Goal: Information Seeking & Learning: Learn about a topic

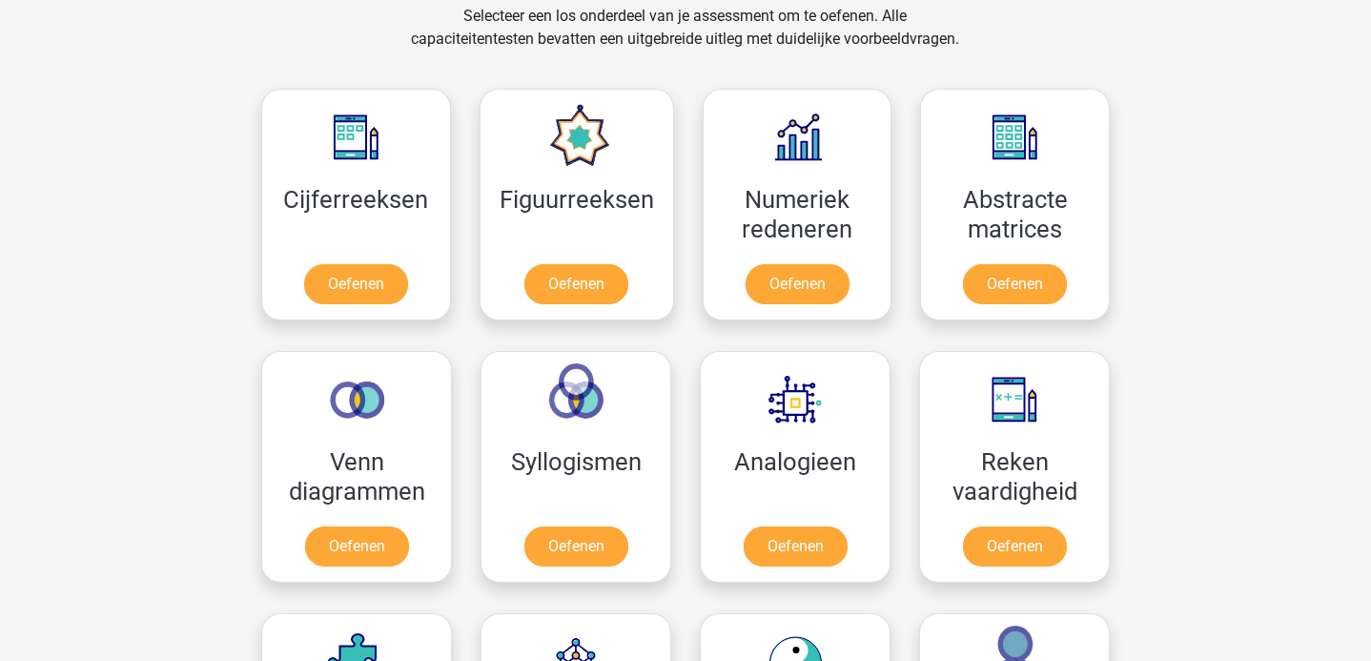
scroll to position [782, 0]
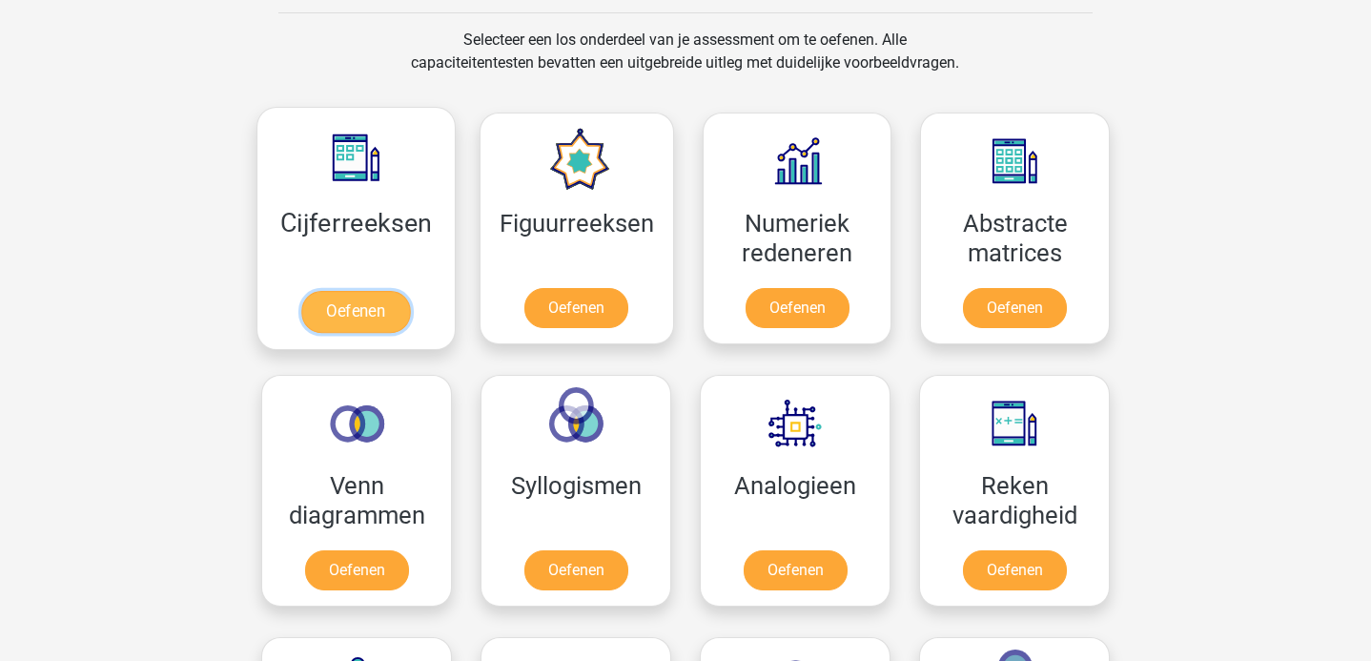
click at [381, 316] on link "Oefenen" at bounding box center [355, 312] width 109 height 42
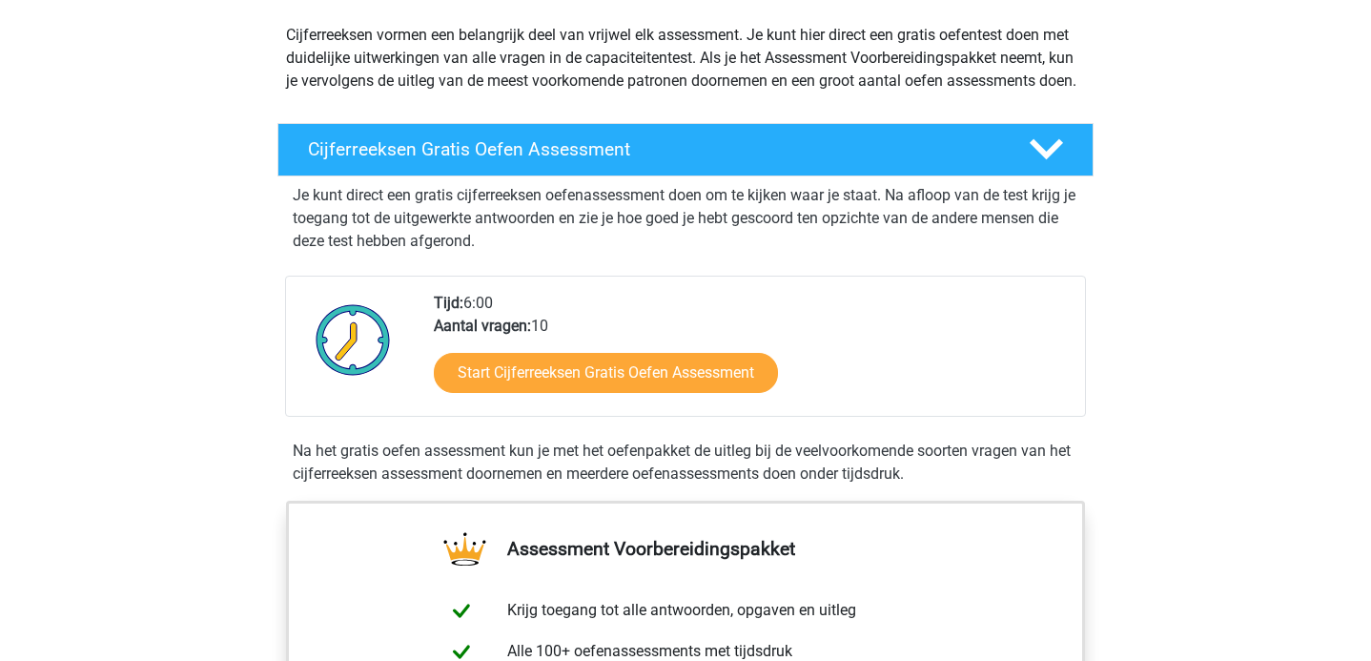
scroll to position [186, 0]
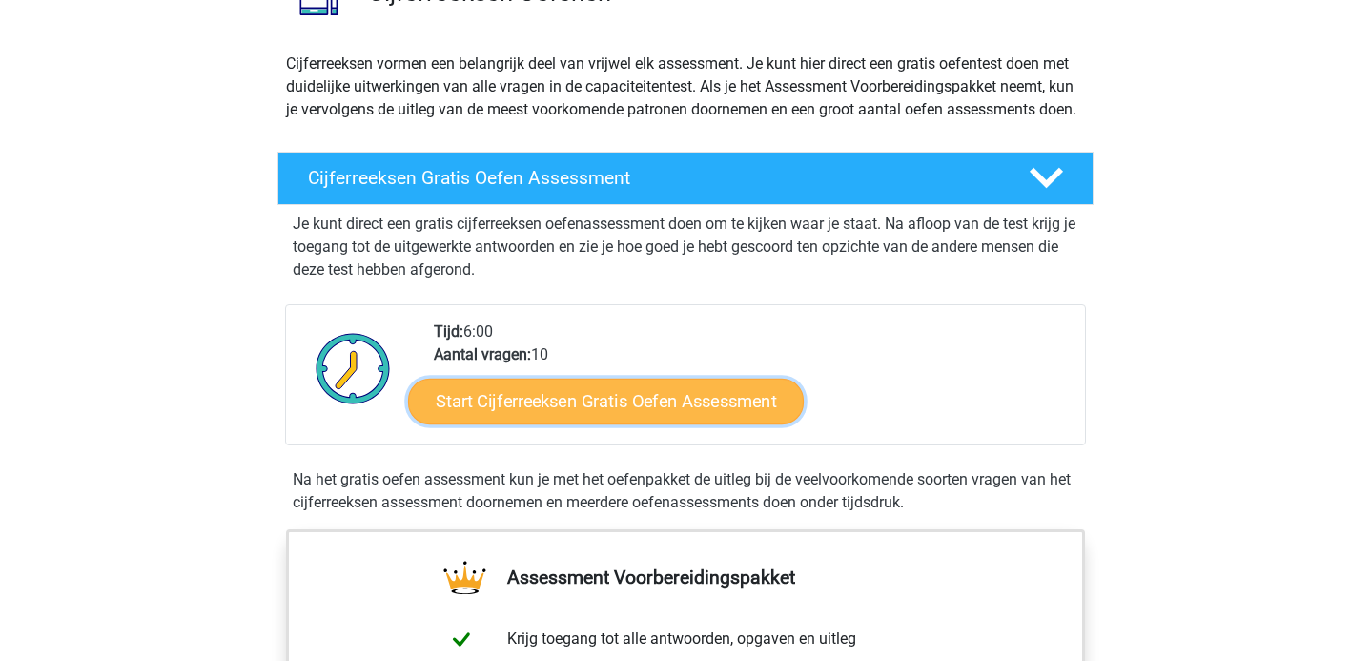
click at [592, 423] on link "Start Cijferreeksen Gratis Oefen Assessment" at bounding box center [606, 400] width 396 height 46
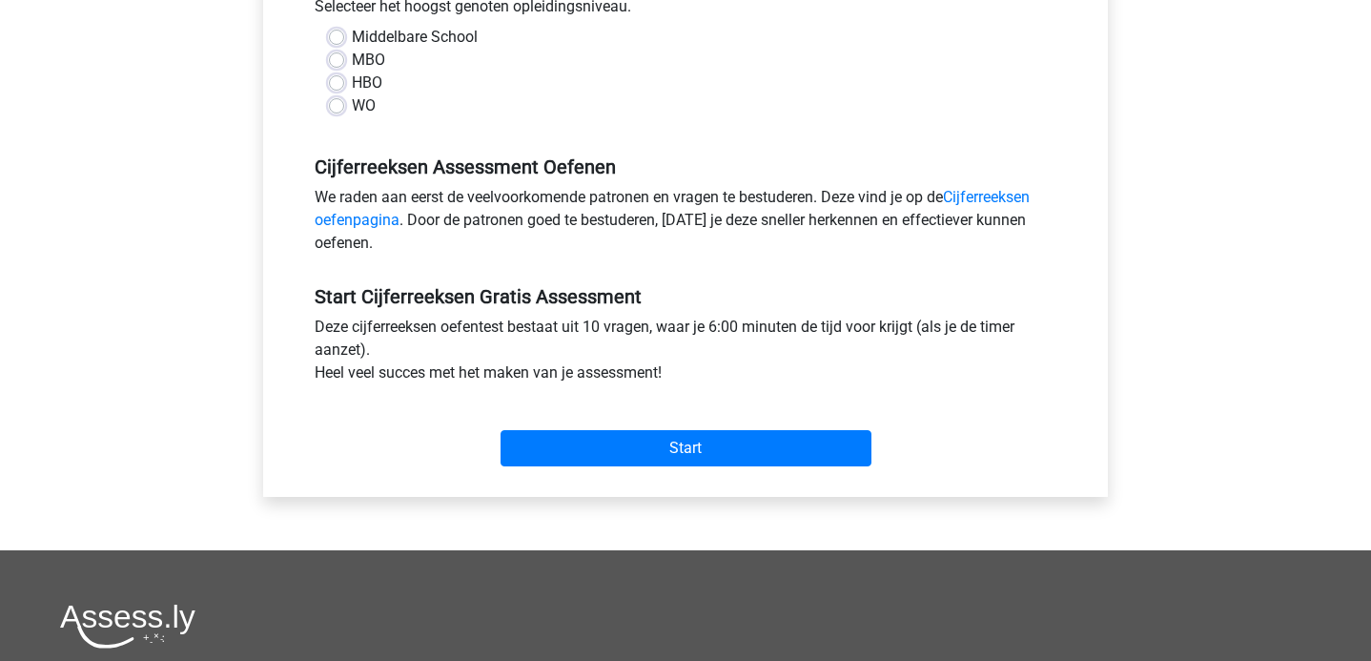
scroll to position [270, 0]
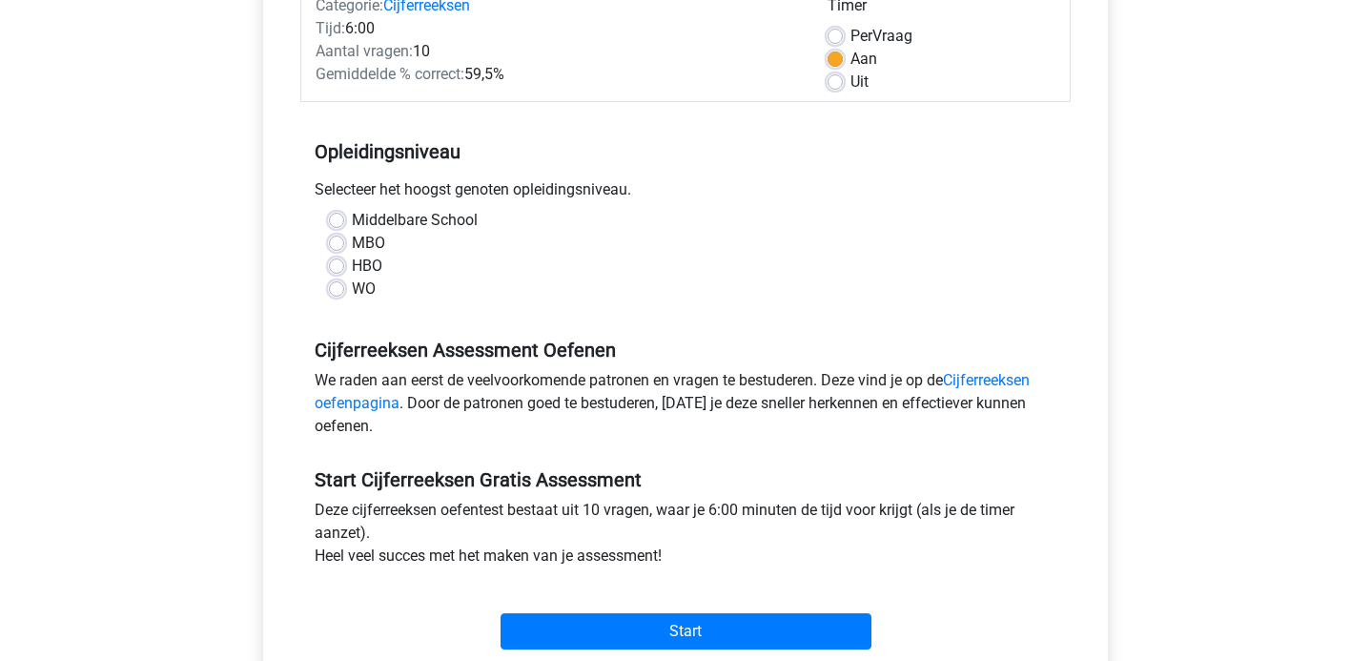
click at [352, 239] on label "MBO" at bounding box center [368, 243] width 33 height 23
click at [330, 239] on input "MBO" at bounding box center [336, 241] width 15 height 19
radio input "true"
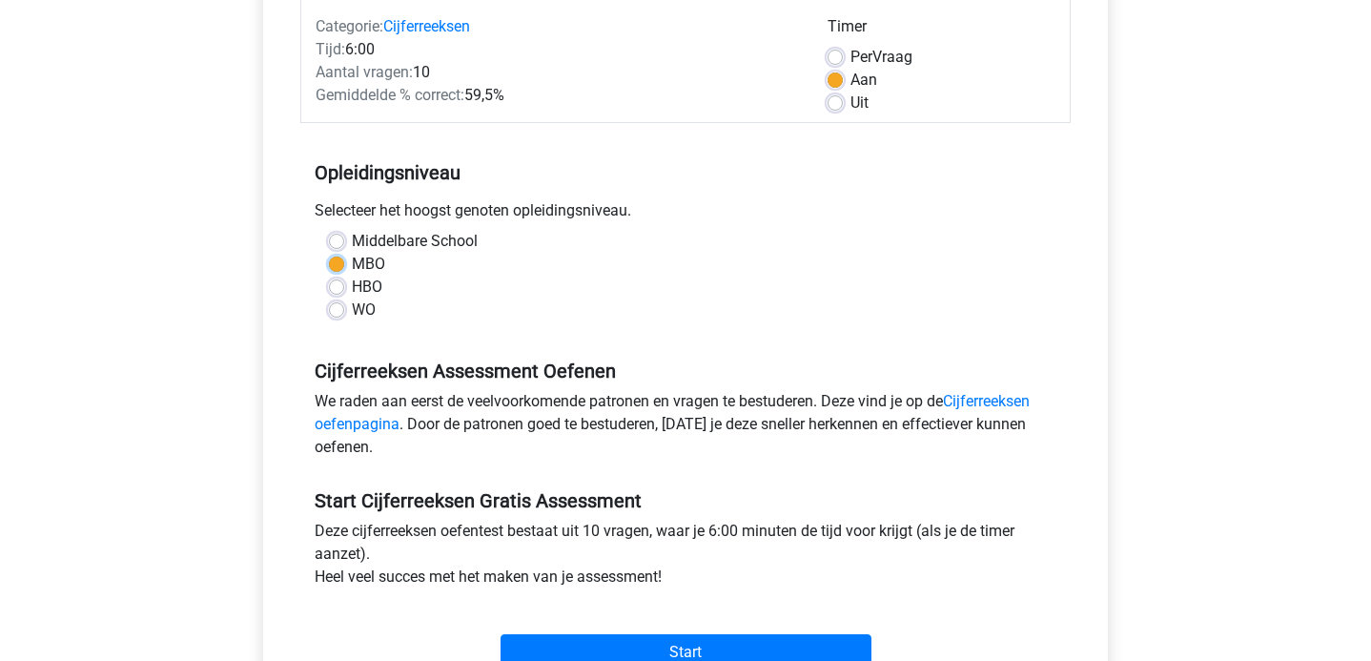
scroll to position [452, 0]
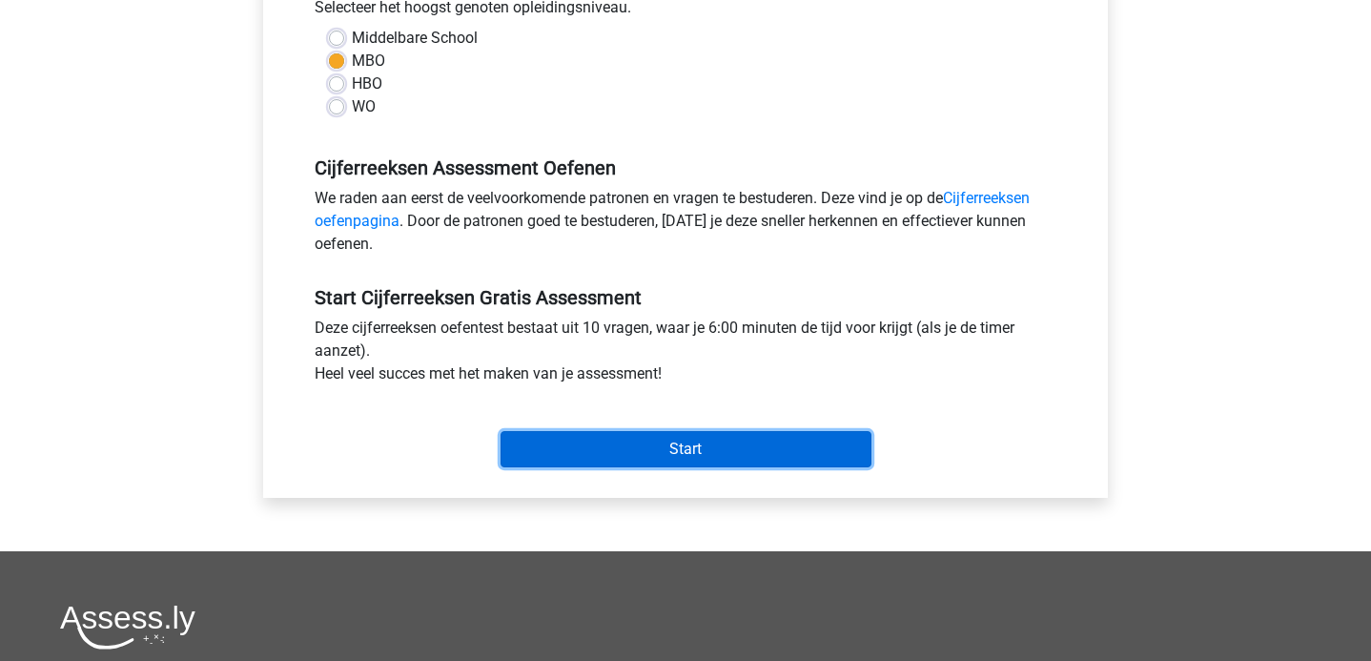
click at [688, 445] on input "Start" at bounding box center [685, 449] width 371 height 36
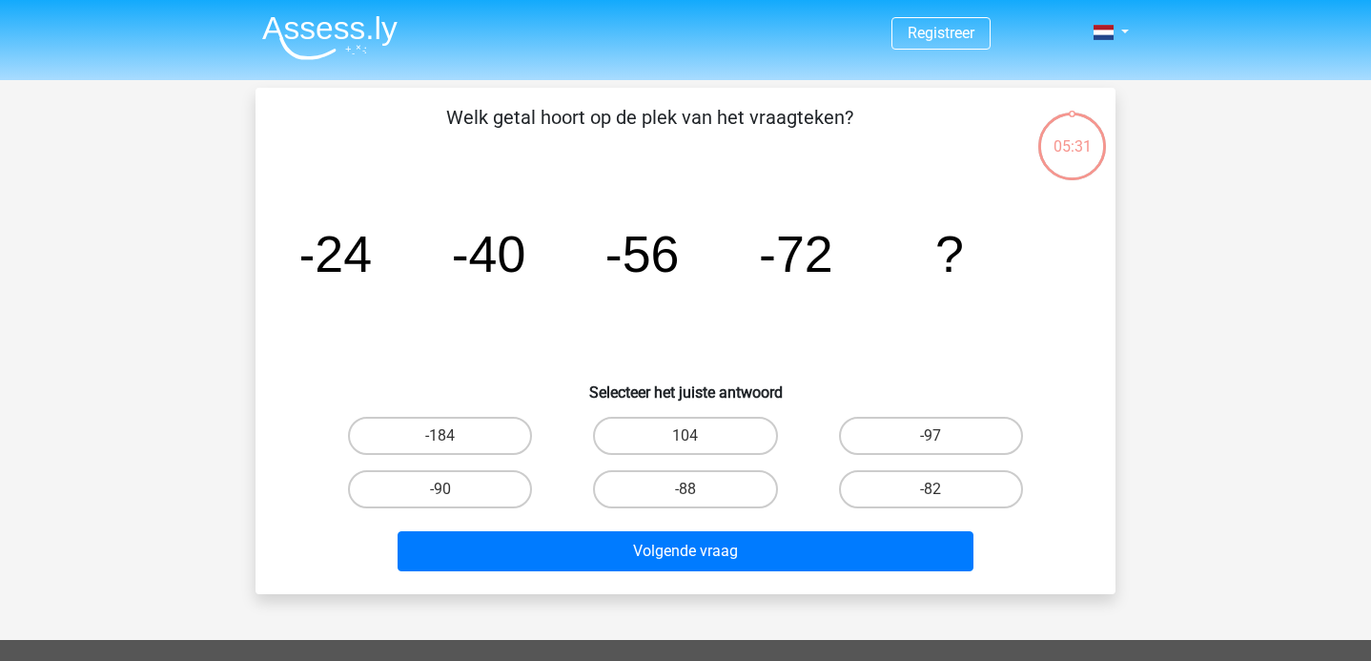
click at [695, 490] on input "-88" at bounding box center [691, 495] width 12 height 12
radio input "true"
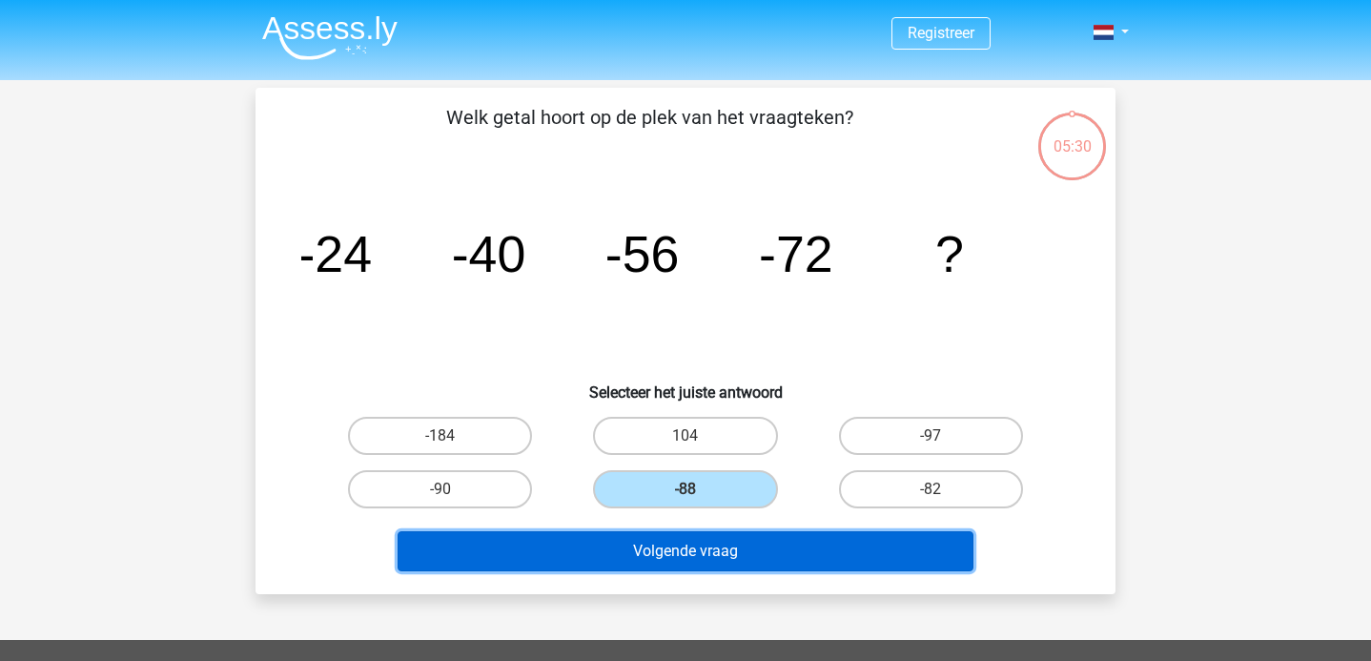
click at [699, 549] on button "Volgende vraag" at bounding box center [685, 551] width 577 height 40
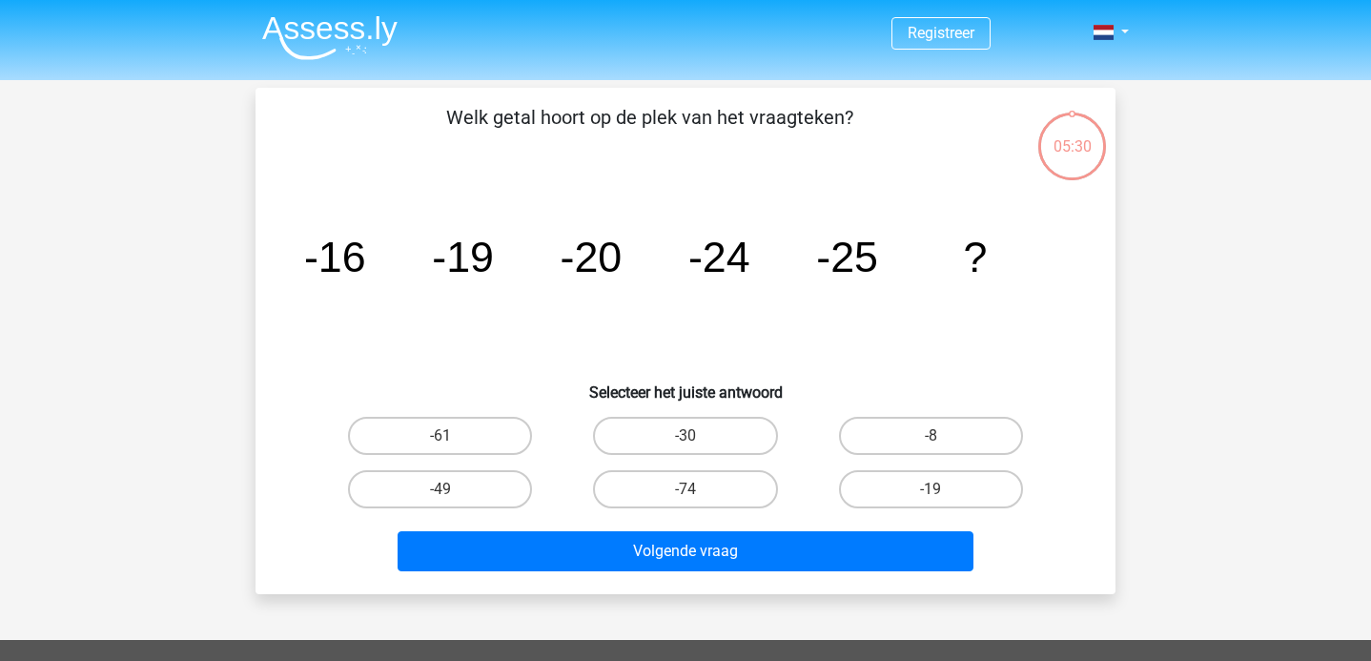
scroll to position [88, 0]
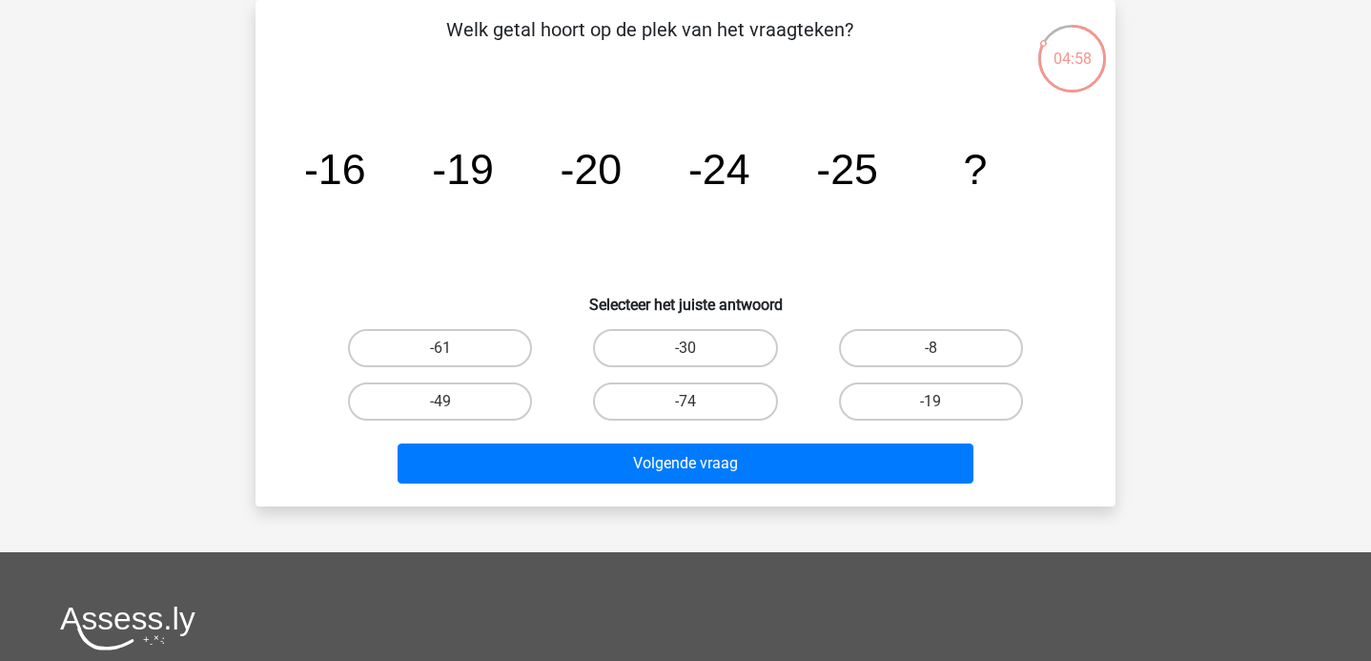
click at [685, 359] on input "-30" at bounding box center [691, 354] width 12 height 12
radio input "true"
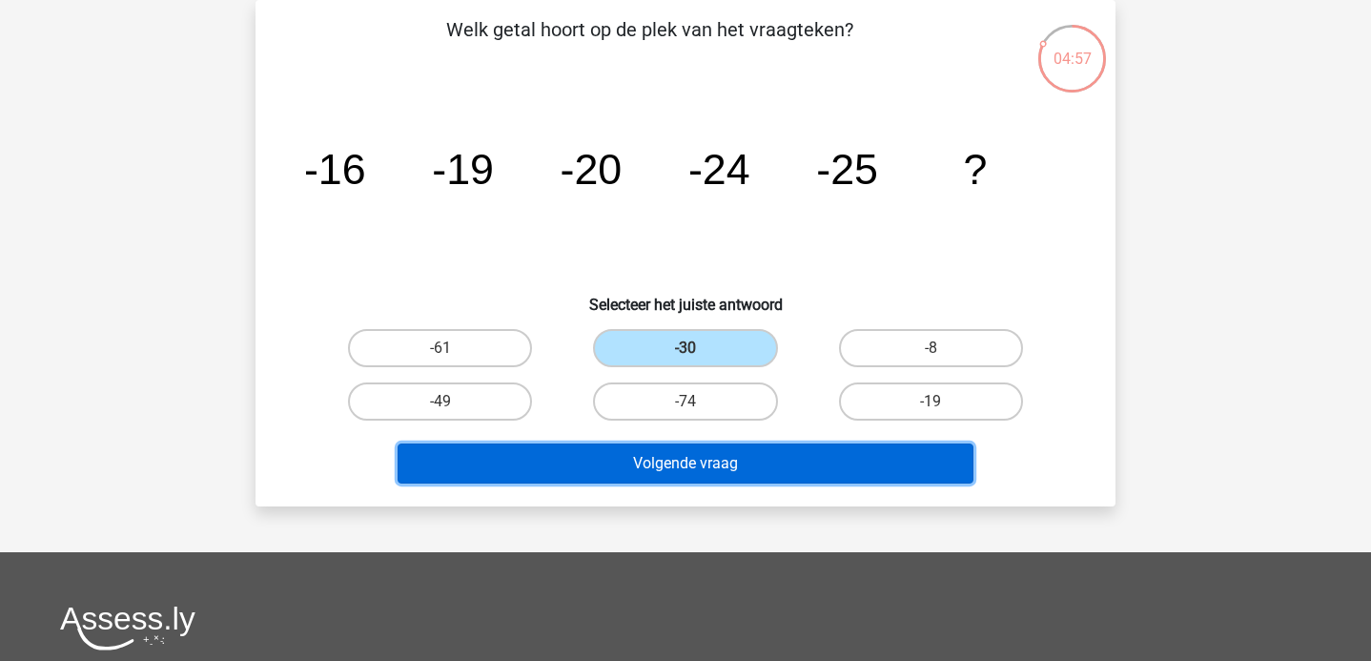
click at [682, 464] on button "Volgende vraag" at bounding box center [685, 463] width 577 height 40
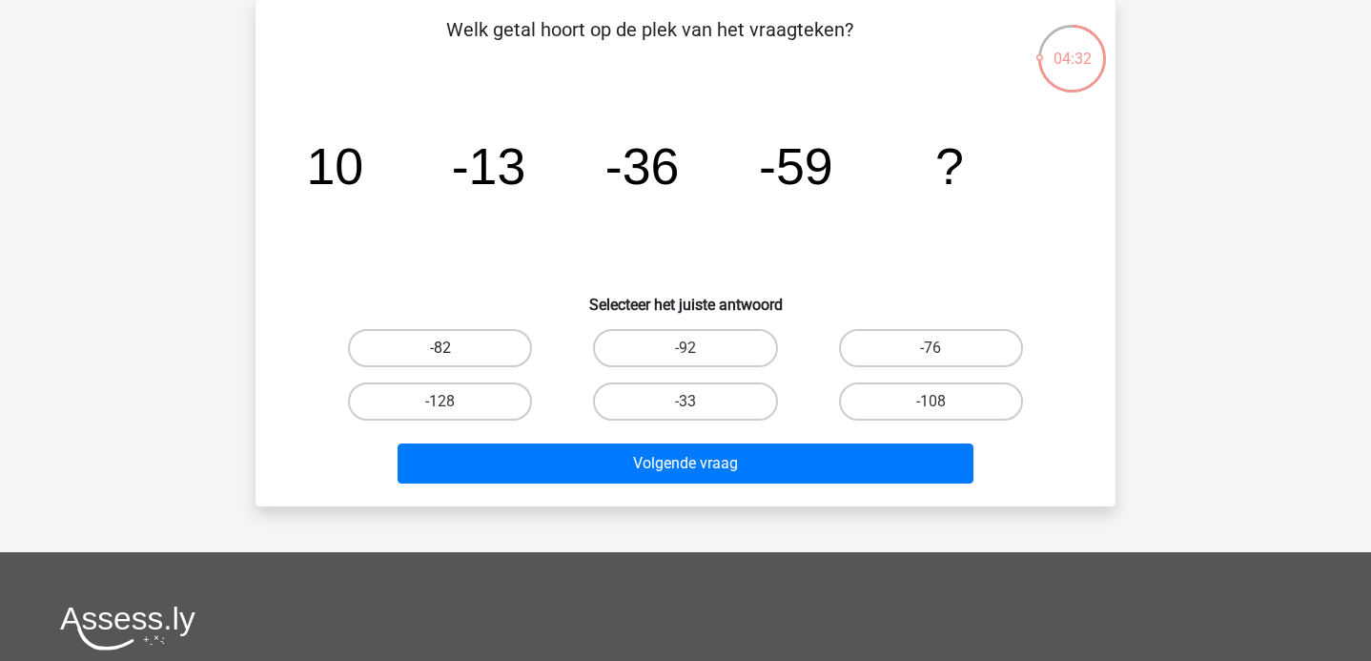
click at [436, 345] on label "-82" at bounding box center [440, 348] width 184 height 38
click at [440, 348] on input "-82" at bounding box center [446, 354] width 12 height 12
radio input "true"
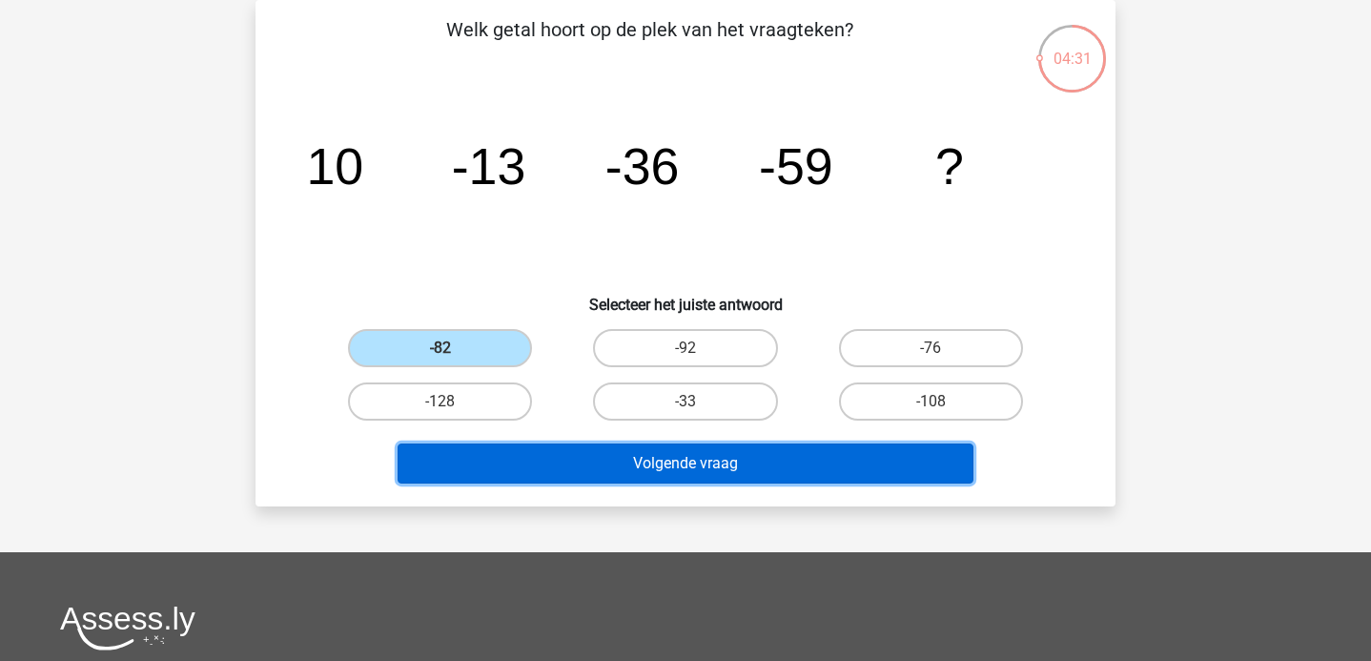
click at [728, 479] on button "Volgende vraag" at bounding box center [685, 463] width 577 height 40
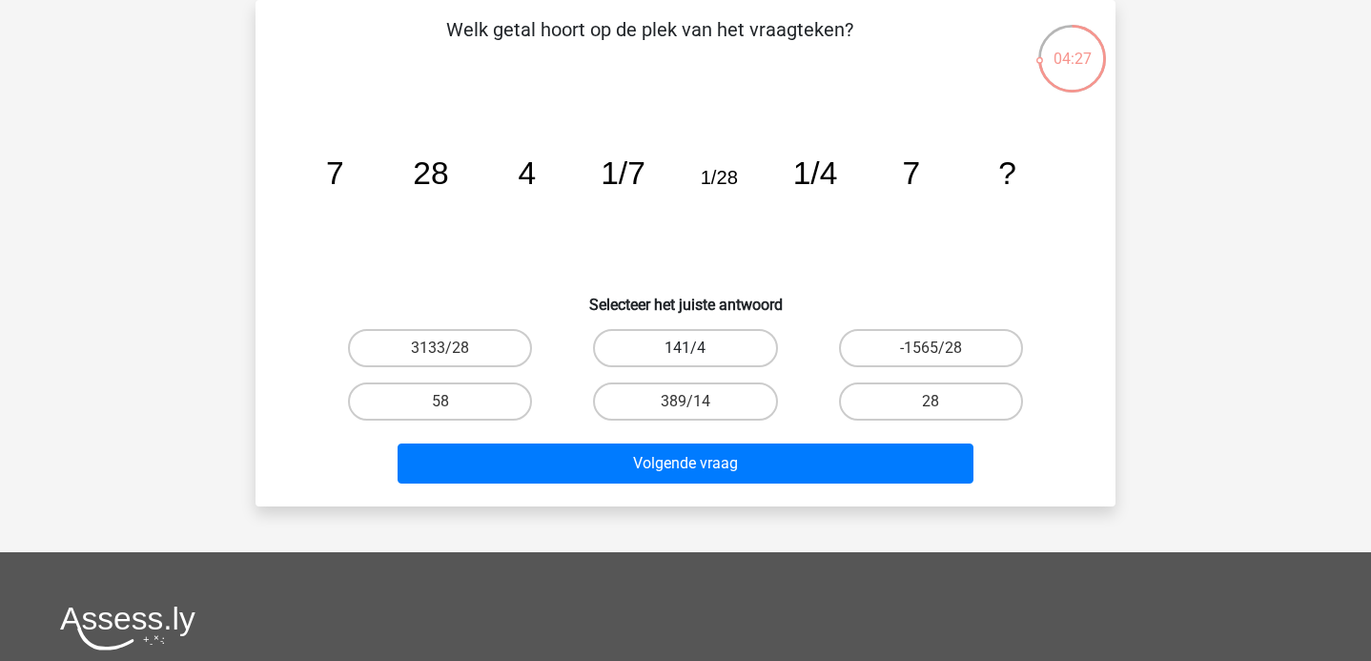
click at [687, 339] on label "141/4" at bounding box center [685, 348] width 184 height 38
click at [687, 348] on input "141/4" at bounding box center [691, 354] width 12 height 12
radio input "true"
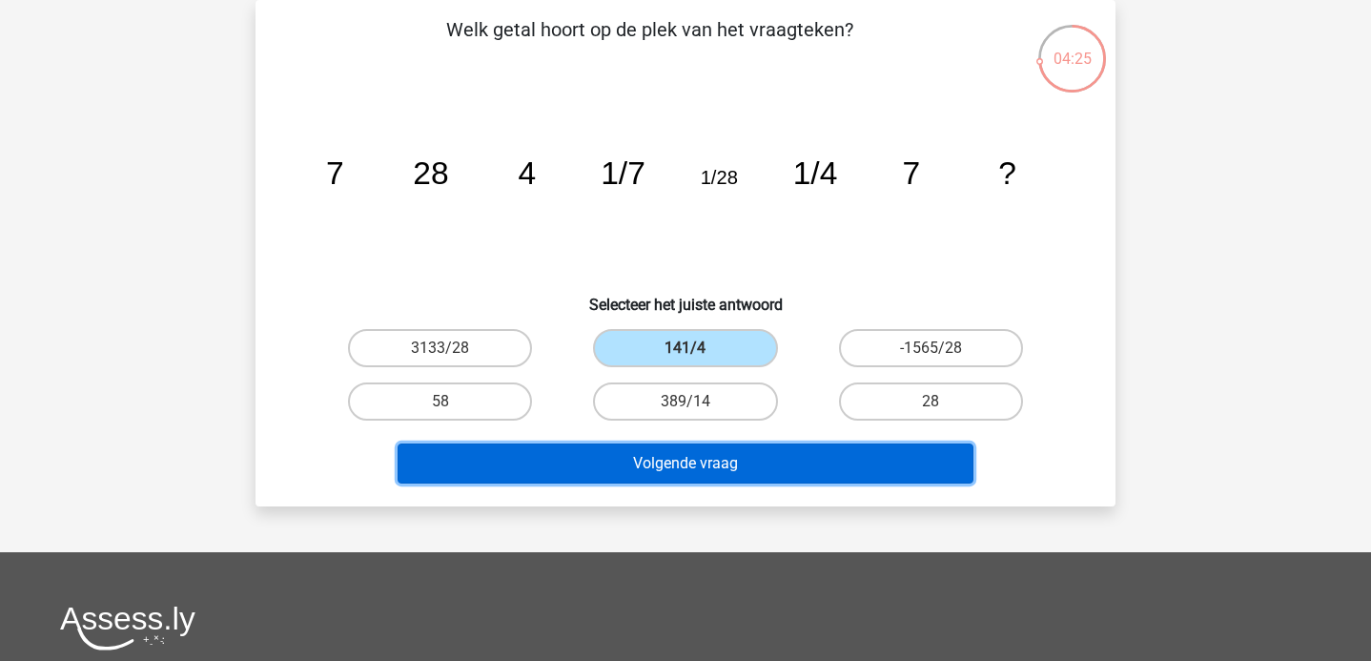
click at [703, 454] on button "Volgende vraag" at bounding box center [685, 463] width 577 height 40
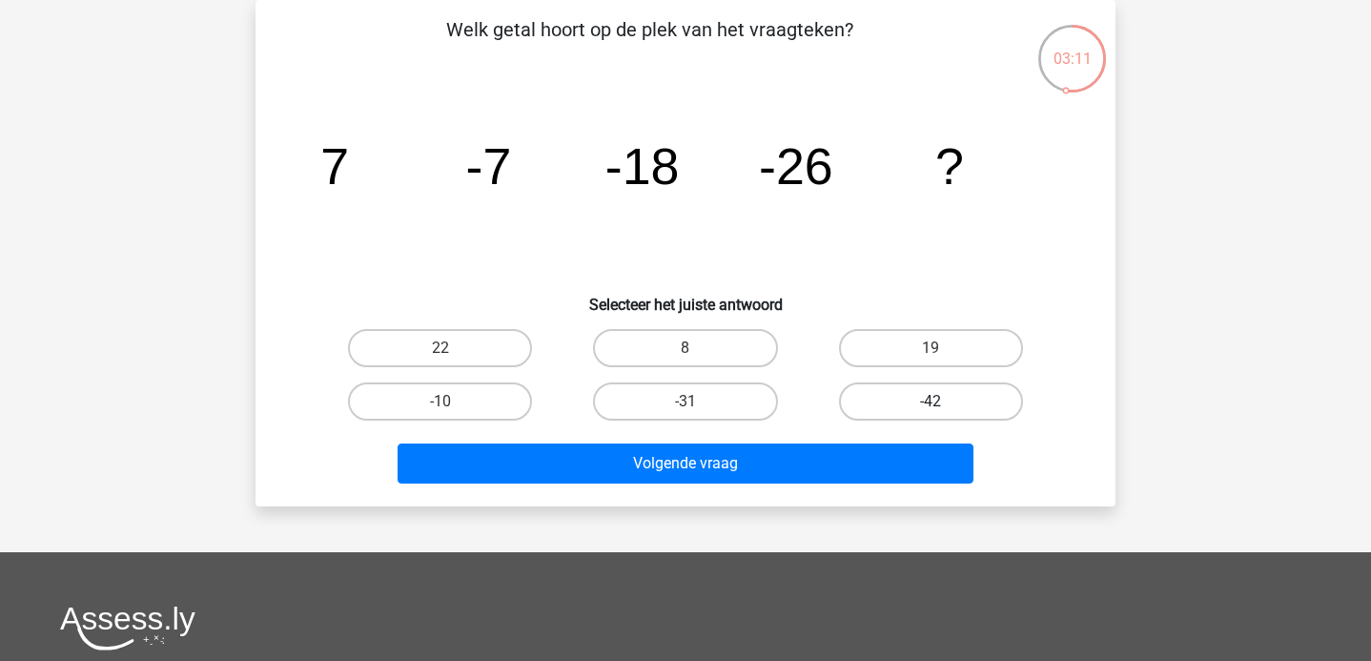
click at [904, 402] on label "-42" at bounding box center [931, 401] width 184 height 38
click at [930, 402] on input "-42" at bounding box center [936, 407] width 12 height 12
radio input "true"
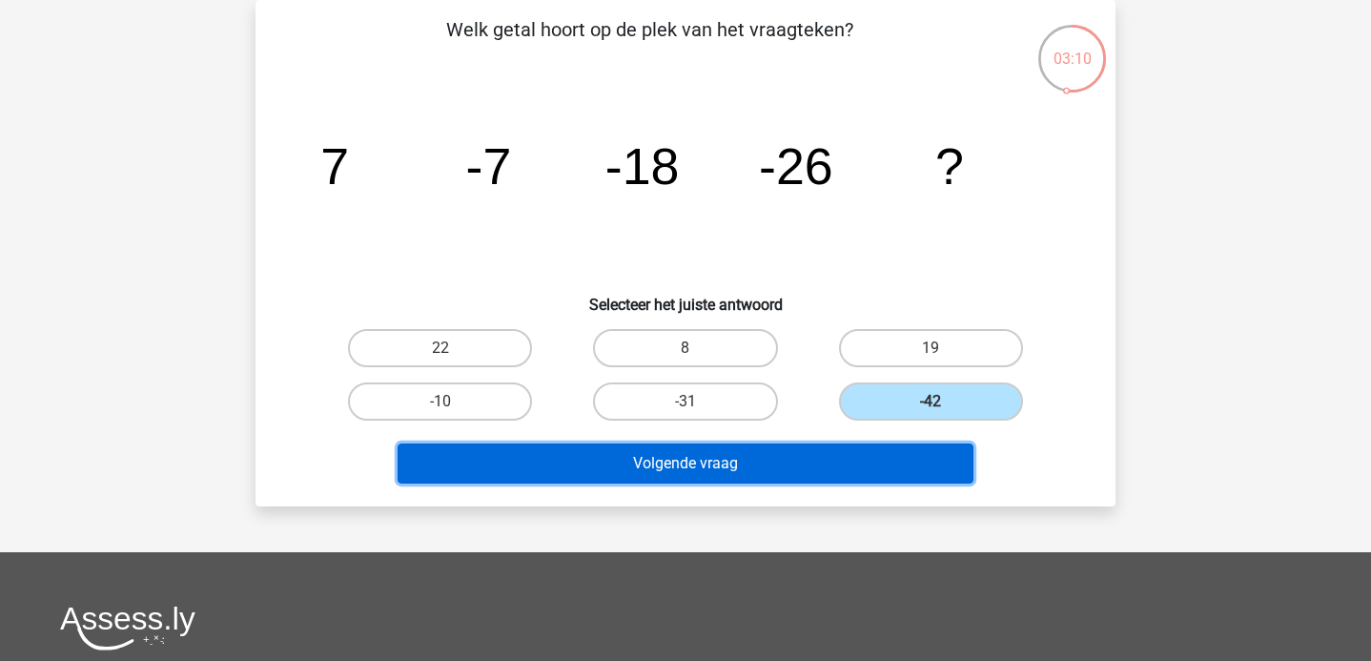
click at [721, 459] on button "Volgende vraag" at bounding box center [685, 463] width 577 height 40
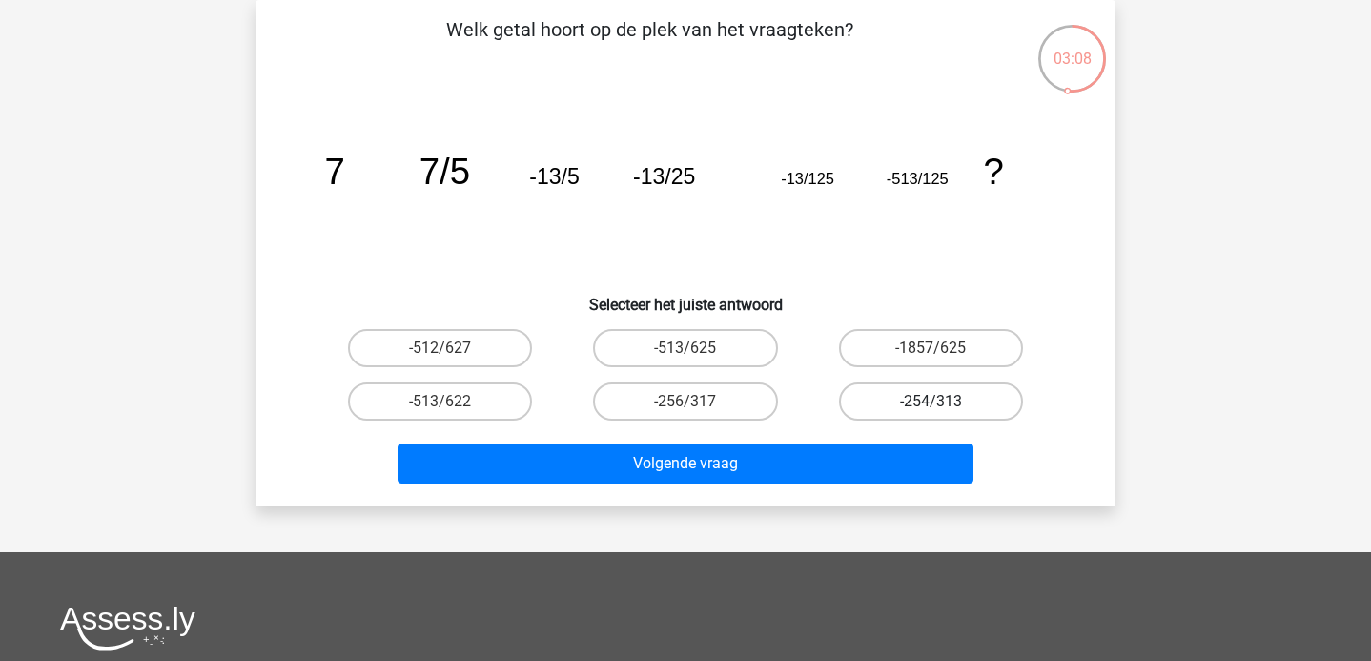
click at [928, 405] on label "-254/313" at bounding box center [931, 401] width 184 height 38
click at [930, 405] on input "-254/313" at bounding box center [936, 407] width 12 height 12
radio input "true"
click at [498, 354] on label "-512/627" at bounding box center [440, 348] width 184 height 38
click at [453, 354] on input "-512/627" at bounding box center [446, 354] width 12 height 12
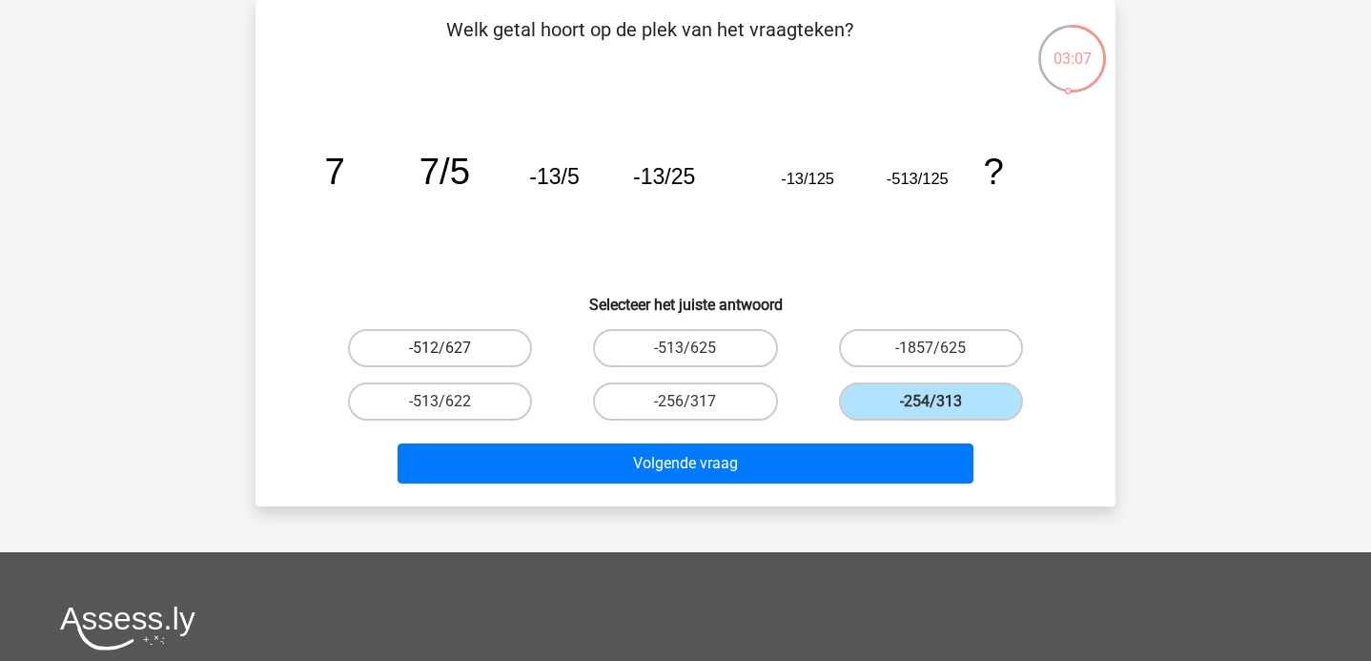
radio input "true"
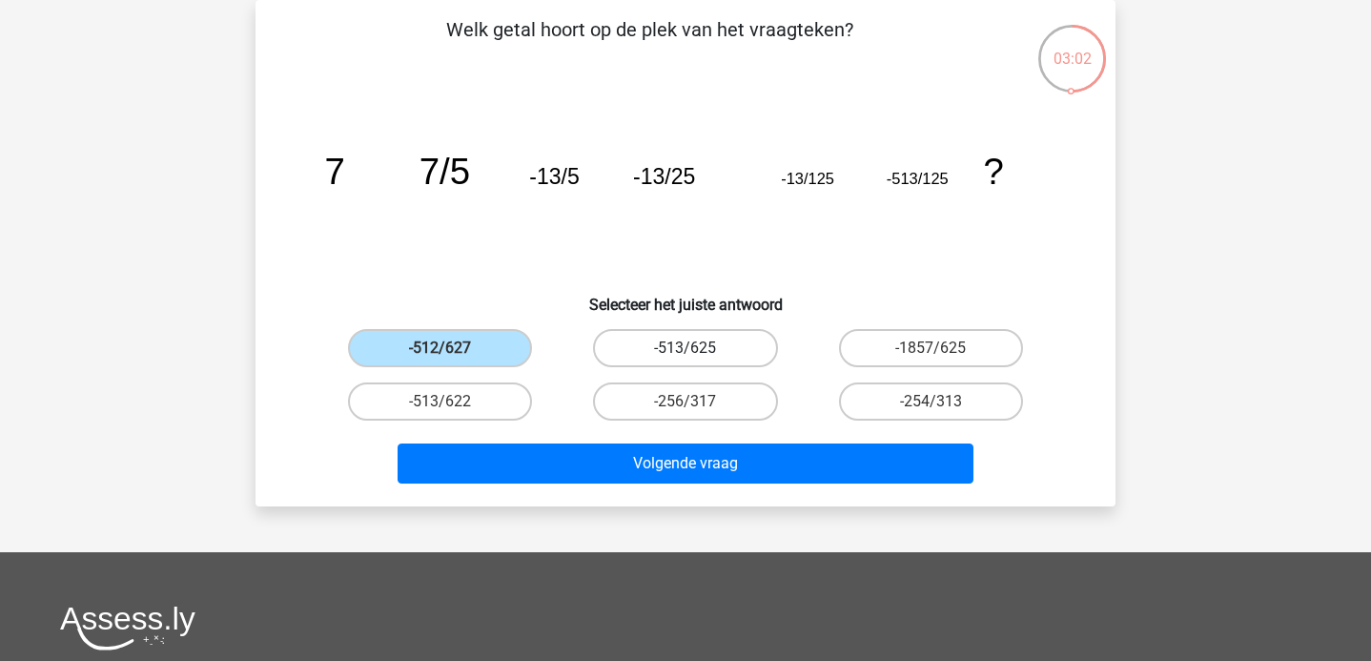
click at [700, 342] on label "-513/625" at bounding box center [685, 348] width 184 height 38
click at [698, 348] on input "-513/625" at bounding box center [691, 354] width 12 height 12
radio input "true"
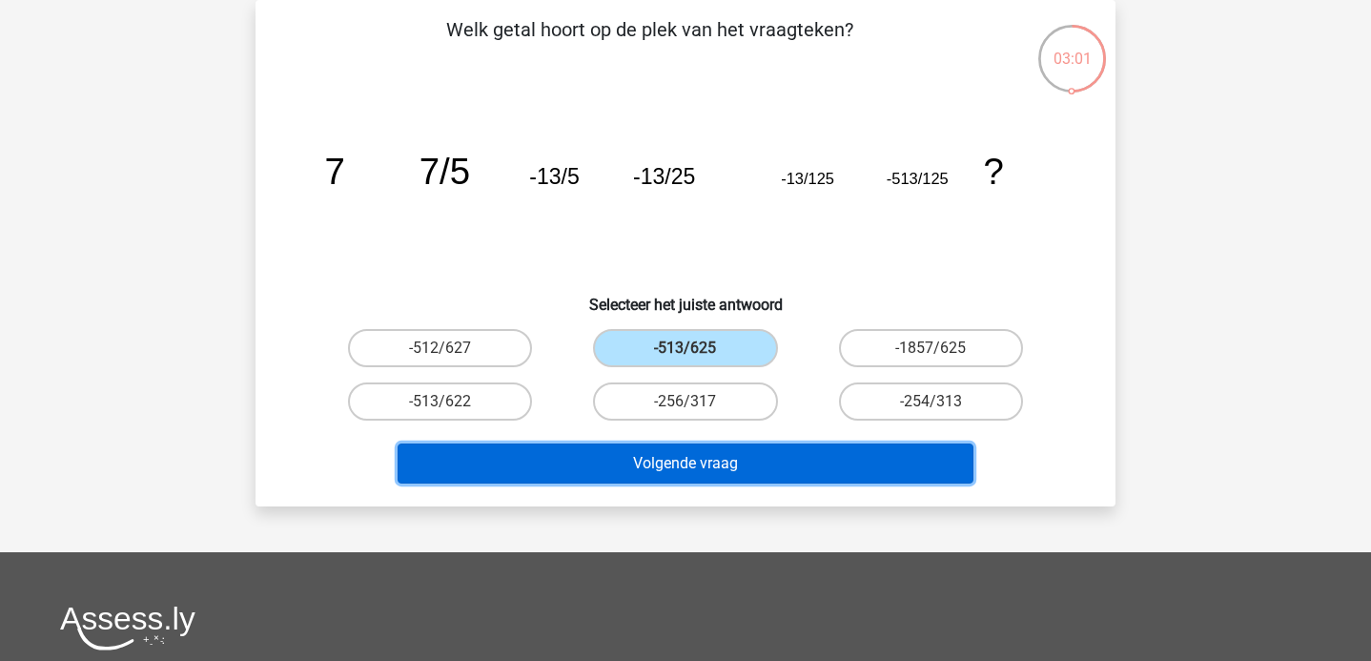
click at [755, 456] on button "Volgende vraag" at bounding box center [685, 463] width 577 height 40
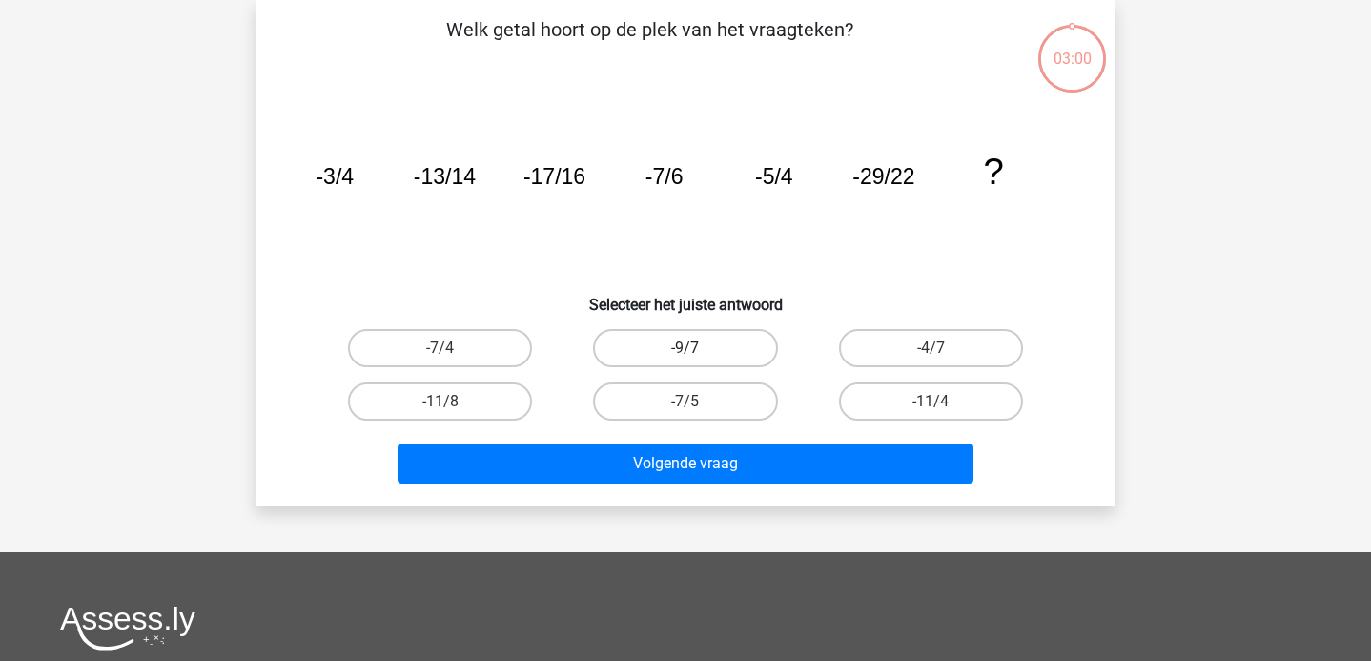
click at [719, 359] on label "-9/7" at bounding box center [685, 348] width 184 height 38
click at [698, 359] on input "-9/7" at bounding box center [691, 354] width 12 height 12
radio input "true"
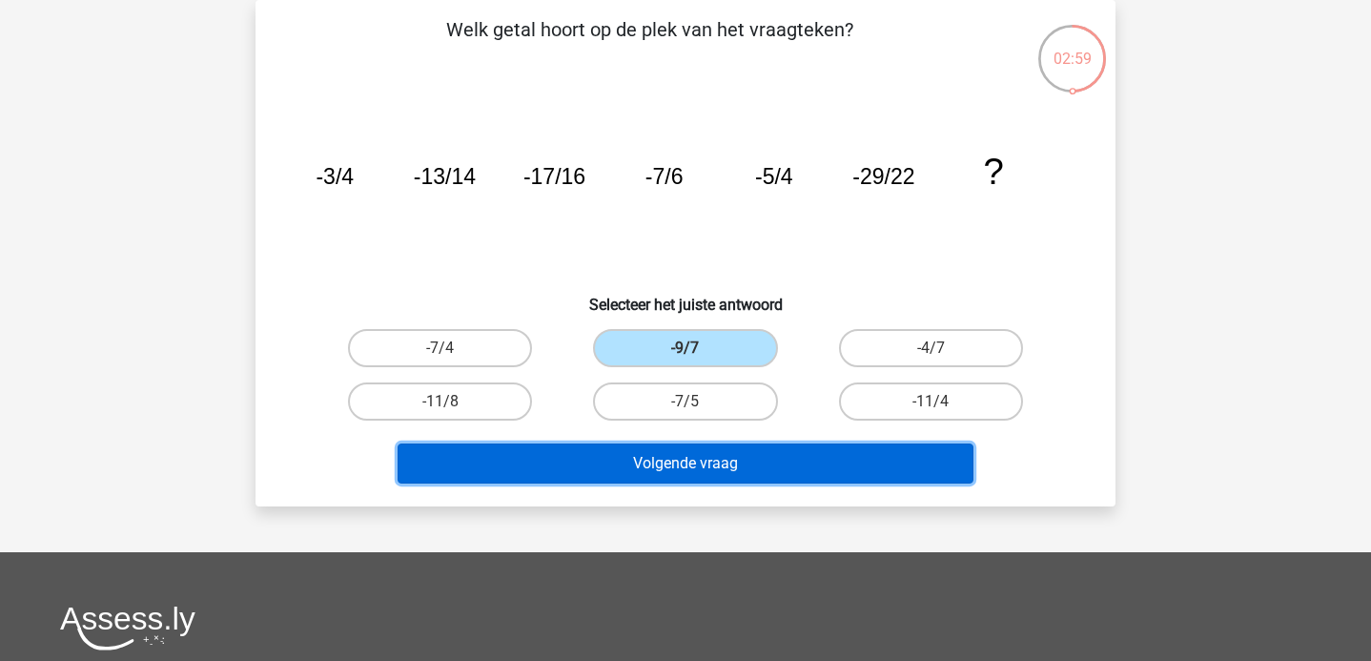
click at [740, 462] on button "Volgende vraag" at bounding box center [685, 463] width 577 height 40
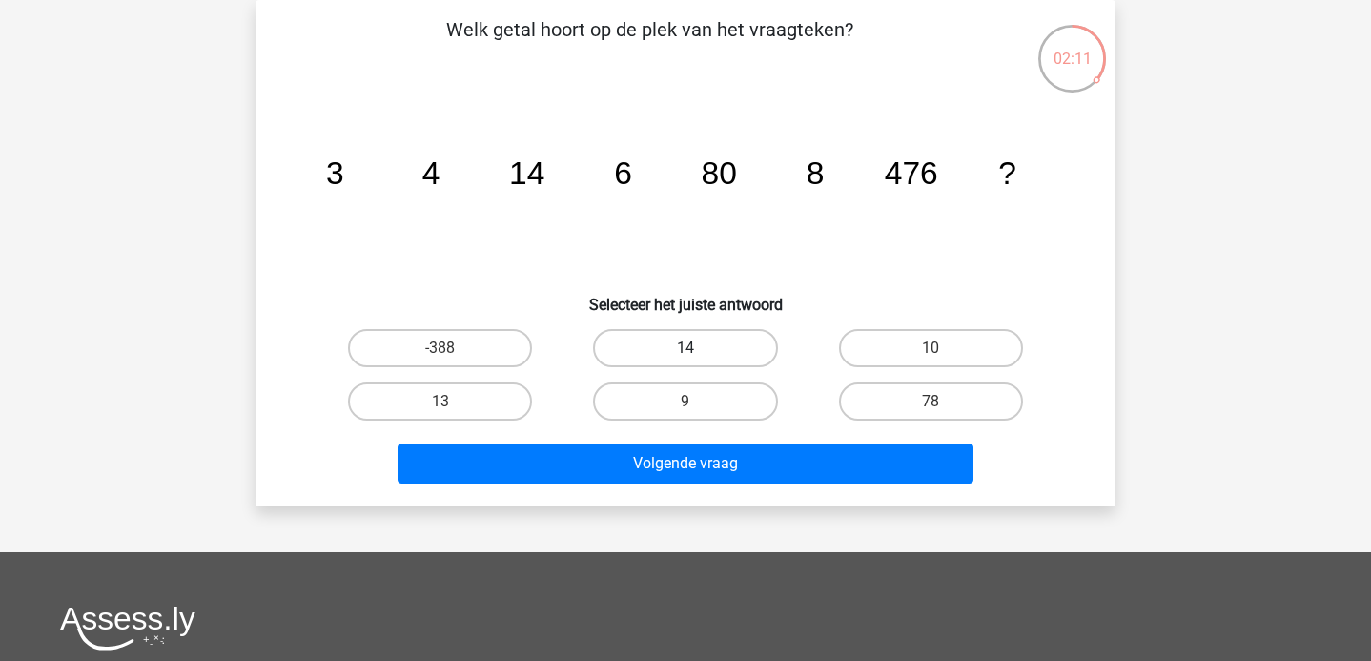
click at [734, 340] on label "14" at bounding box center [685, 348] width 184 height 38
click at [698, 348] on input "14" at bounding box center [691, 354] width 12 height 12
radio input "true"
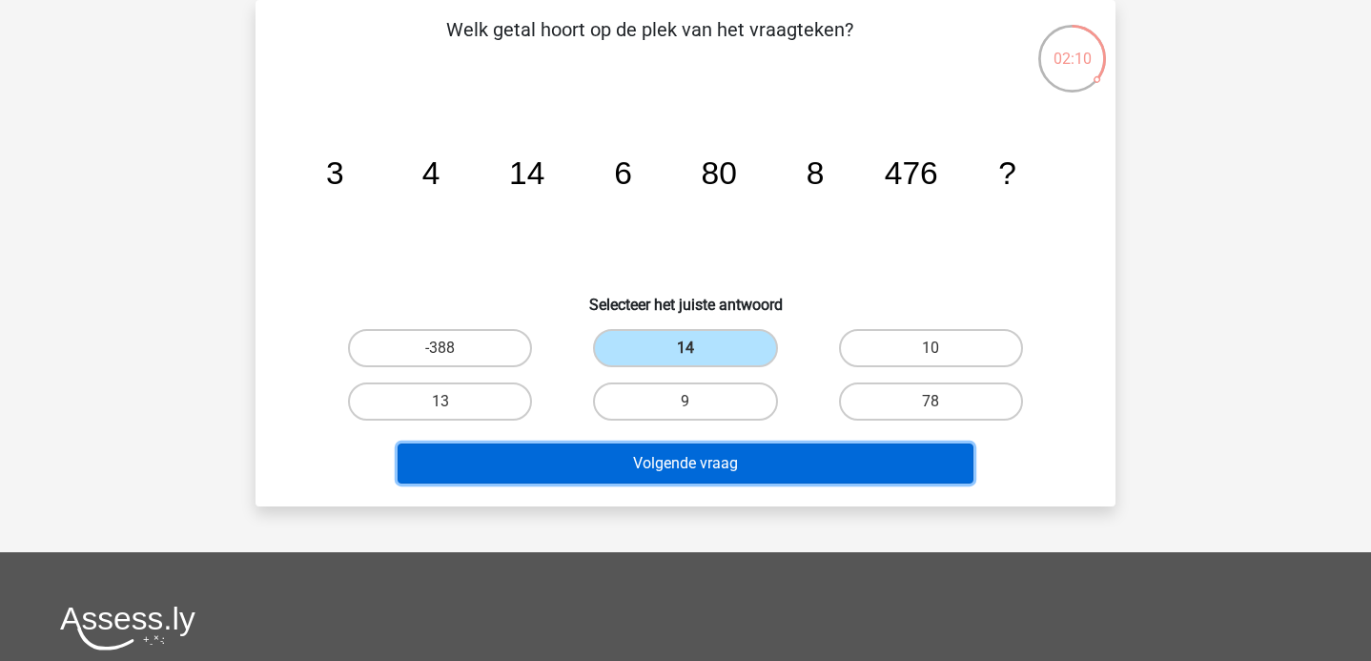
click at [703, 458] on button "Volgende vraag" at bounding box center [685, 463] width 577 height 40
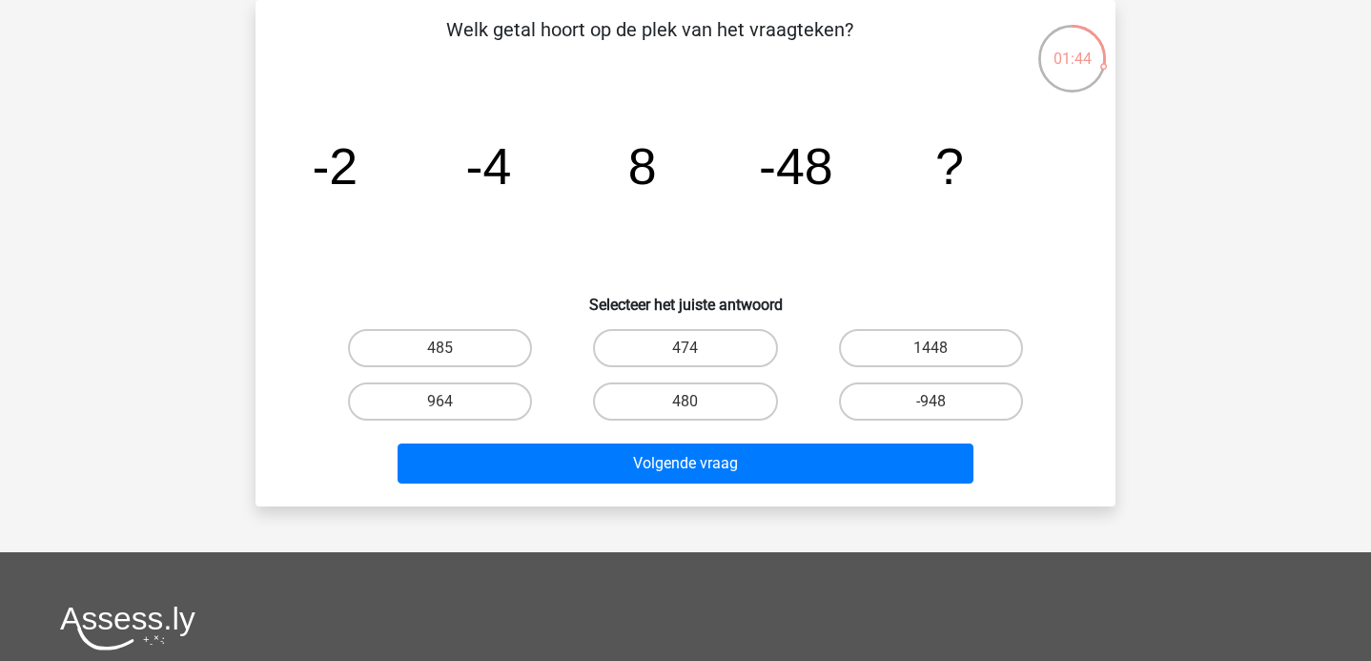
click at [939, 402] on input "-948" at bounding box center [936, 407] width 12 height 12
radio input "true"
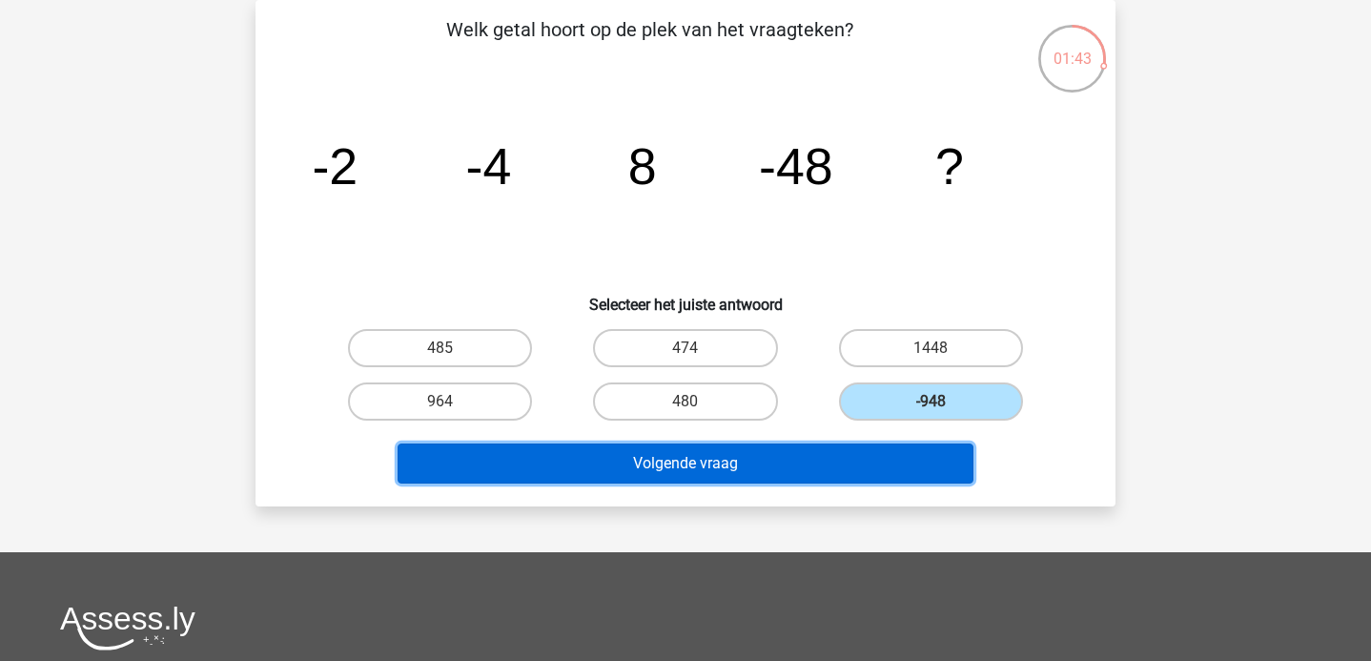
click at [707, 444] on button "Volgende vraag" at bounding box center [685, 463] width 577 height 40
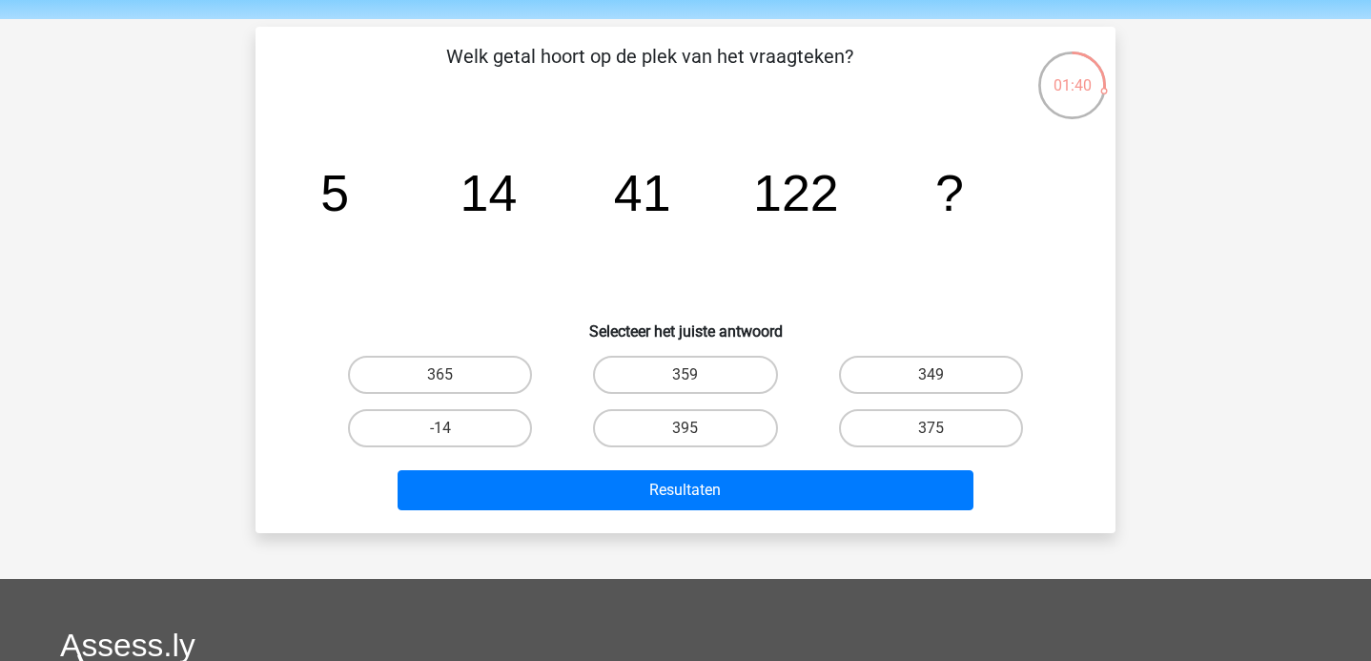
scroll to position [67, 0]
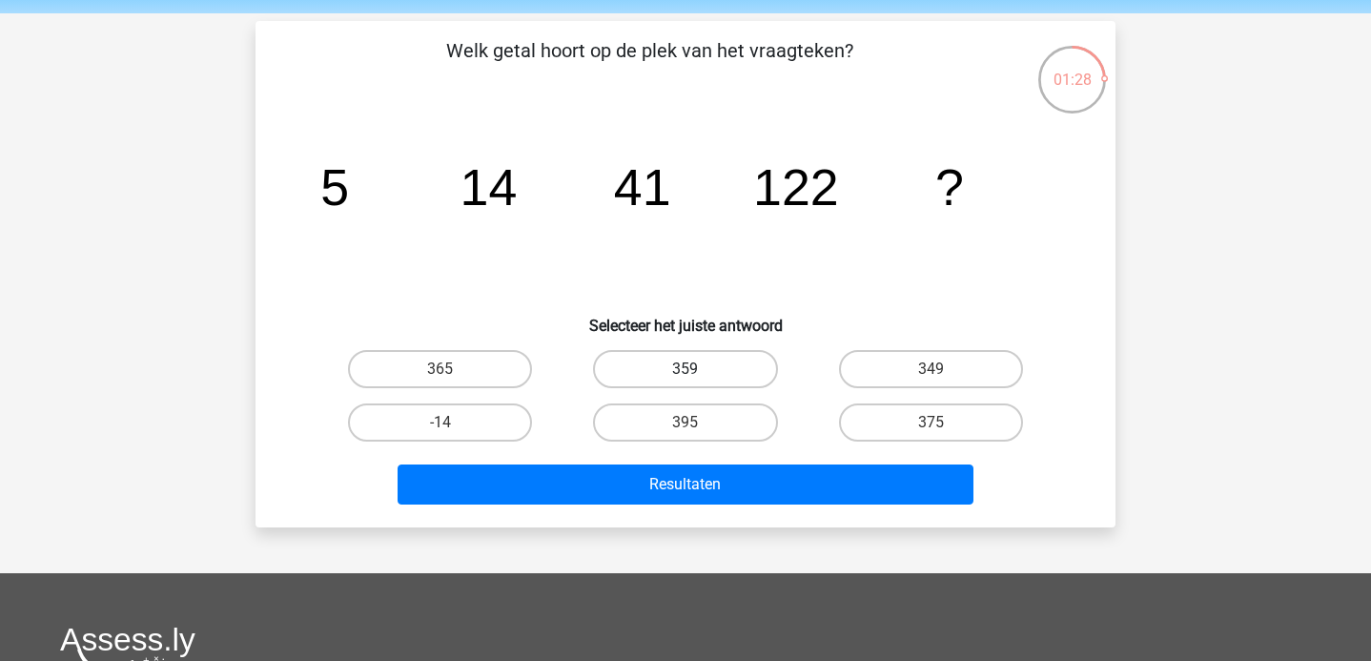
click at [717, 376] on label "359" at bounding box center [685, 369] width 184 height 38
click at [698, 376] on input "359" at bounding box center [691, 375] width 12 height 12
radio input "true"
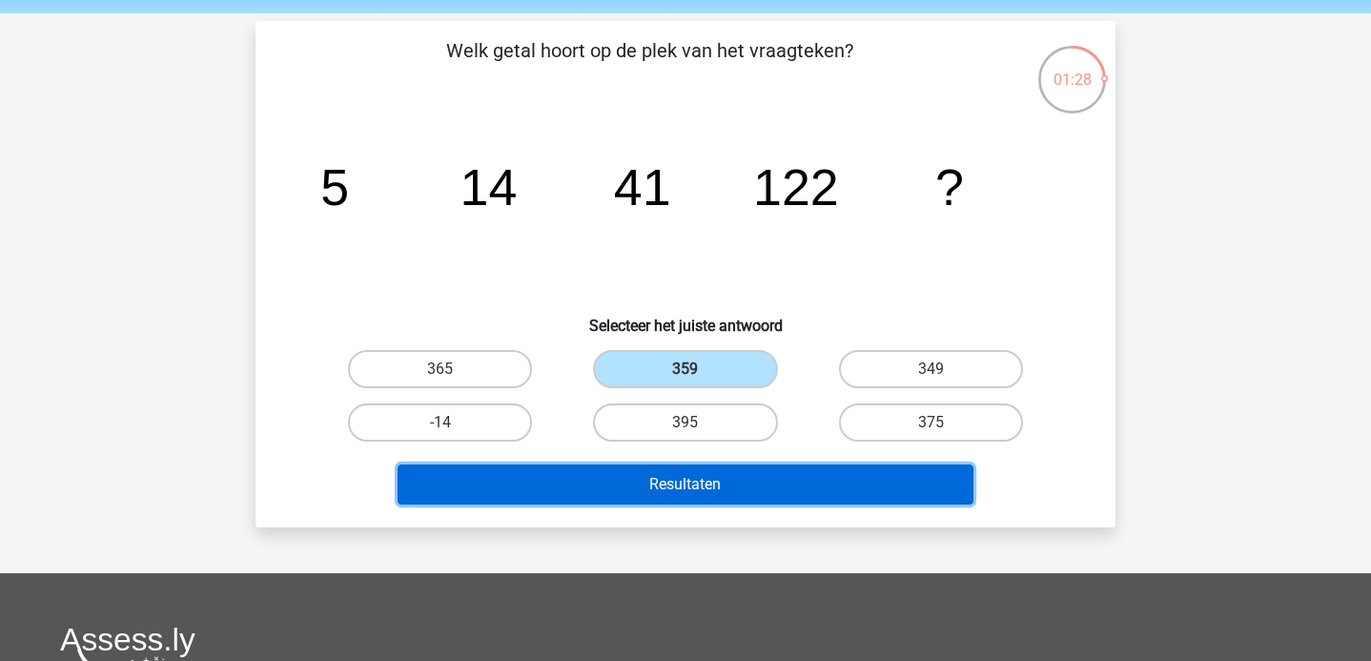
click at [777, 475] on button "Resultaten" at bounding box center [685, 484] width 577 height 40
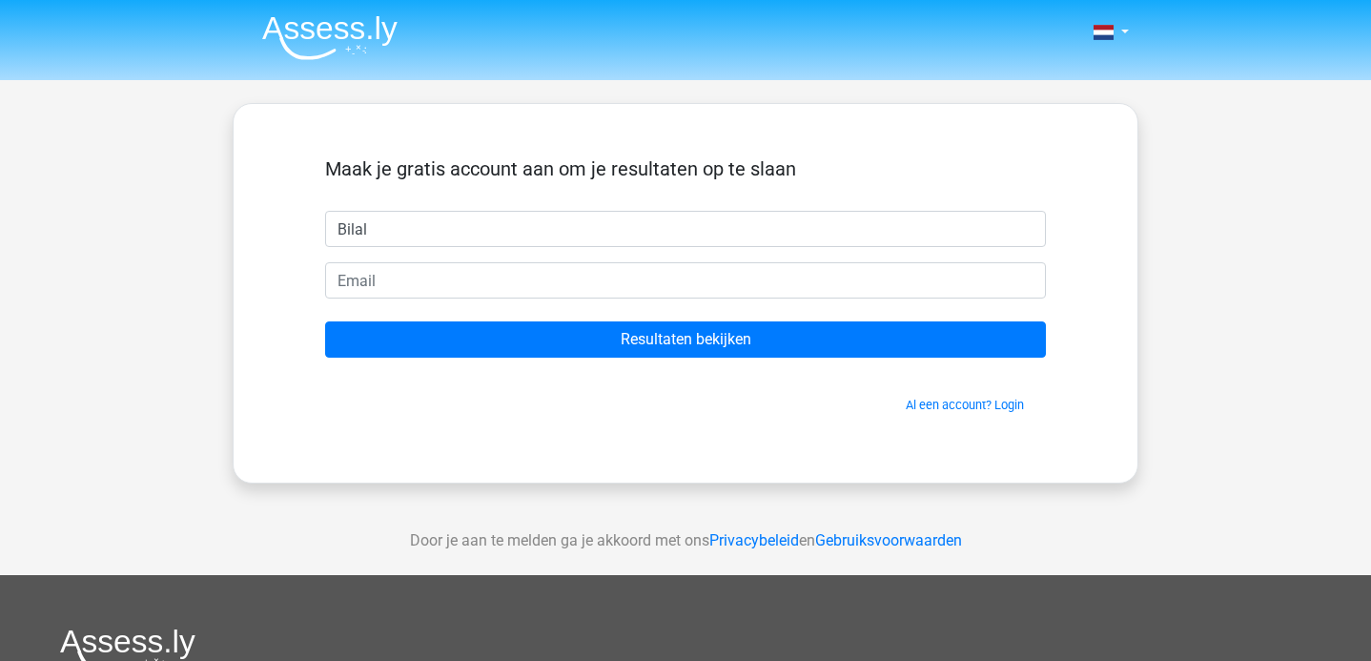
type input "Bilal"
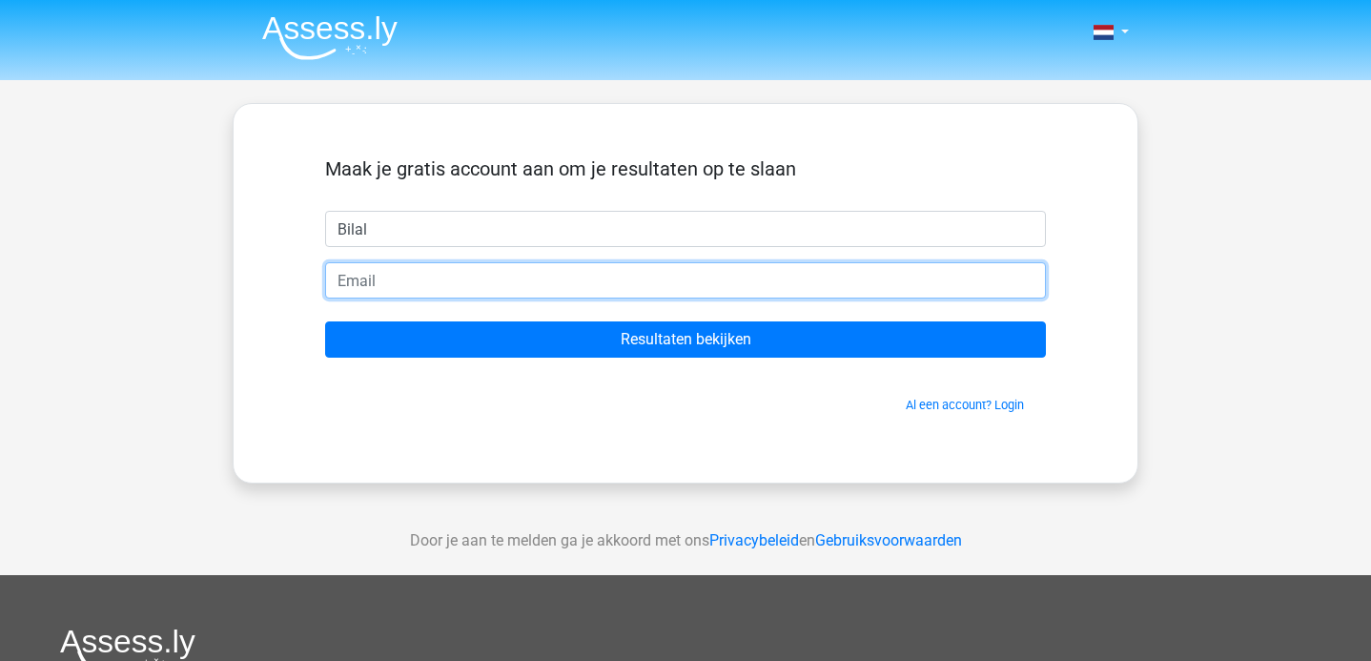
type input "E"
type input "belkaouini@gmail.com"
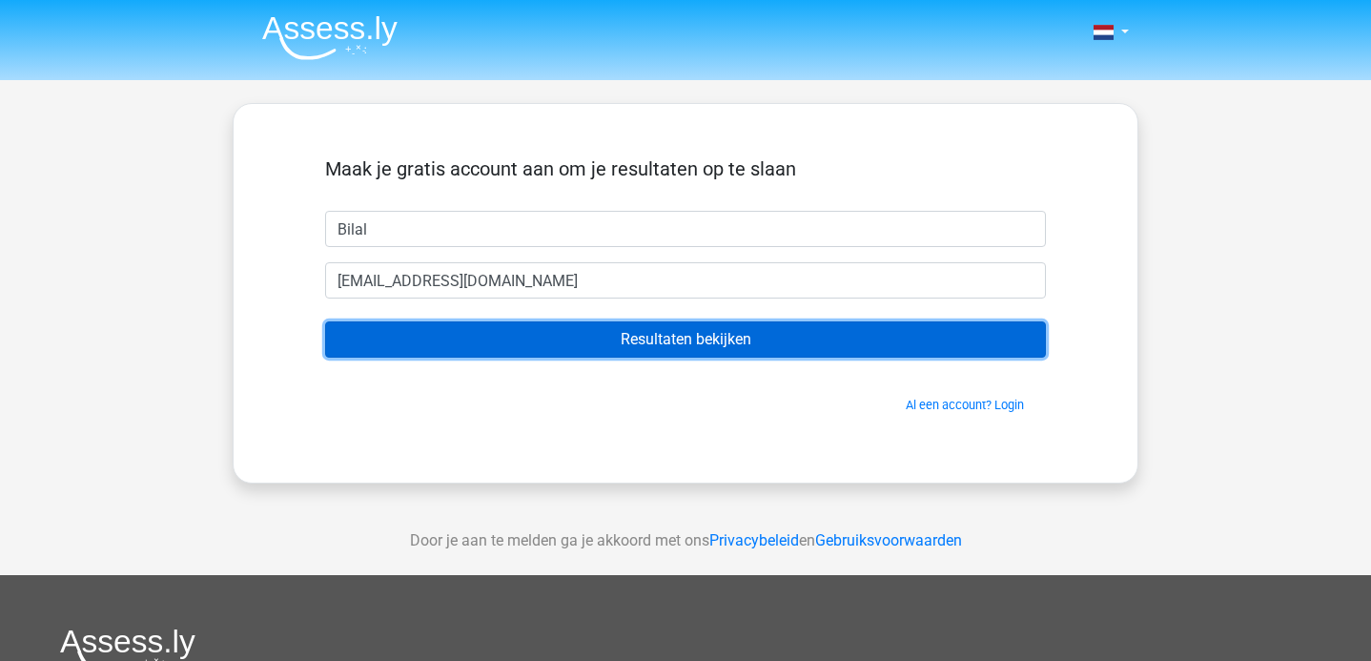
click at [592, 343] on input "Resultaten bekijken" at bounding box center [685, 339] width 721 height 36
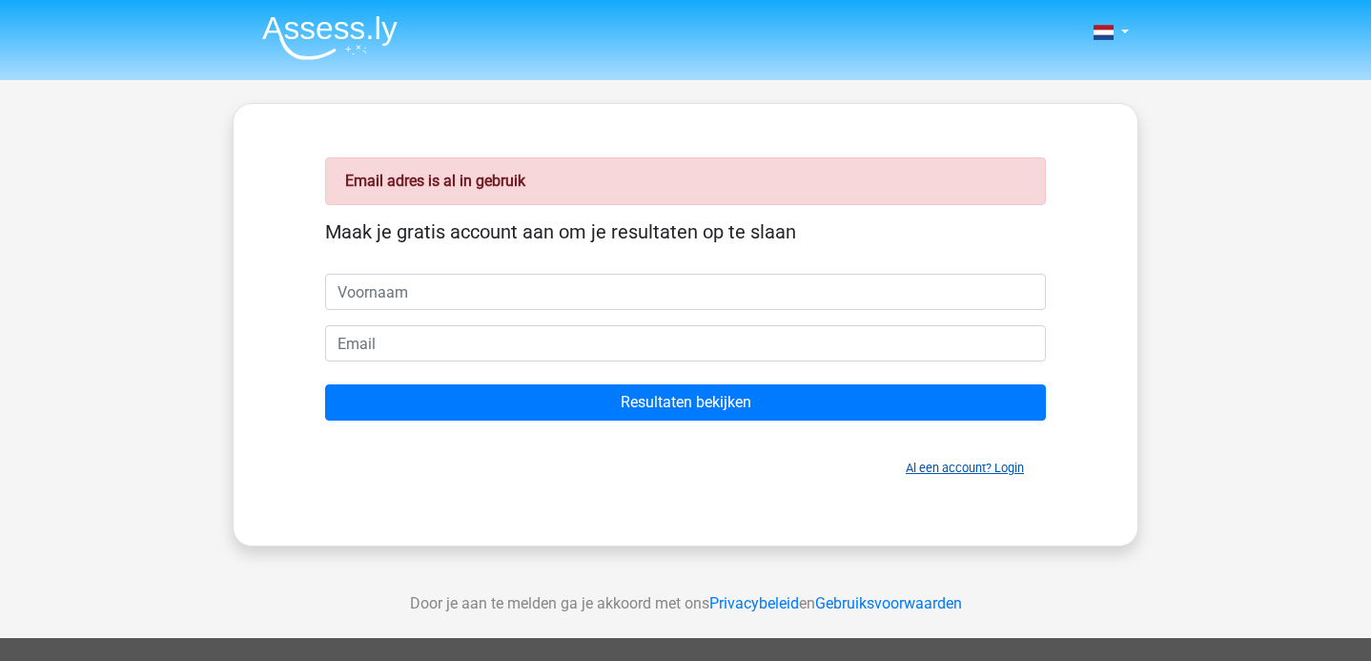
click at [929, 471] on link "Al een account? Login" at bounding box center [965, 467] width 118 height 14
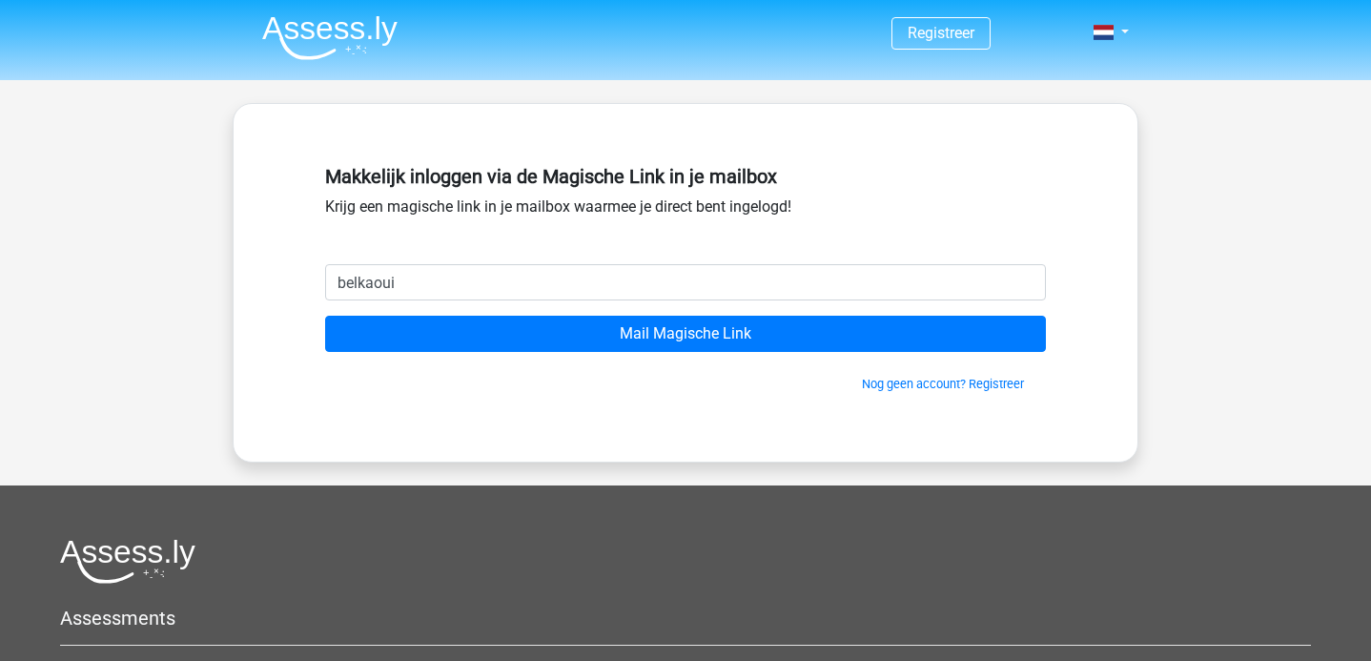
type input "belkaouini@gmail.com"
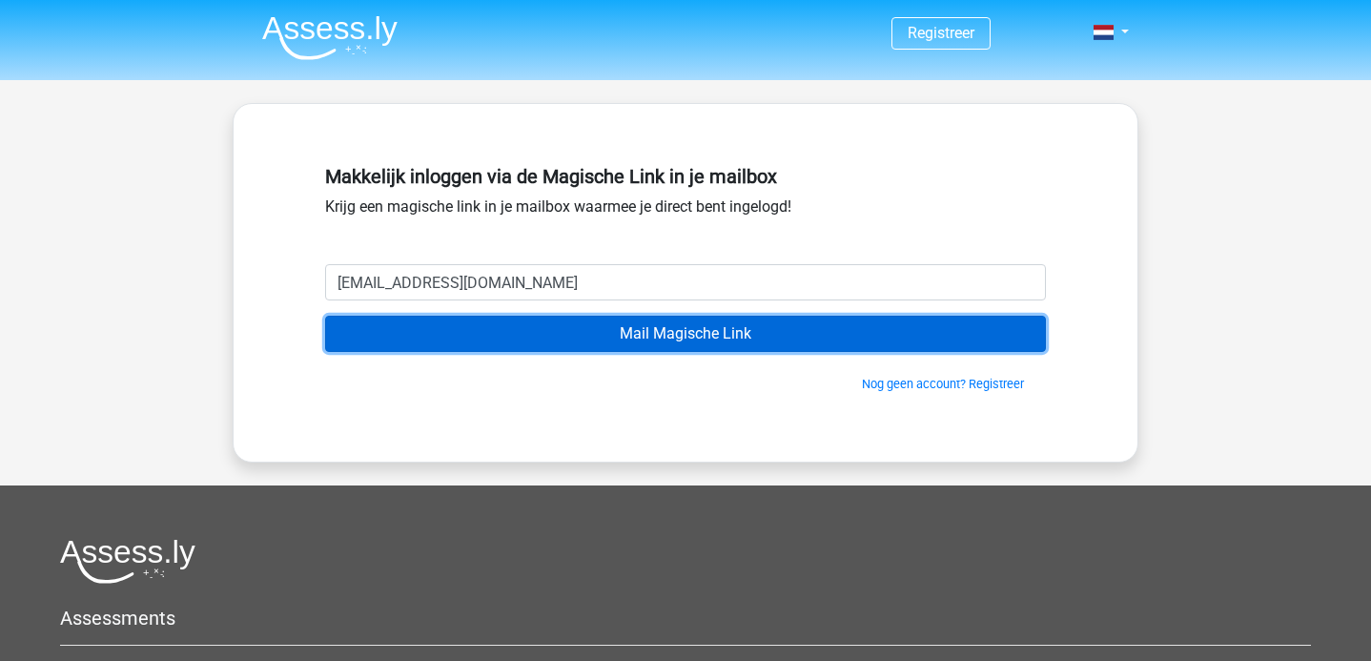
click at [615, 340] on input "Mail Magische Link" at bounding box center [685, 333] width 721 height 36
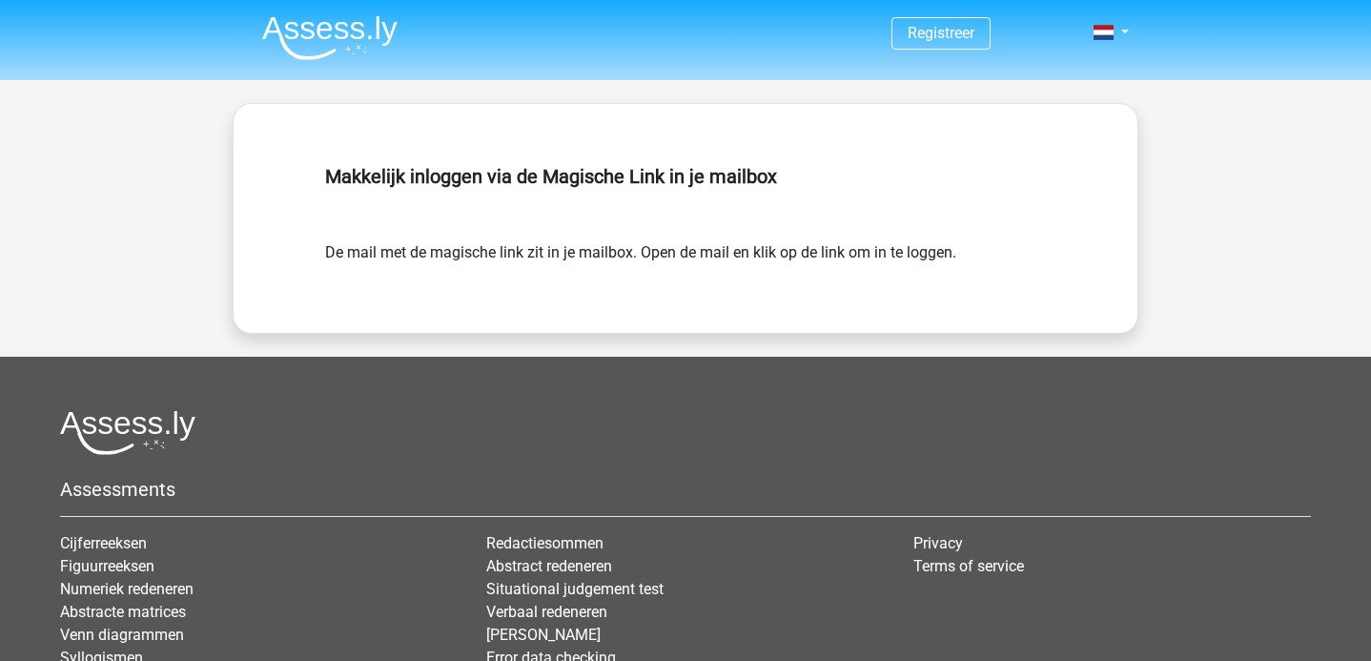
click at [333, 31] on img at bounding box center [329, 37] width 135 height 45
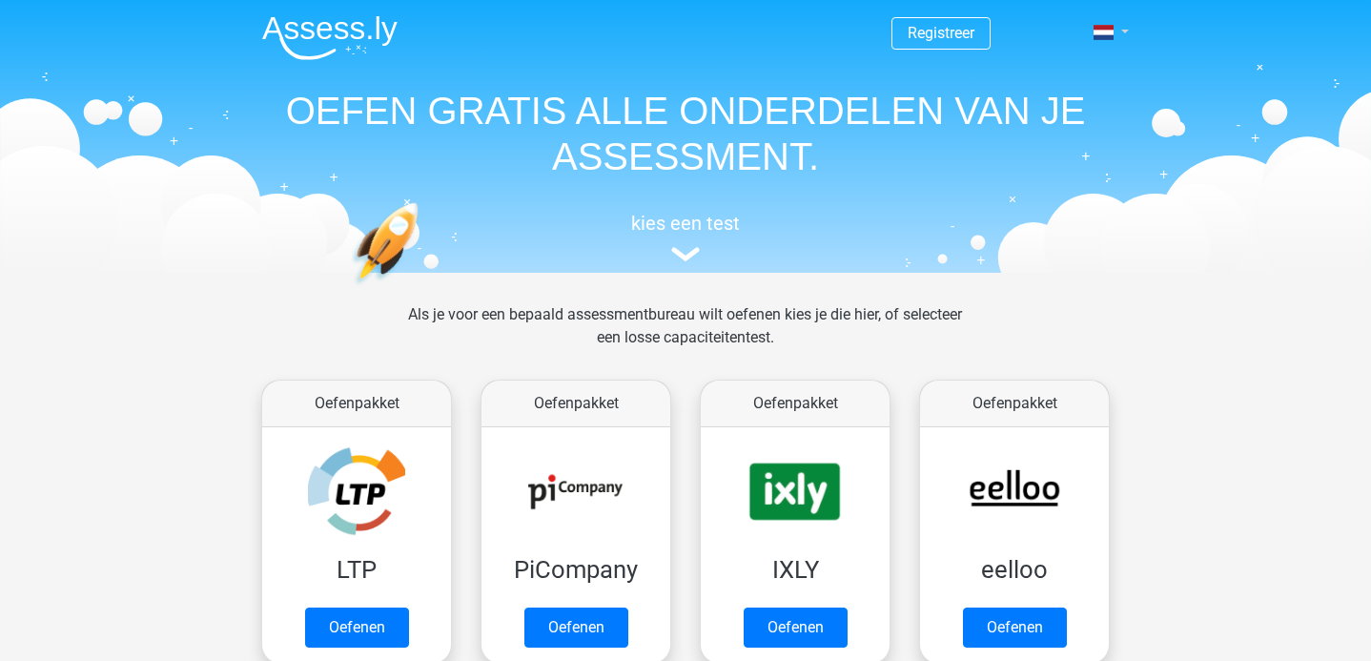
click at [1098, 29] on span at bounding box center [1103, 32] width 20 height 15
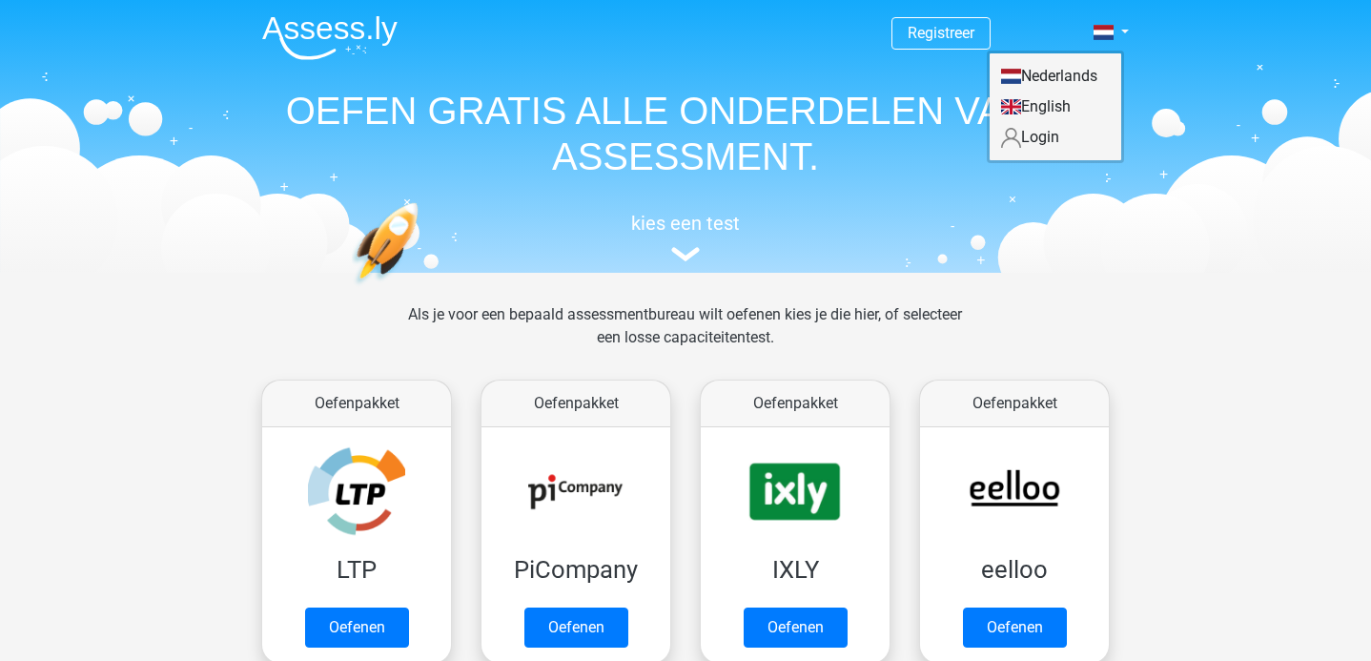
click at [1031, 138] on link "Login" at bounding box center [1055, 137] width 132 height 31
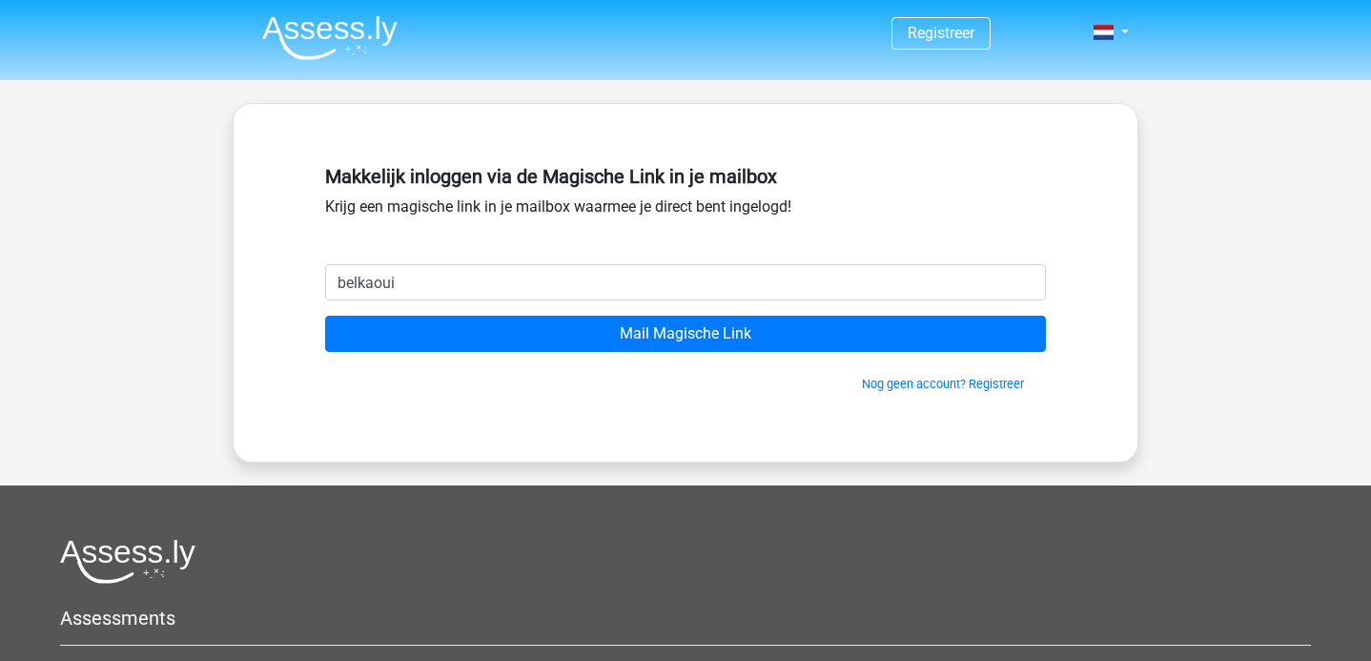
type input "belkaouini@gmail.com"
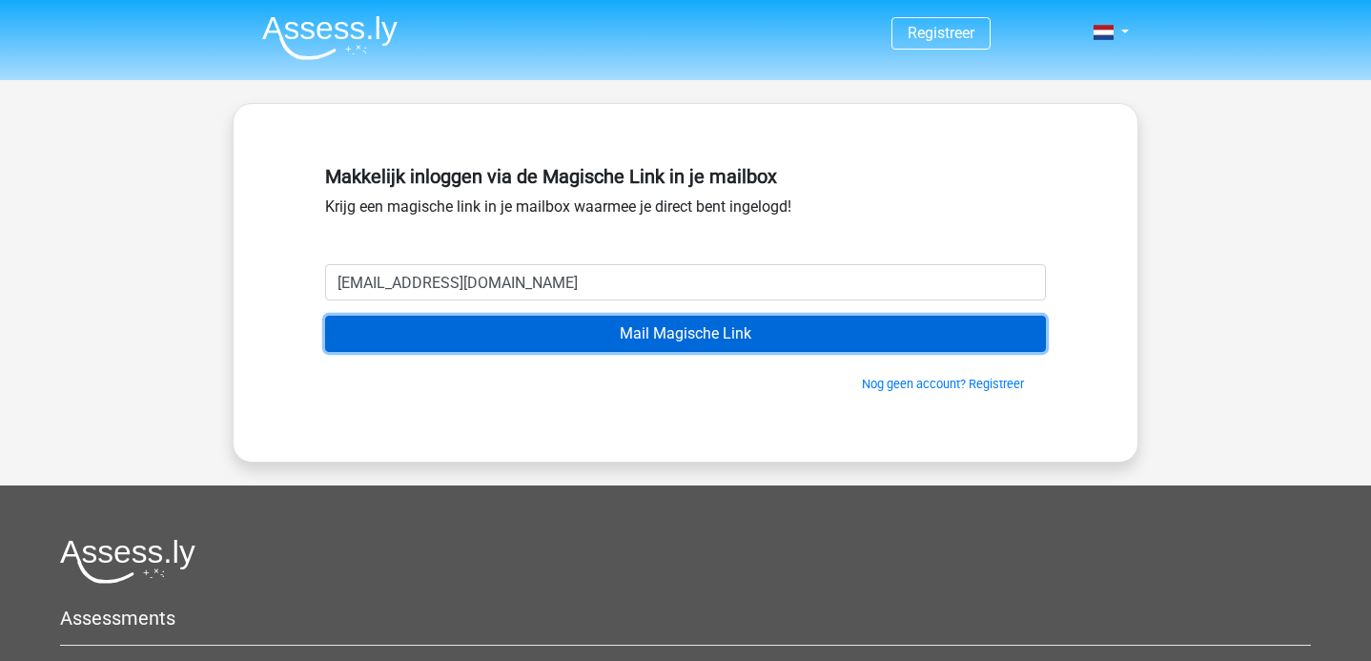
click at [565, 334] on input "Mail Magische Link" at bounding box center [685, 333] width 721 height 36
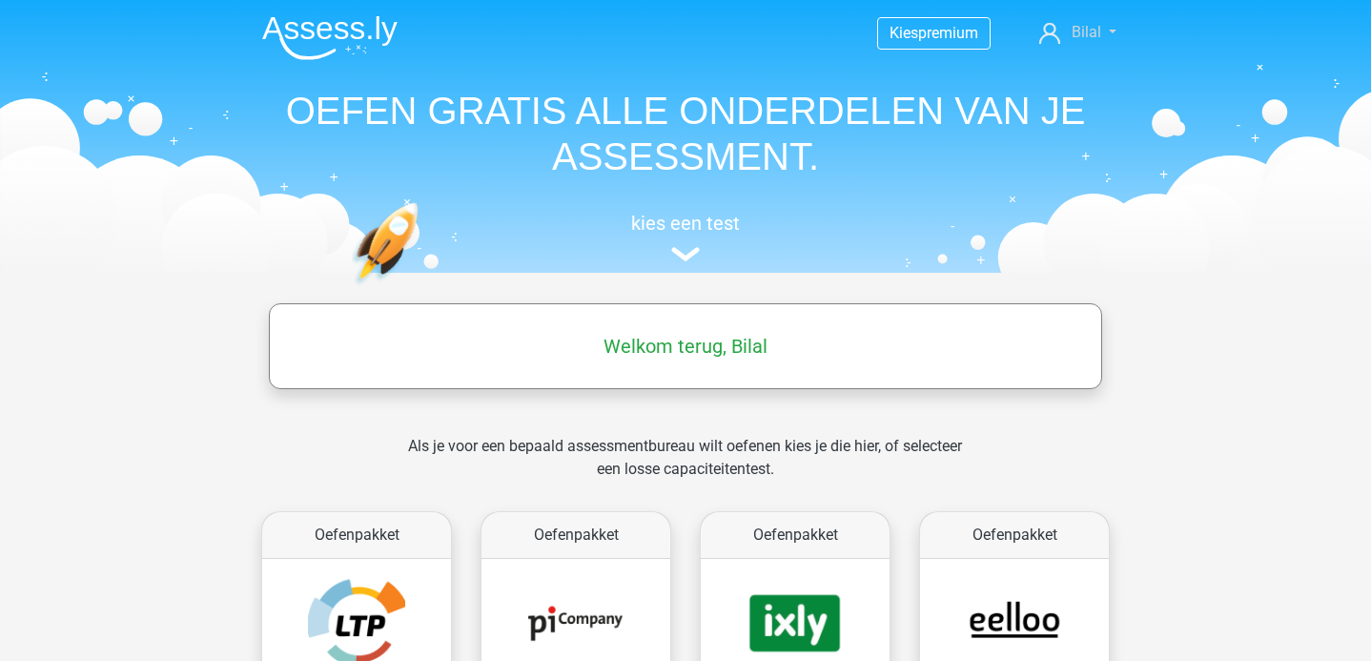
click at [1074, 33] on span "Bilal" at bounding box center [1086, 32] width 30 height 18
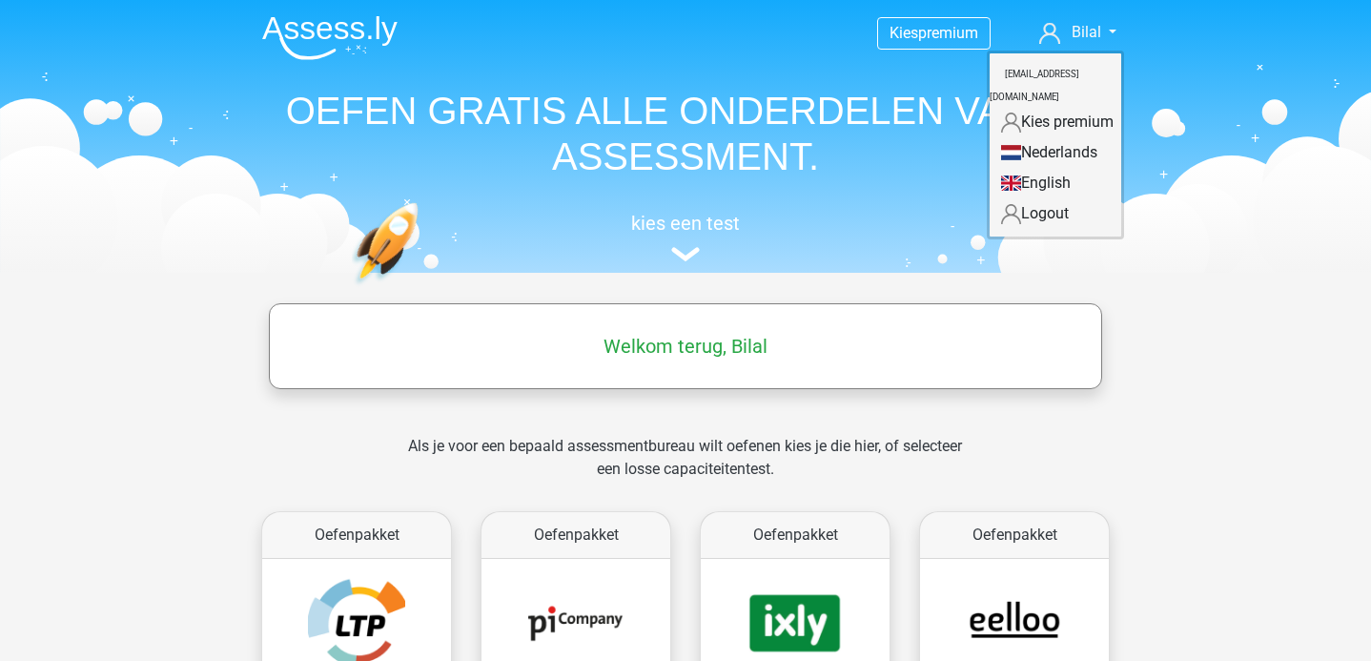
click at [698, 346] on h5 "Welkom terug, Bilal" at bounding box center [685, 346] width 814 height 23
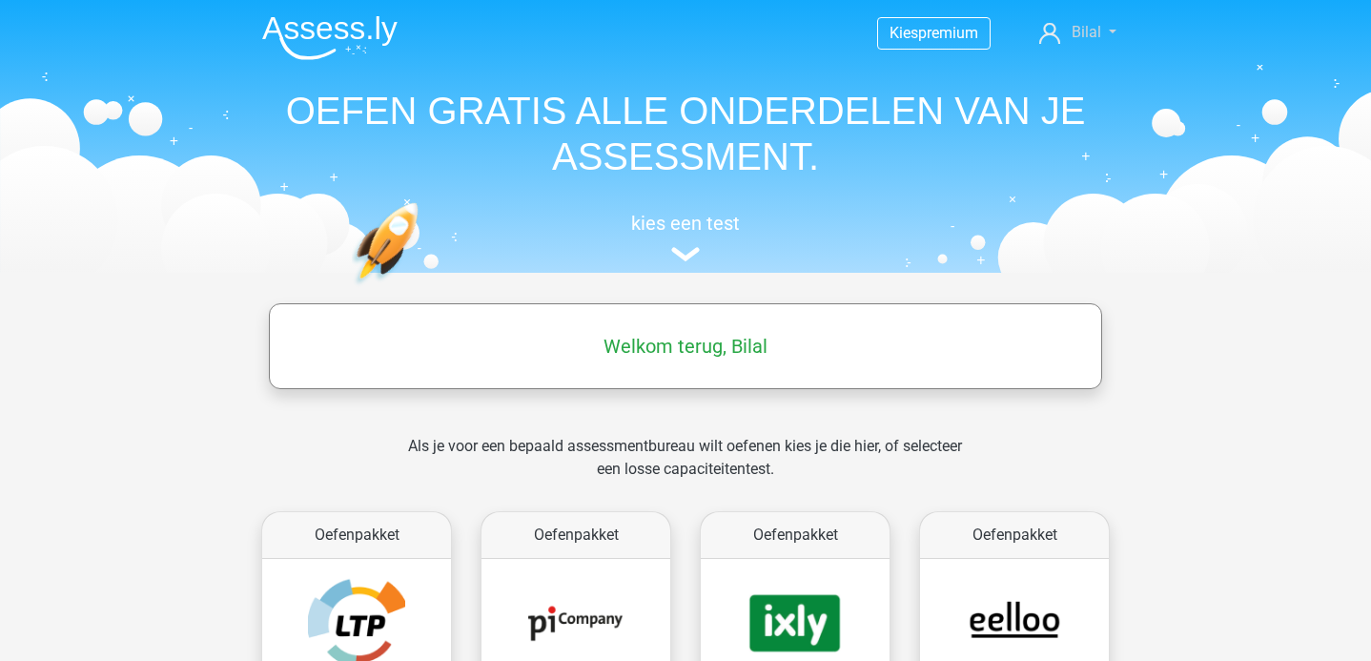
click at [1094, 21] on link "Bilal" at bounding box center [1077, 32] width 92 height 23
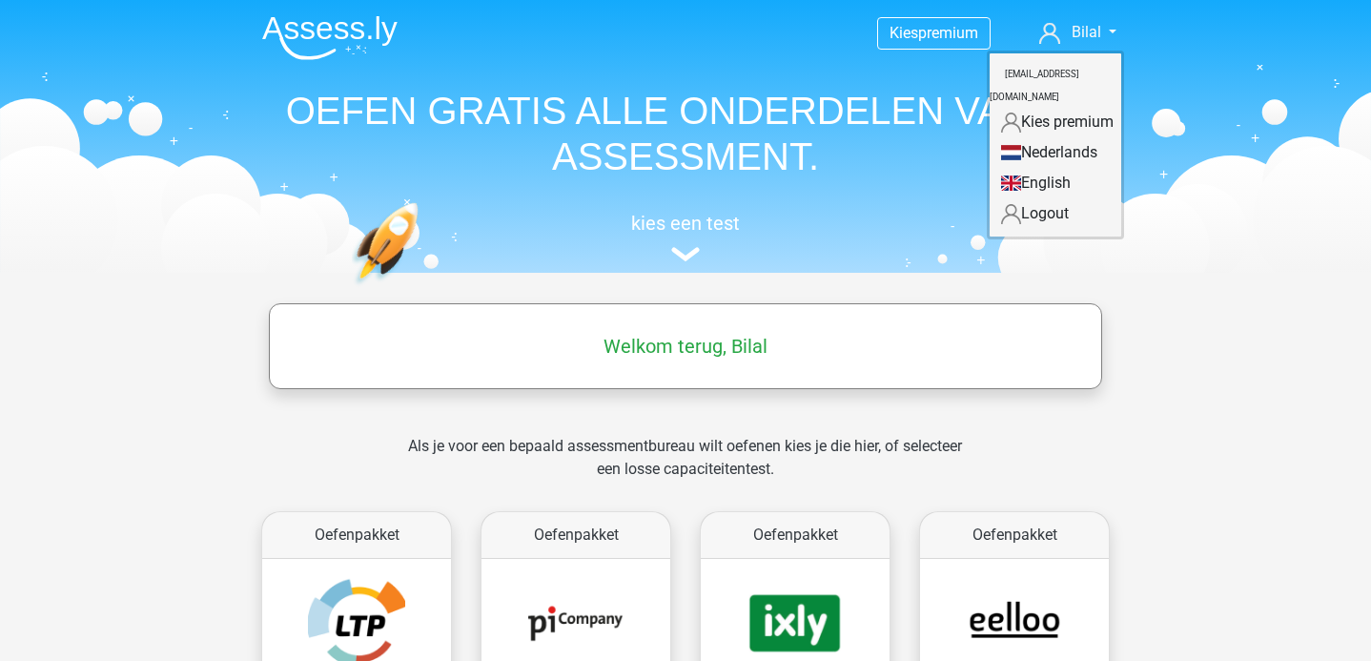
click at [682, 364] on div "Welkom terug, Bilal" at bounding box center [685, 345] width 829 height 53
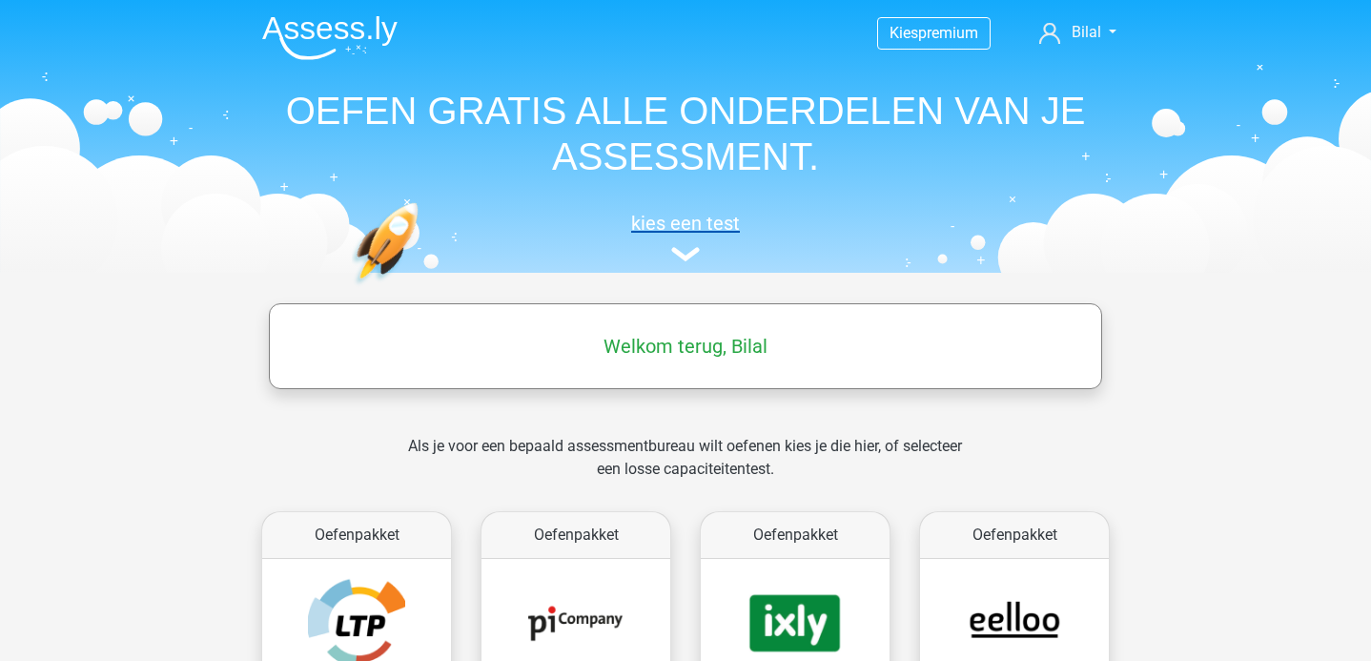
click at [681, 245] on link "kies een test" at bounding box center [685, 237] width 877 height 51
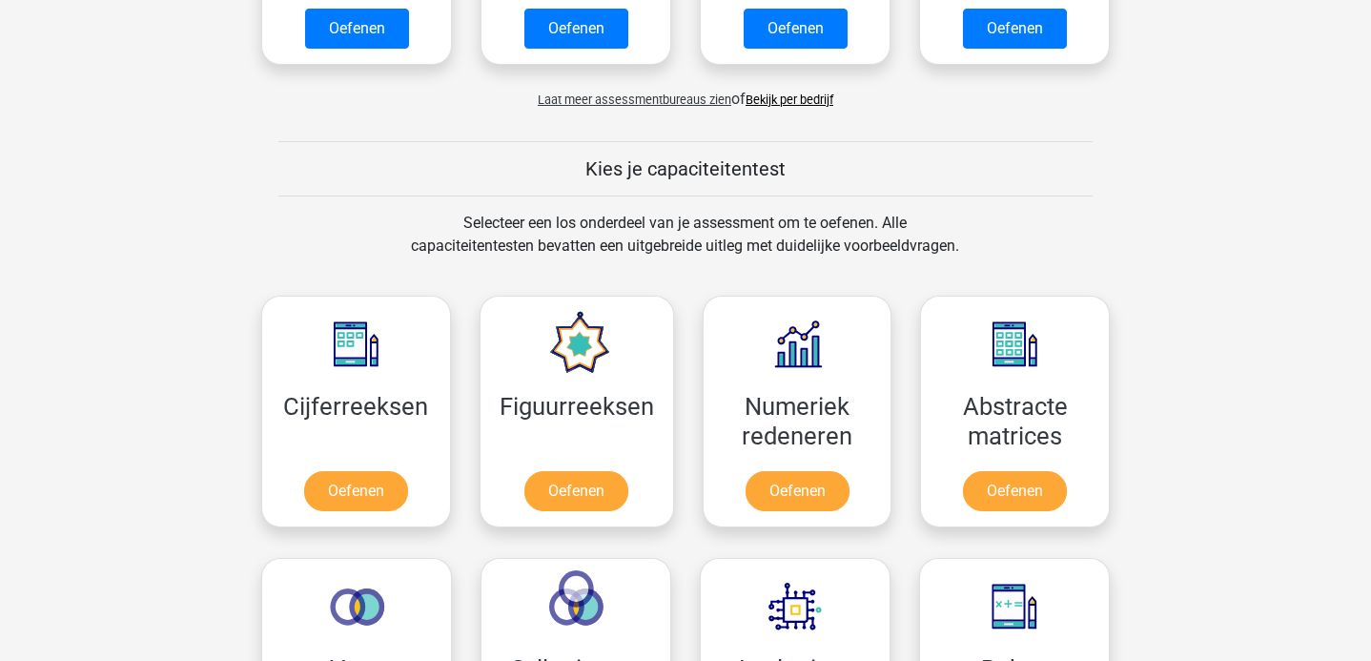
scroll to position [794, 0]
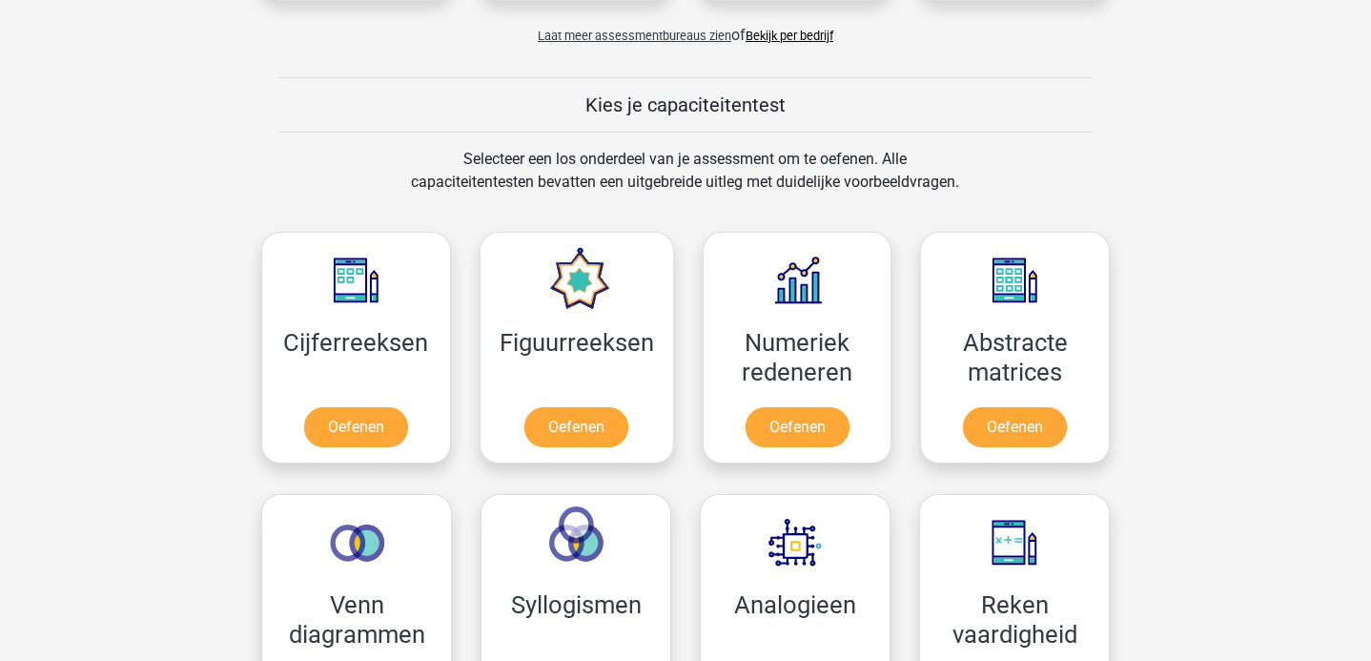
click at [811, 38] on link "Bekijk per bedrijf" at bounding box center [789, 36] width 88 height 14
click at [371, 410] on link "Oefenen" at bounding box center [355, 431] width 109 height 42
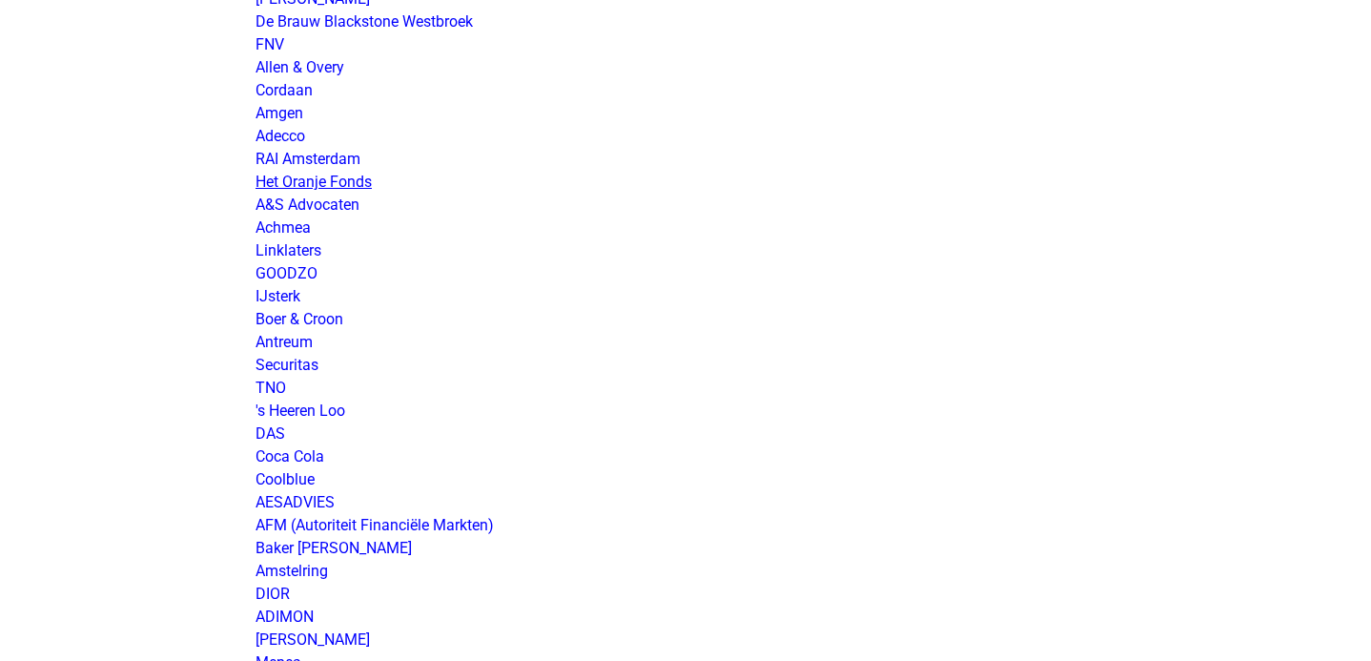
scroll to position [458, 0]
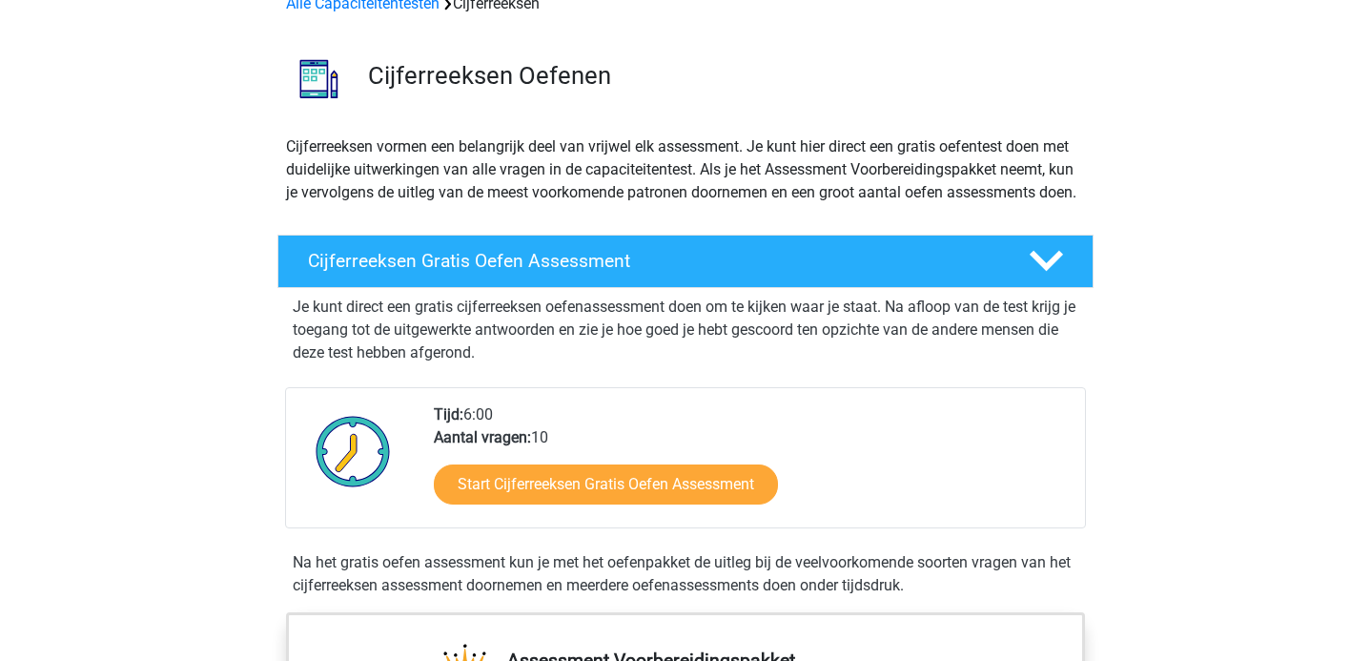
scroll to position [317, 0]
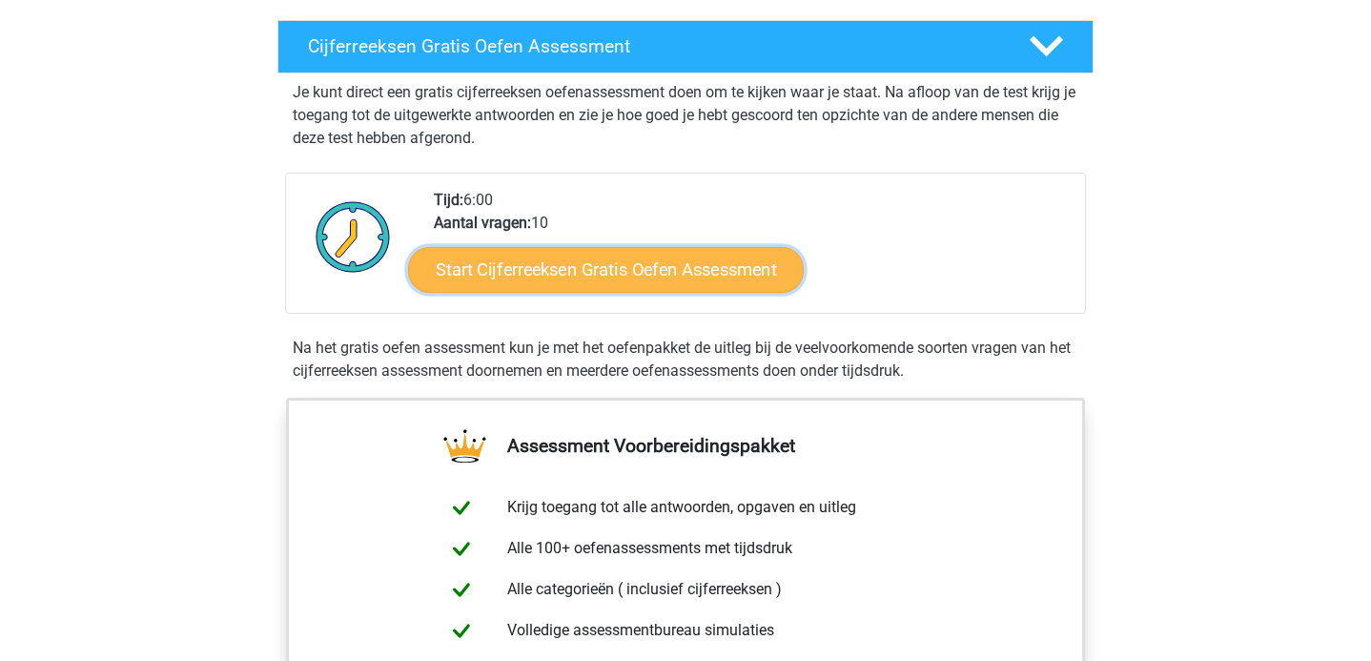
click at [543, 292] on link "Start Cijferreeksen Gratis Oefen Assessment" at bounding box center [606, 269] width 396 height 46
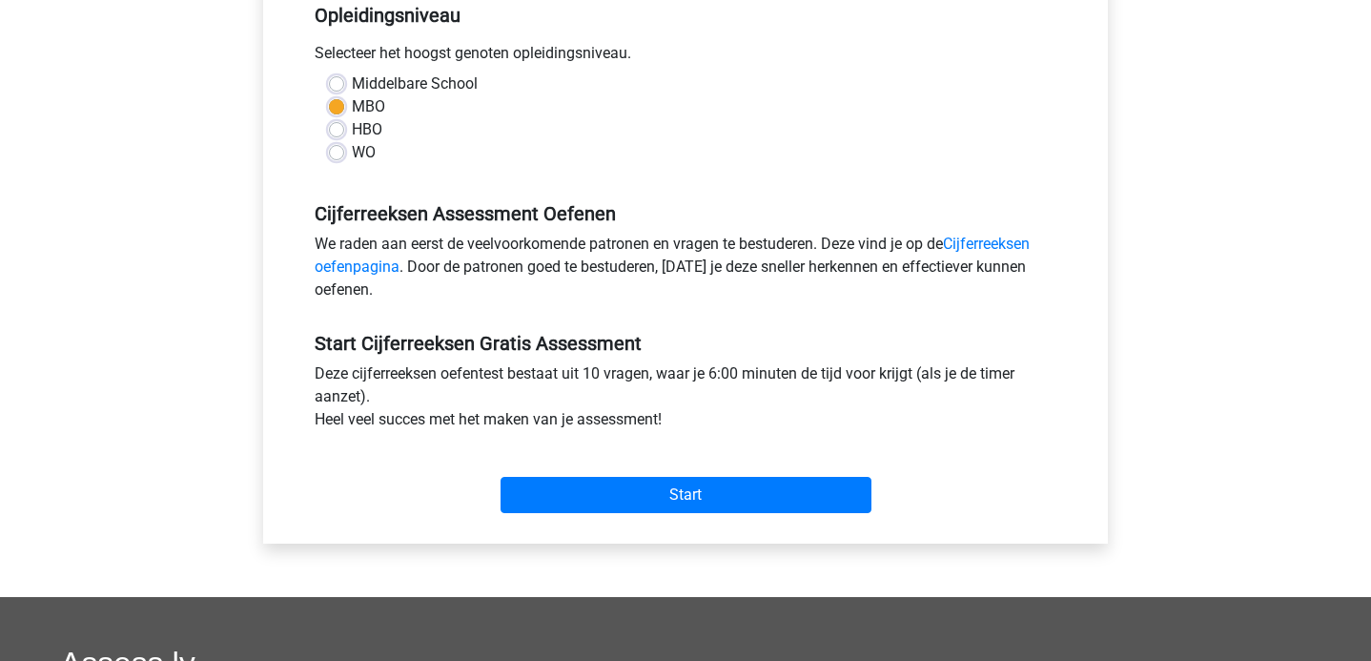
scroll to position [433, 0]
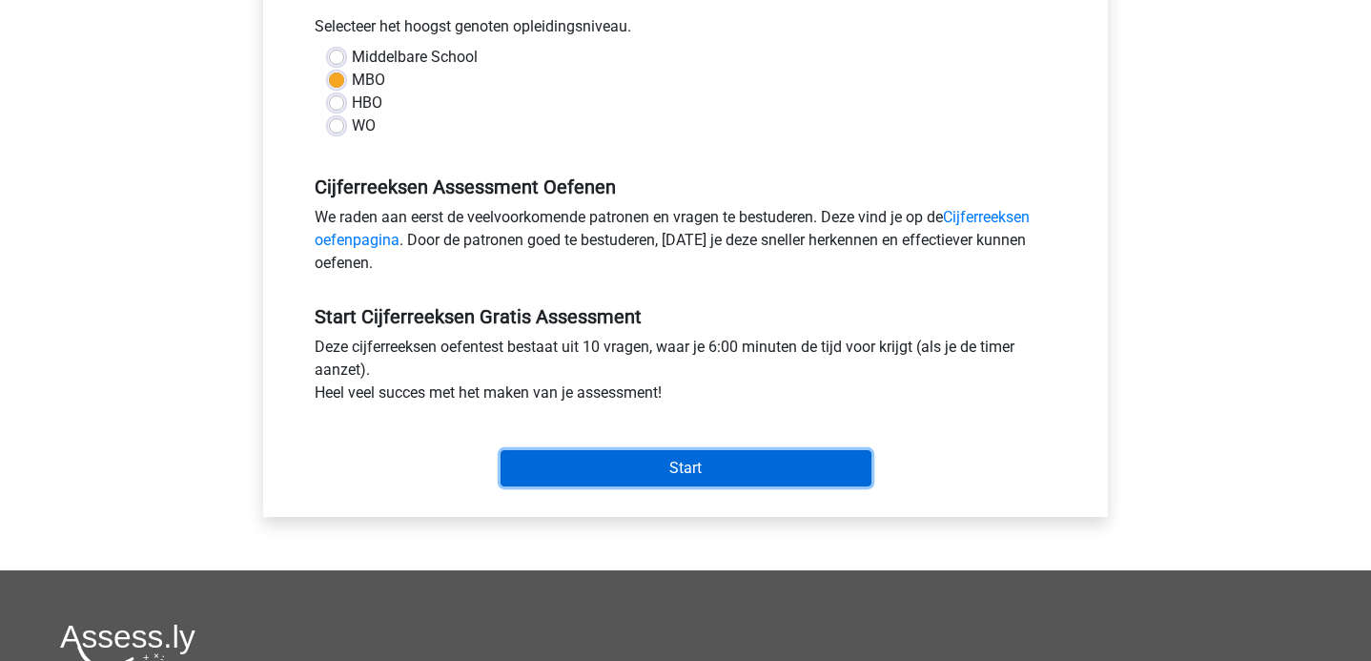
click at [721, 477] on input "Start" at bounding box center [685, 468] width 371 height 36
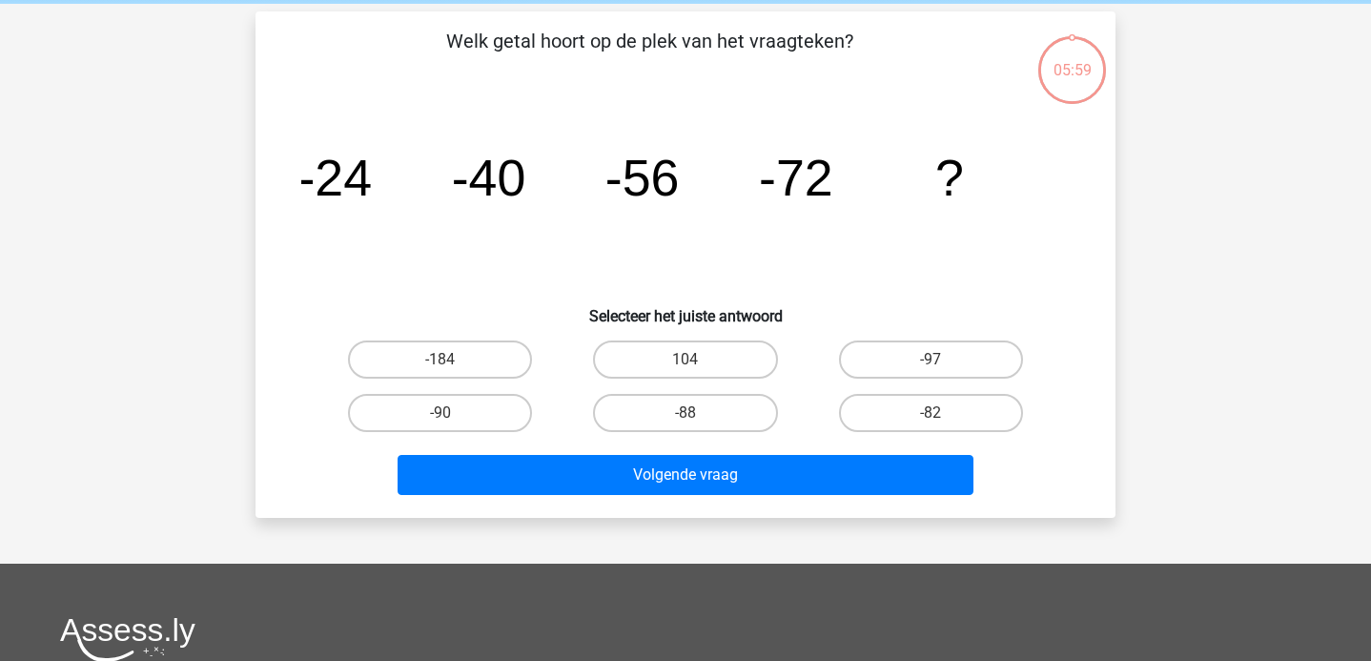
scroll to position [79, 0]
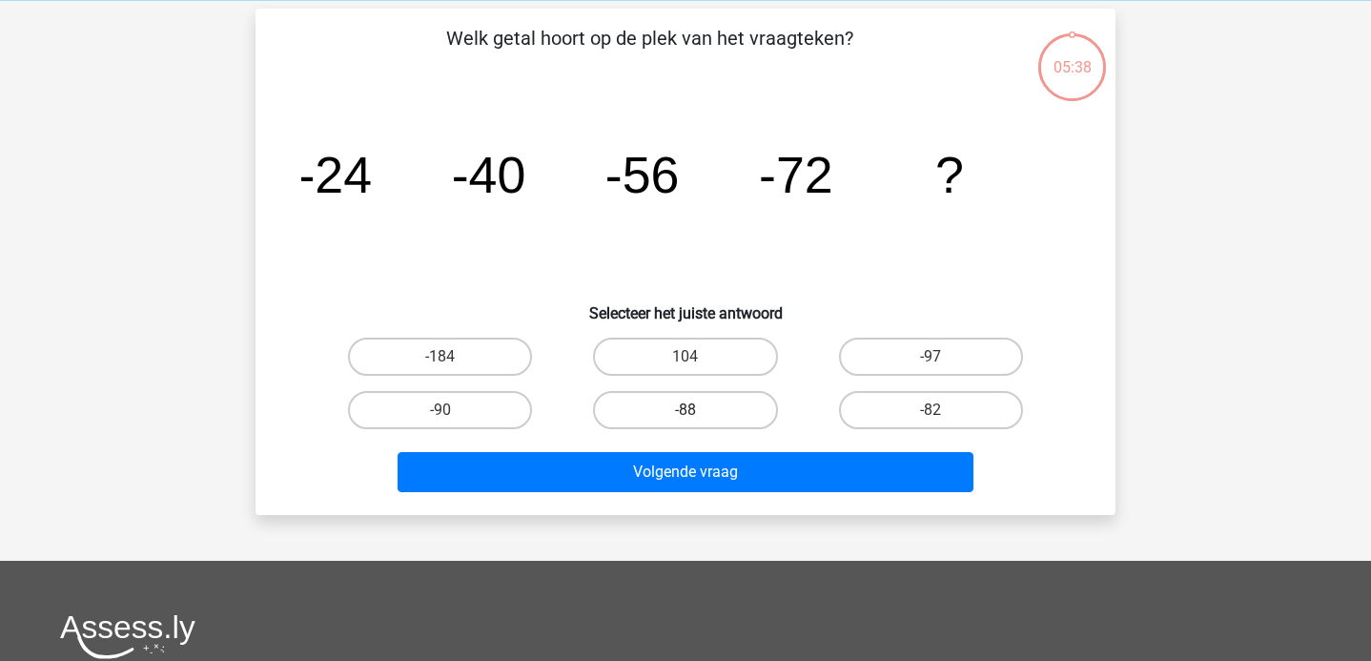
click at [702, 425] on label "-88" at bounding box center [685, 410] width 184 height 38
click at [698, 422] on input "-88" at bounding box center [691, 416] width 12 height 12
radio input "true"
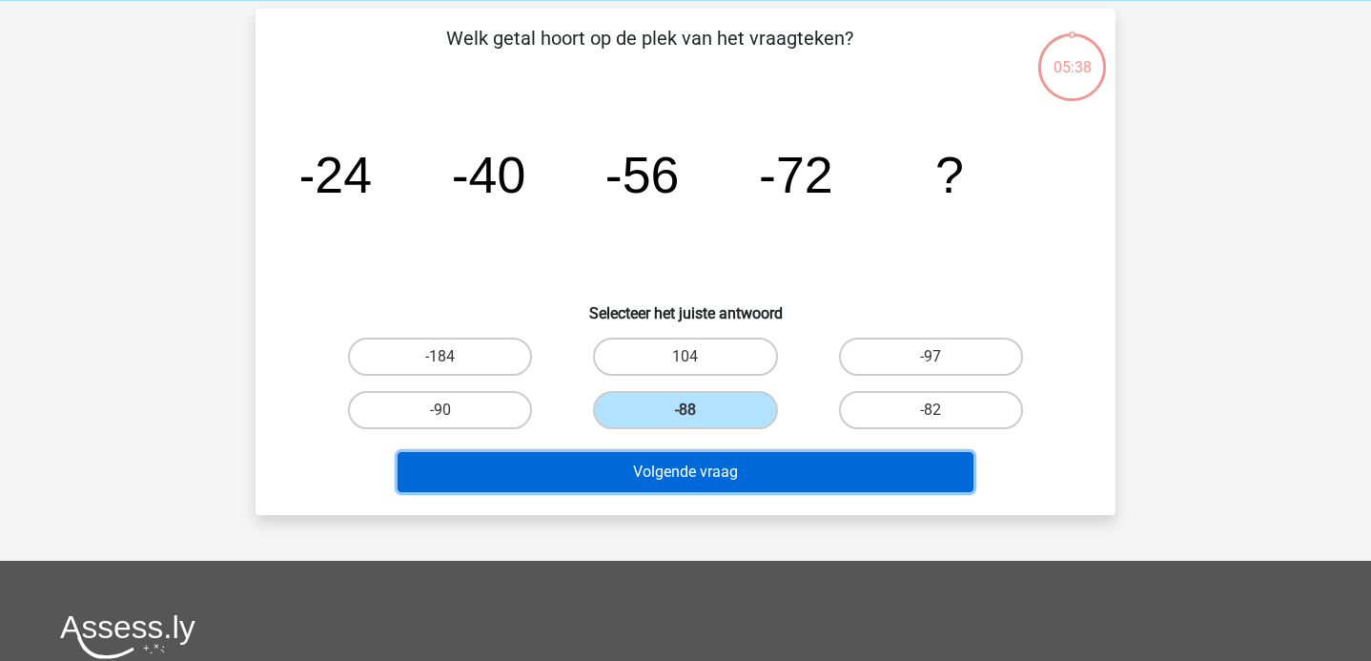
click at [711, 459] on button "Volgende vraag" at bounding box center [685, 472] width 577 height 40
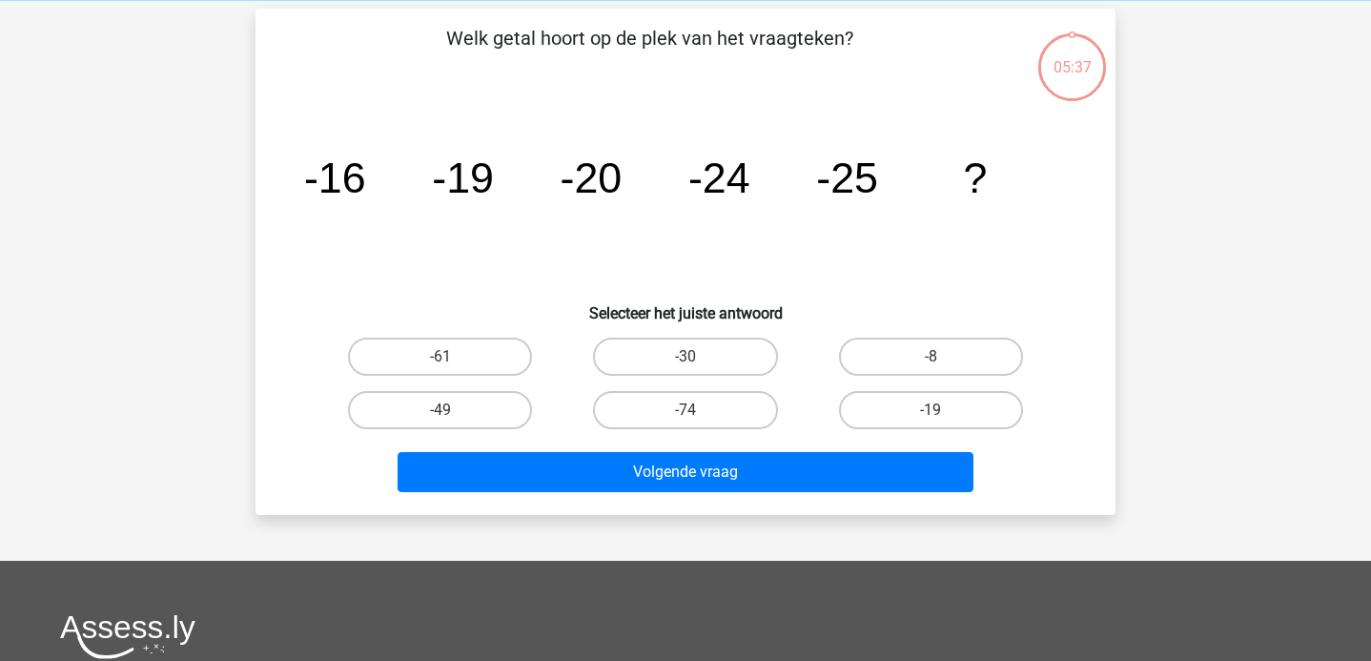
scroll to position [88, 0]
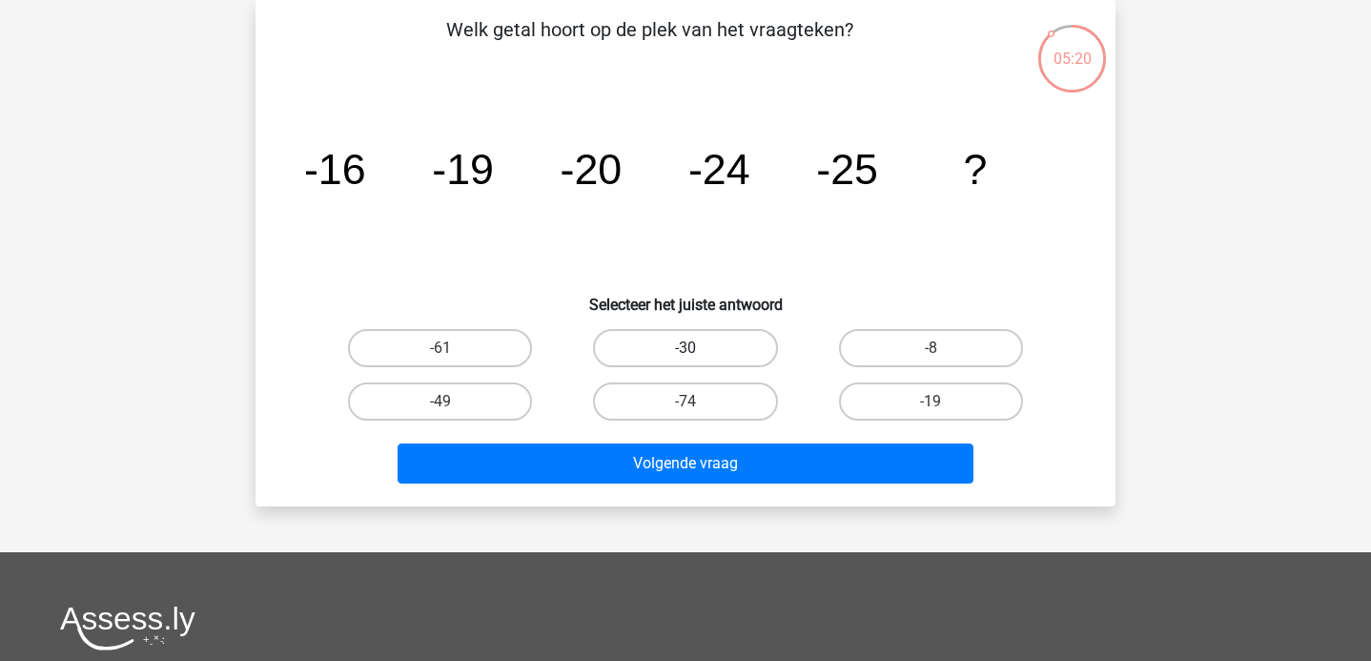
click at [737, 336] on label "-30" at bounding box center [685, 348] width 184 height 38
click at [698, 348] on input "-30" at bounding box center [691, 354] width 12 height 12
radio input "true"
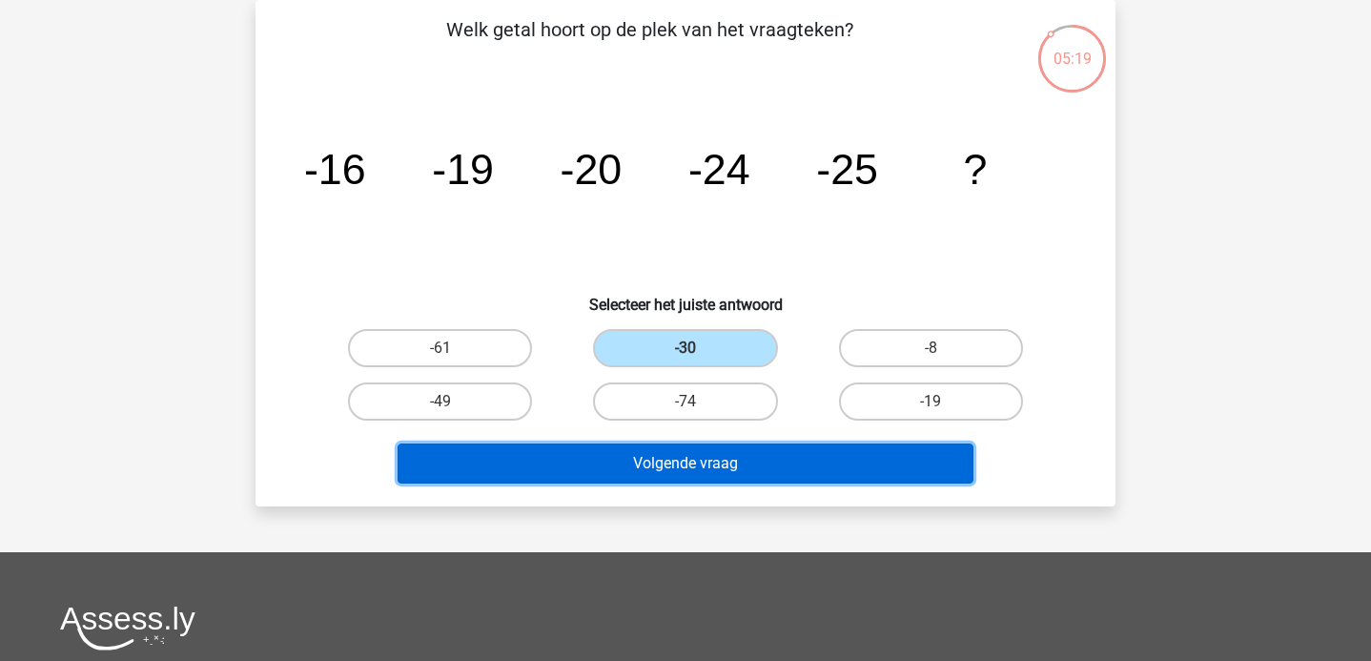
click at [681, 459] on button "Volgende vraag" at bounding box center [685, 463] width 577 height 40
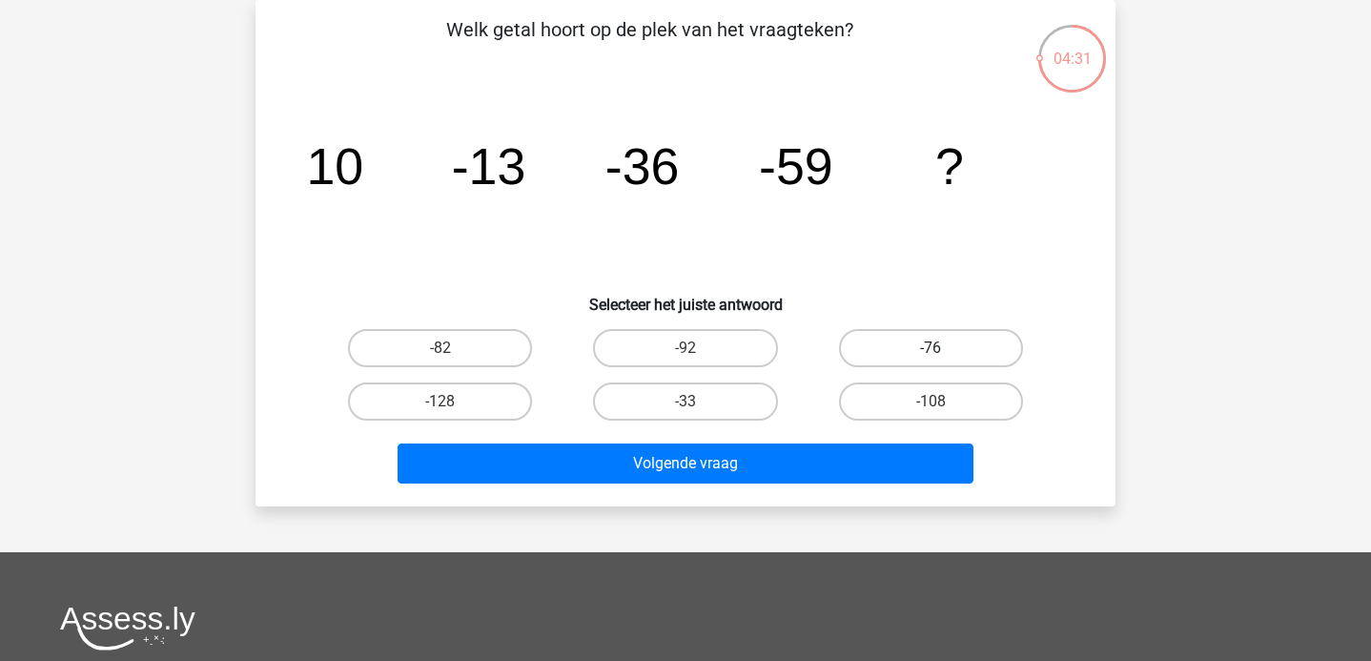
click at [908, 345] on label "-76" at bounding box center [931, 348] width 184 height 38
click at [930, 348] on input "-76" at bounding box center [936, 354] width 12 height 12
radio input "true"
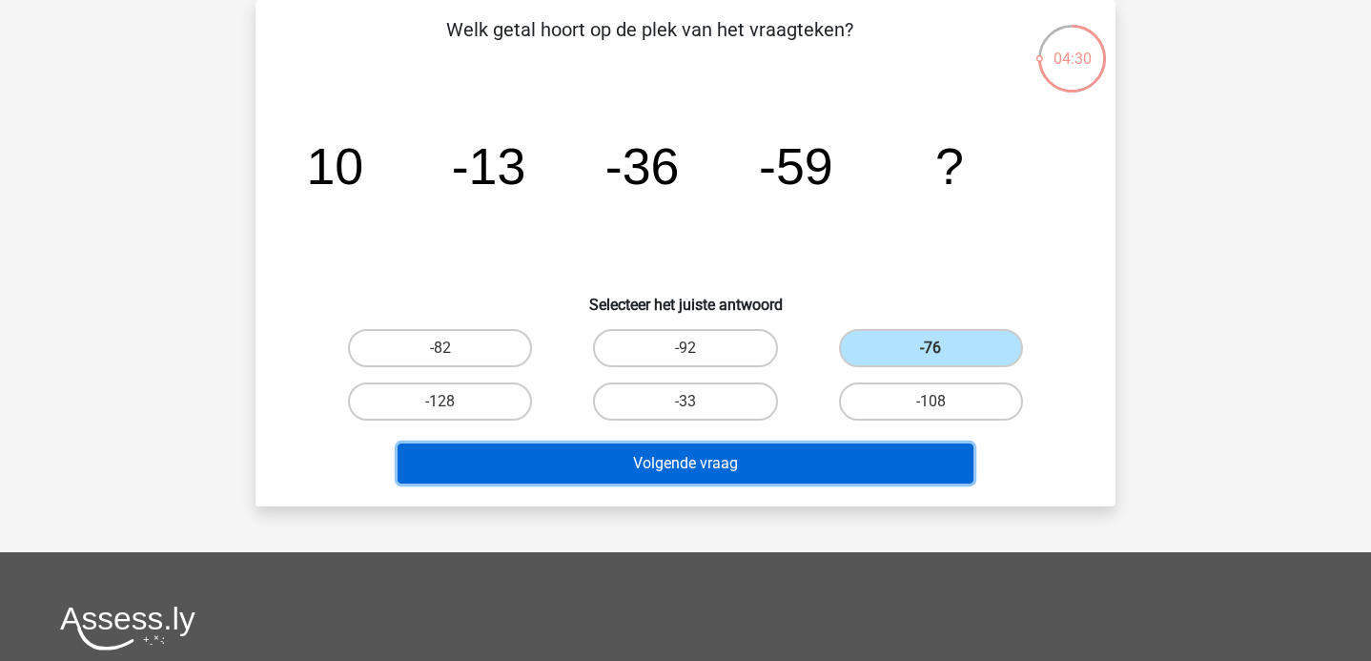
click at [719, 462] on button "Volgende vraag" at bounding box center [685, 463] width 577 height 40
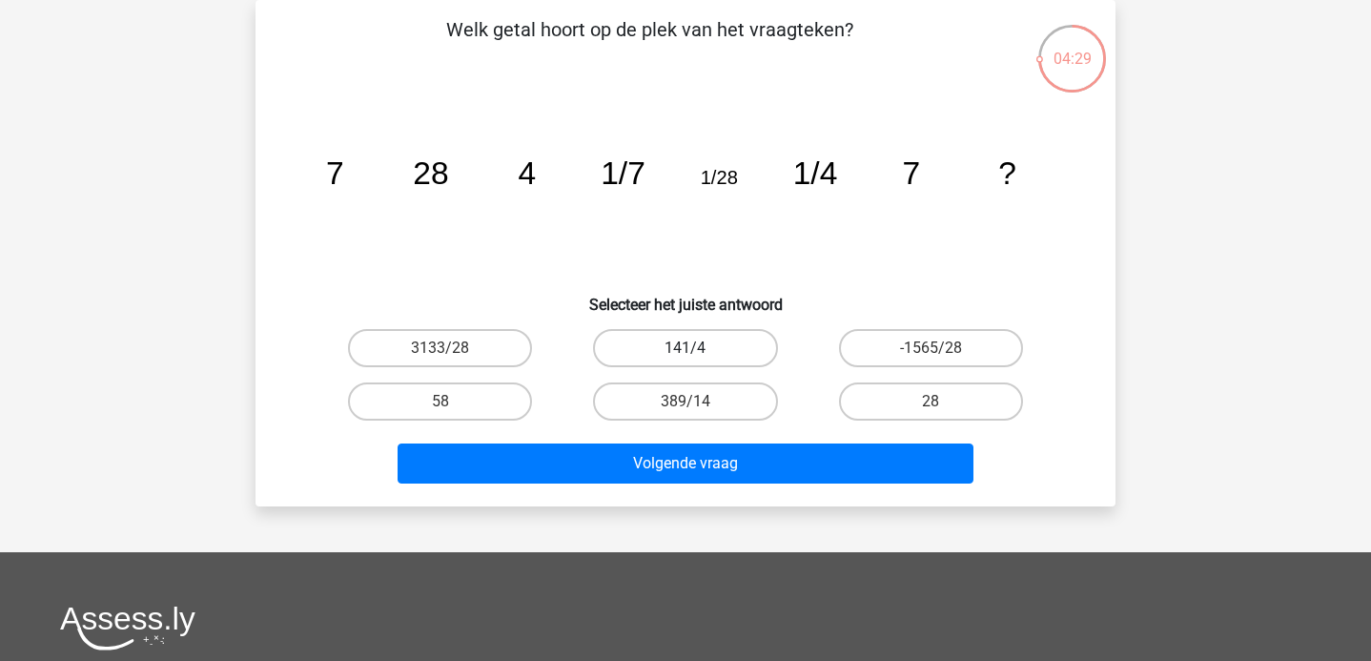
click at [724, 341] on label "141/4" at bounding box center [685, 348] width 184 height 38
click at [698, 348] on input "141/4" at bounding box center [691, 354] width 12 height 12
radio input "true"
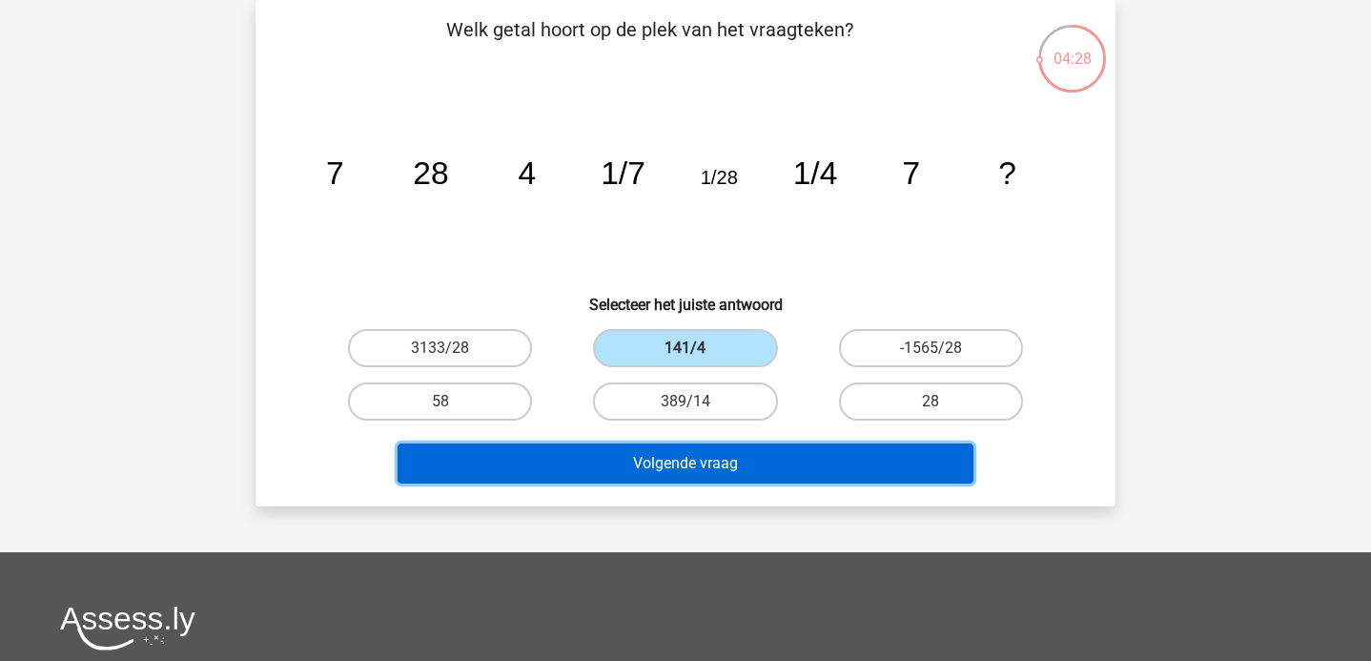
click at [722, 460] on button "Volgende vraag" at bounding box center [685, 463] width 577 height 40
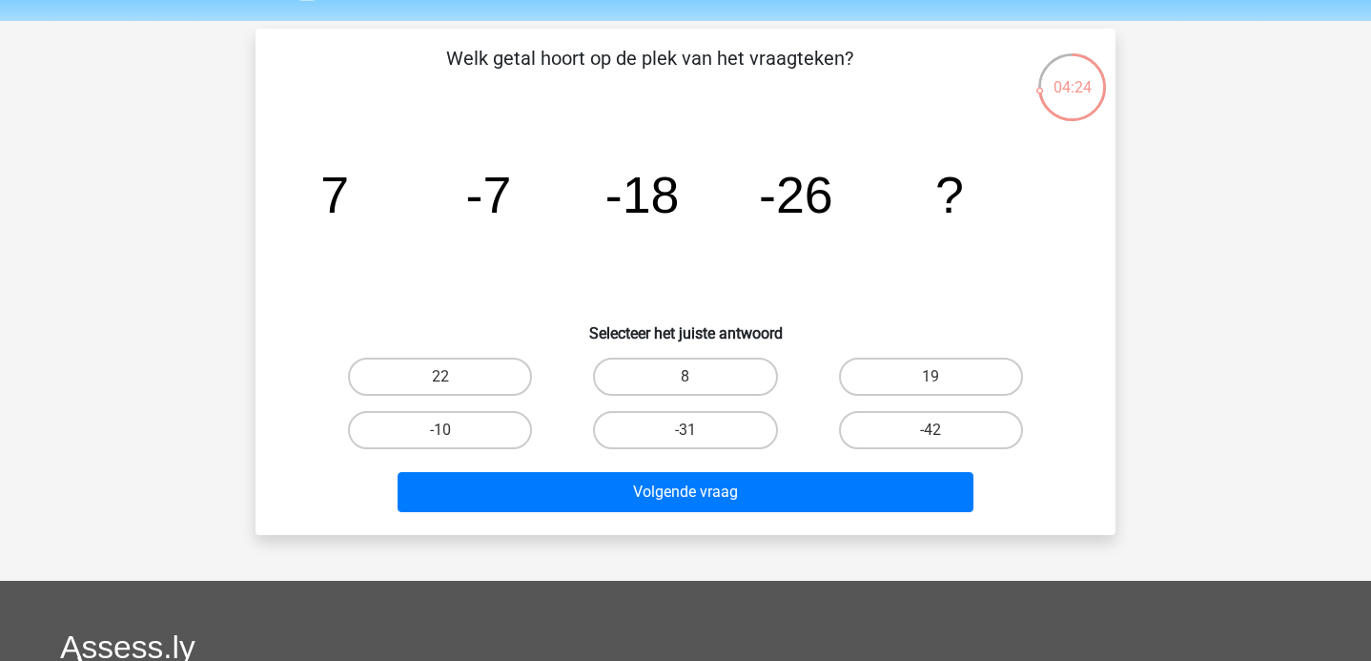
scroll to position [60, 0]
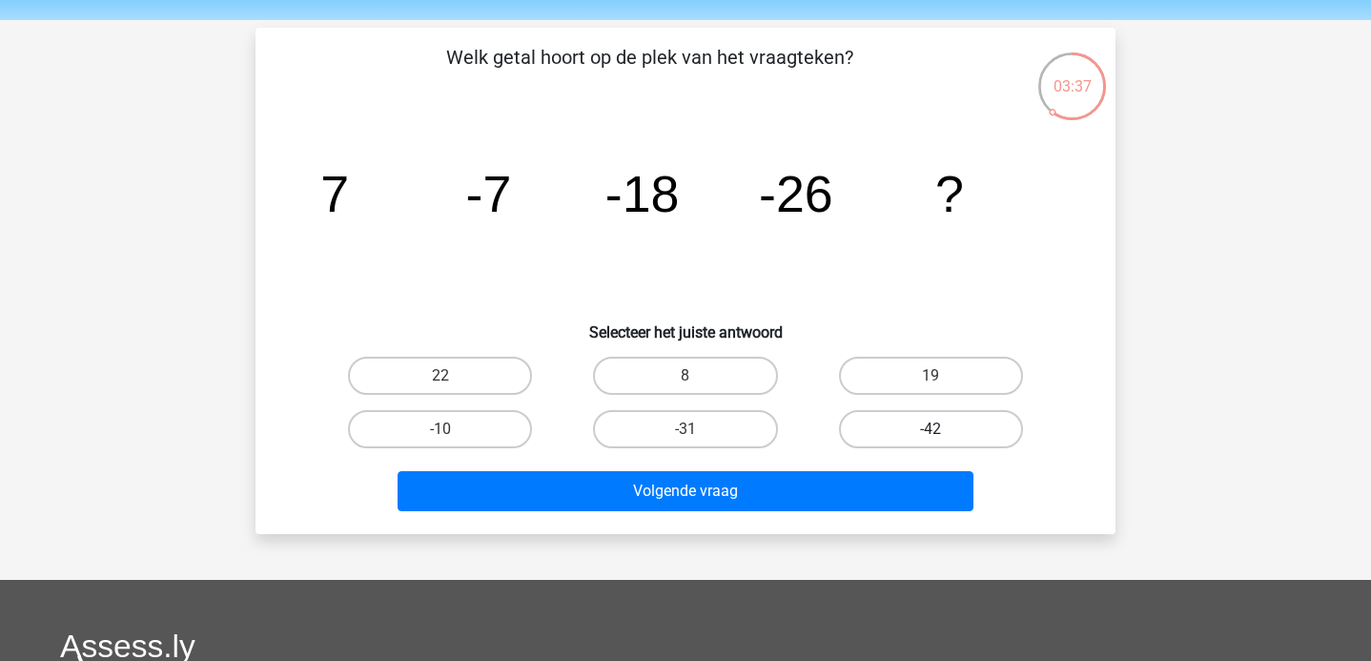
click at [918, 433] on label "-42" at bounding box center [931, 429] width 184 height 38
click at [930, 433] on input "-42" at bounding box center [936, 435] width 12 height 12
radio input "true"
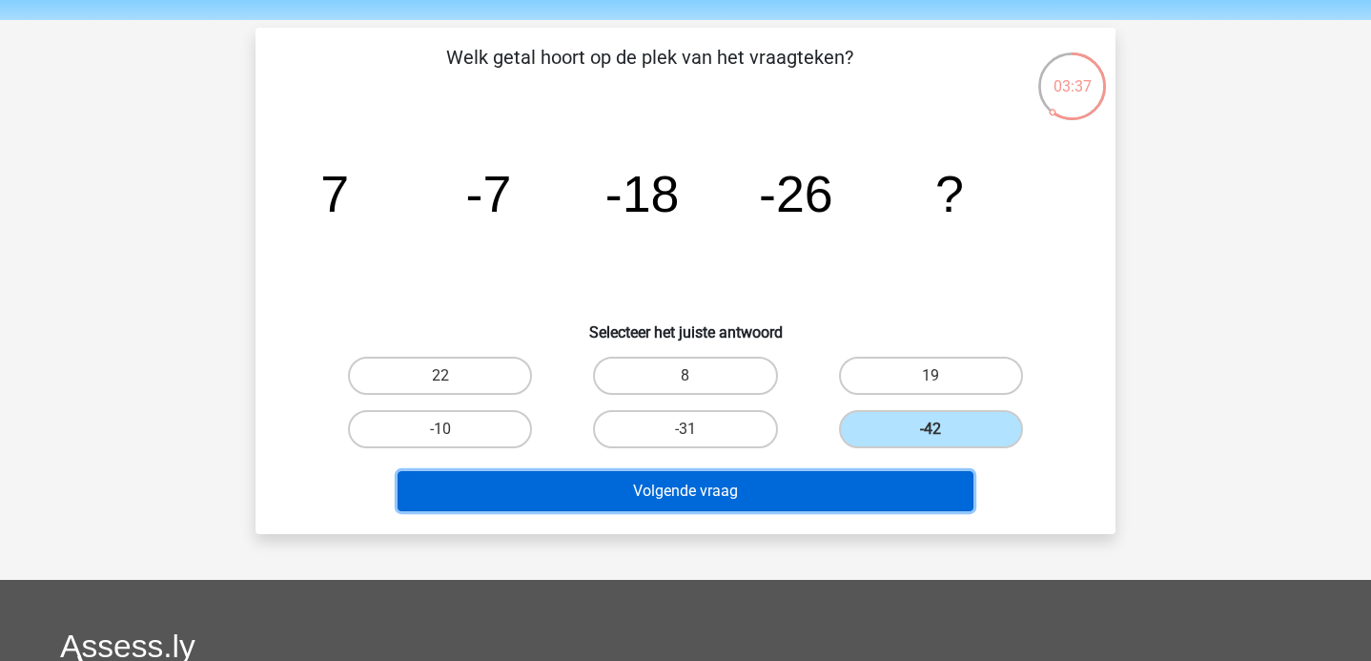
click at [757, 492] on button "Volgende vraag" at bounding box center [685, 491] width 577 height 40
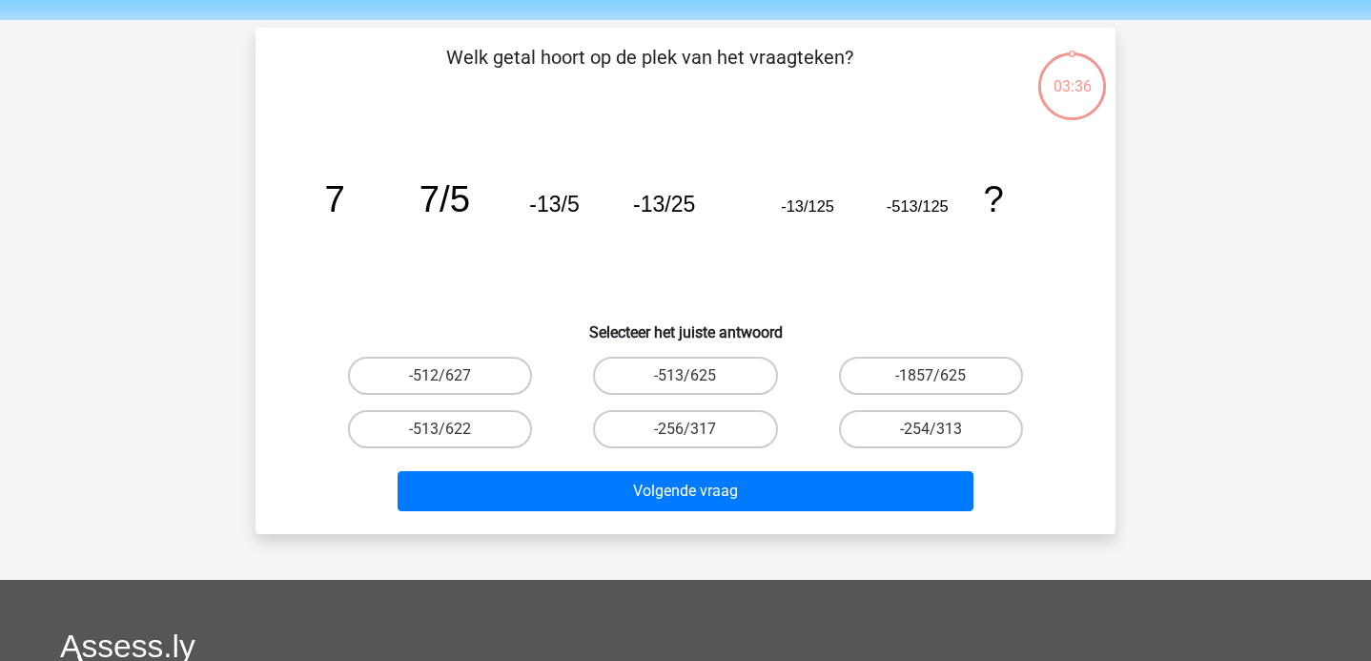
scroll to position [88, 0]
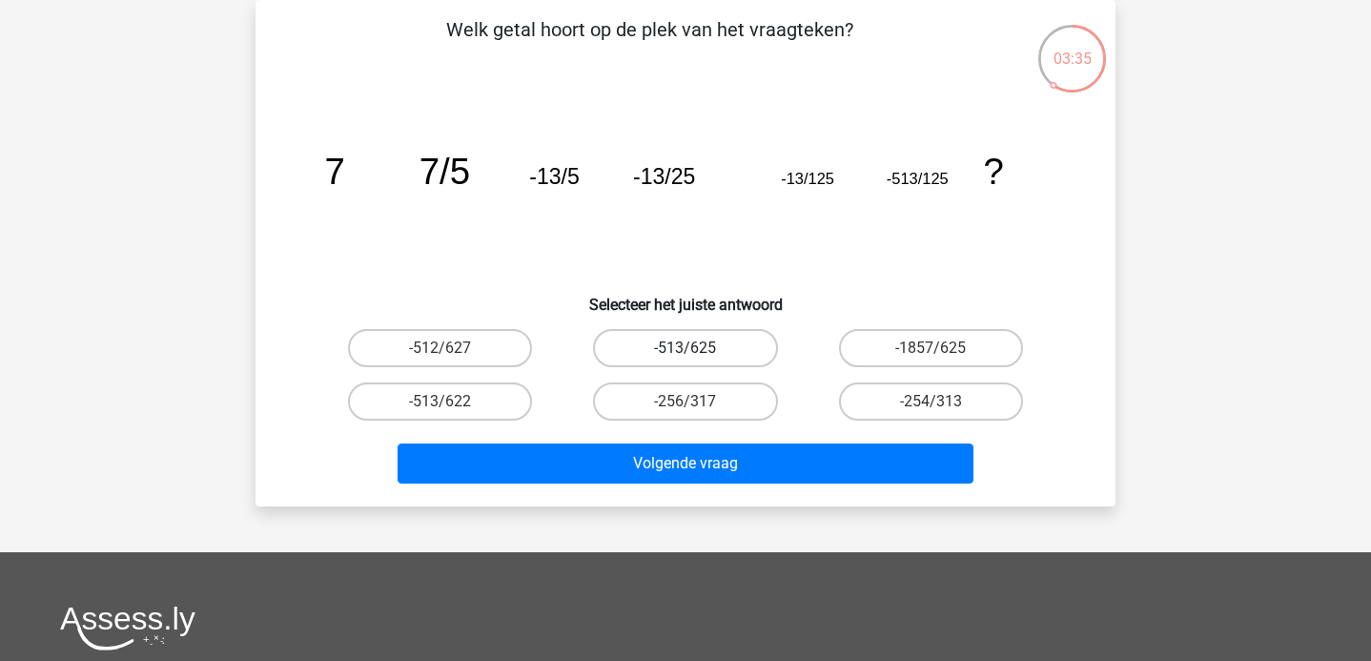
click at [699, 356] on label "-513/625" at bounding box center [685, 348] width 184 height 38
click at [698, 356] on input "-513/625" at bounding box center [691, 354] width 12 height 12
radio input "true"
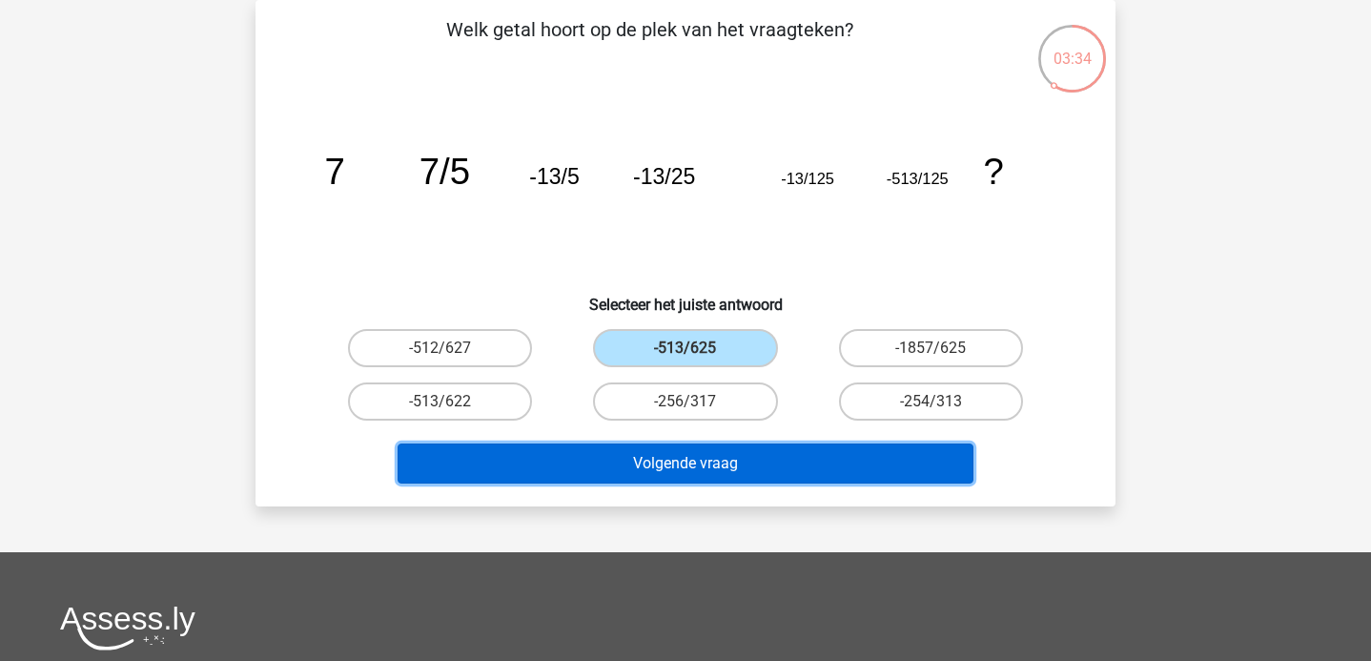
click at [724, 455] on button "Volgende vraag" at bounding box center [685, 463] width 577 height 40
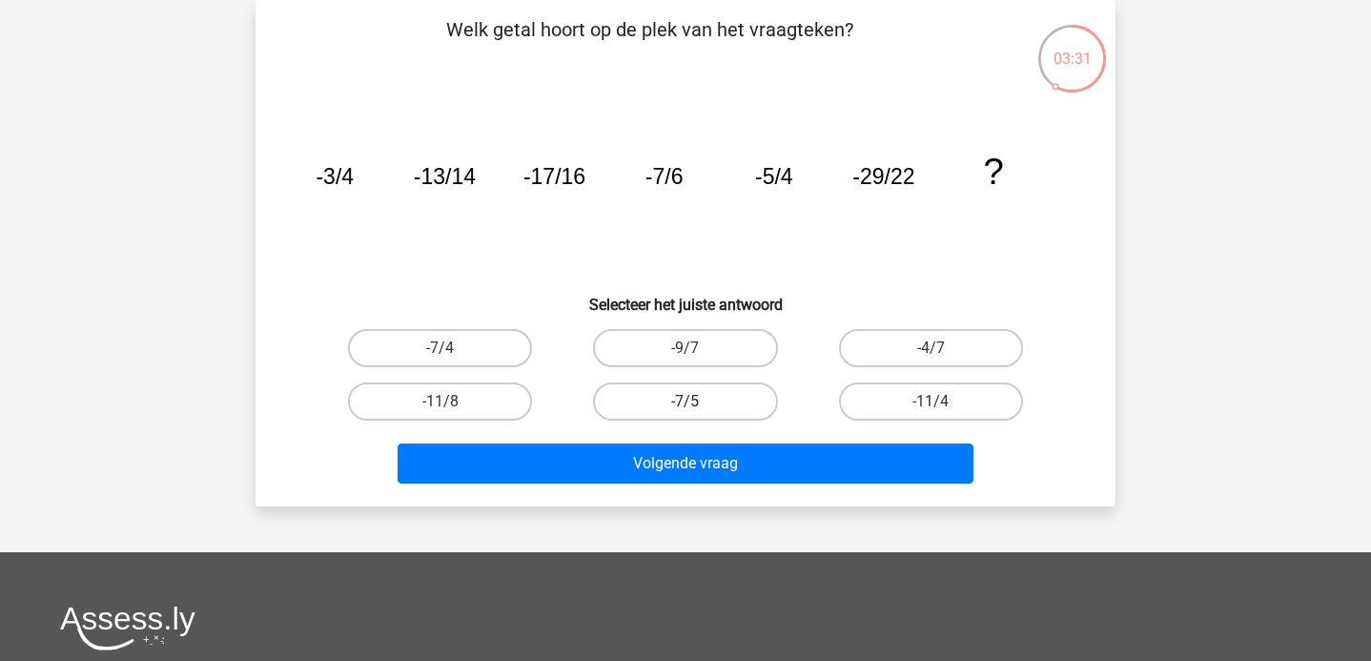
click at [715, 393] on label "-7/5" at bounding box center [685, 401] width 184 height 38
click at [698, 401] on input "-7/5" at bounding box center [691, 407] width 12 height 12
radio input "true"
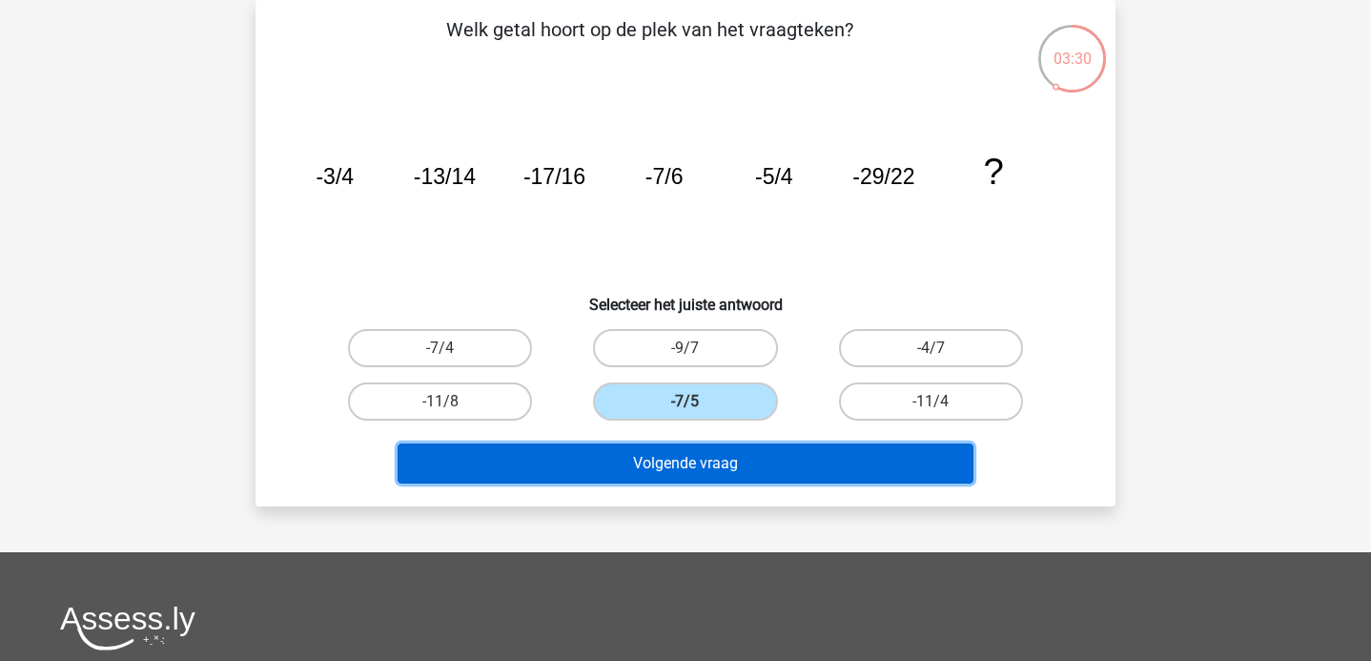
click at [702, 458] on button "Volgende vraag" at bounding box center [685, 463] width 577 height 40
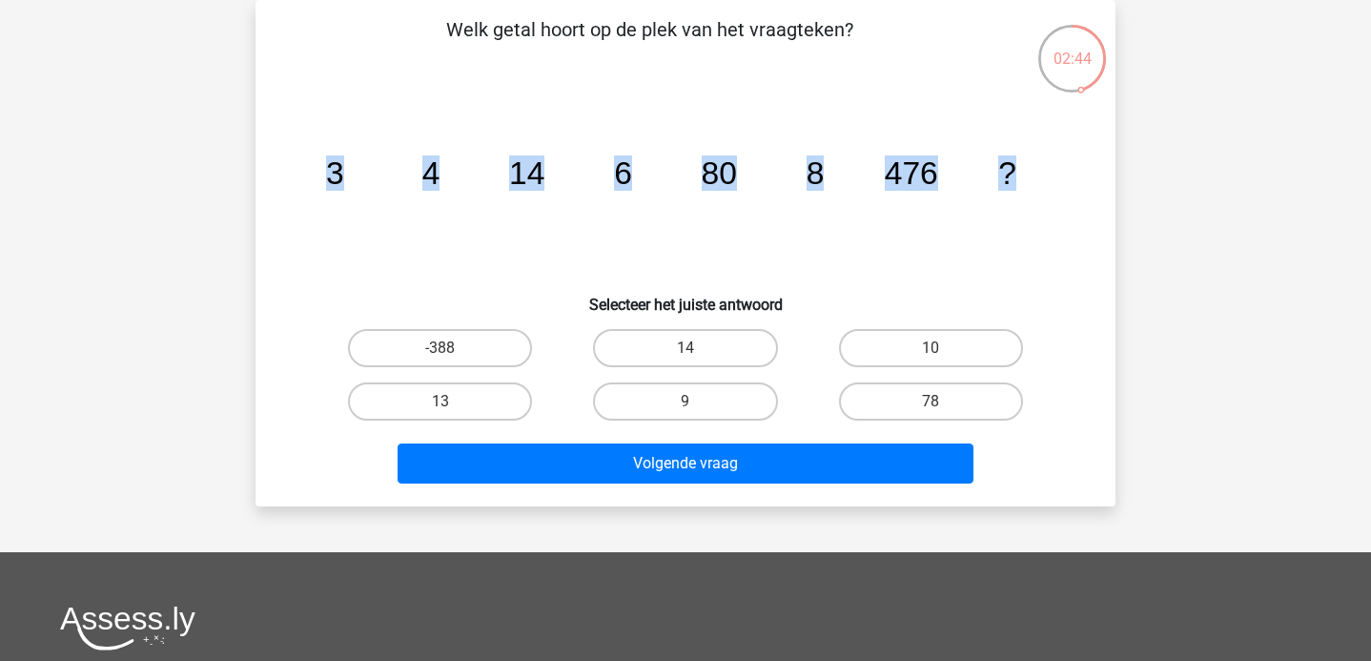
drag, startPoint x: 324, startPoint y: 173, endPoint x: 1169, endPoint y: 186, distance: 844.6
click at [1169, 186] on div "Kies premium Bilal [EMAIL_ADDRESS][DOMAIN_NAME]" at bounding box center [685, 483] width 1371 height 1143
copy g "3 4 14 6 80 8 476 ?"
click at [718, 344] on label "14" at bounding box center [685, 348] width 184 height 38
click at [698, 348] on input "14" at bounding box center [691, 354] width 12 height 12
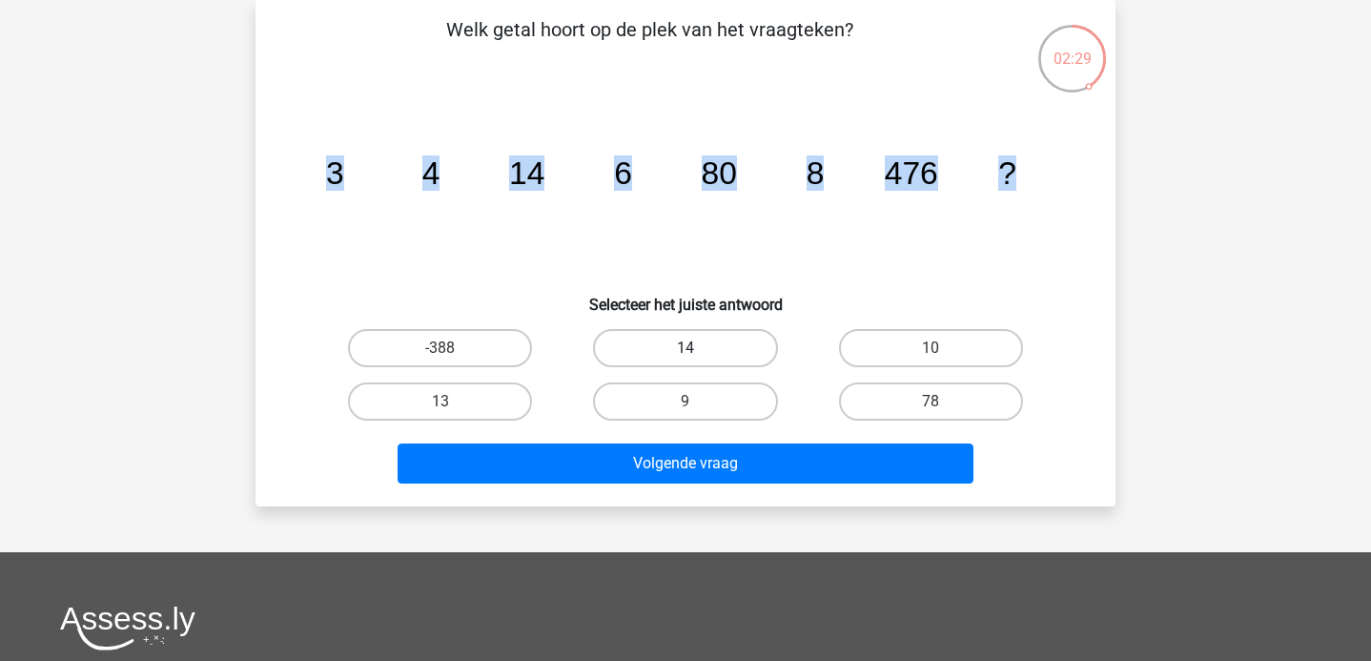
radio input "true"
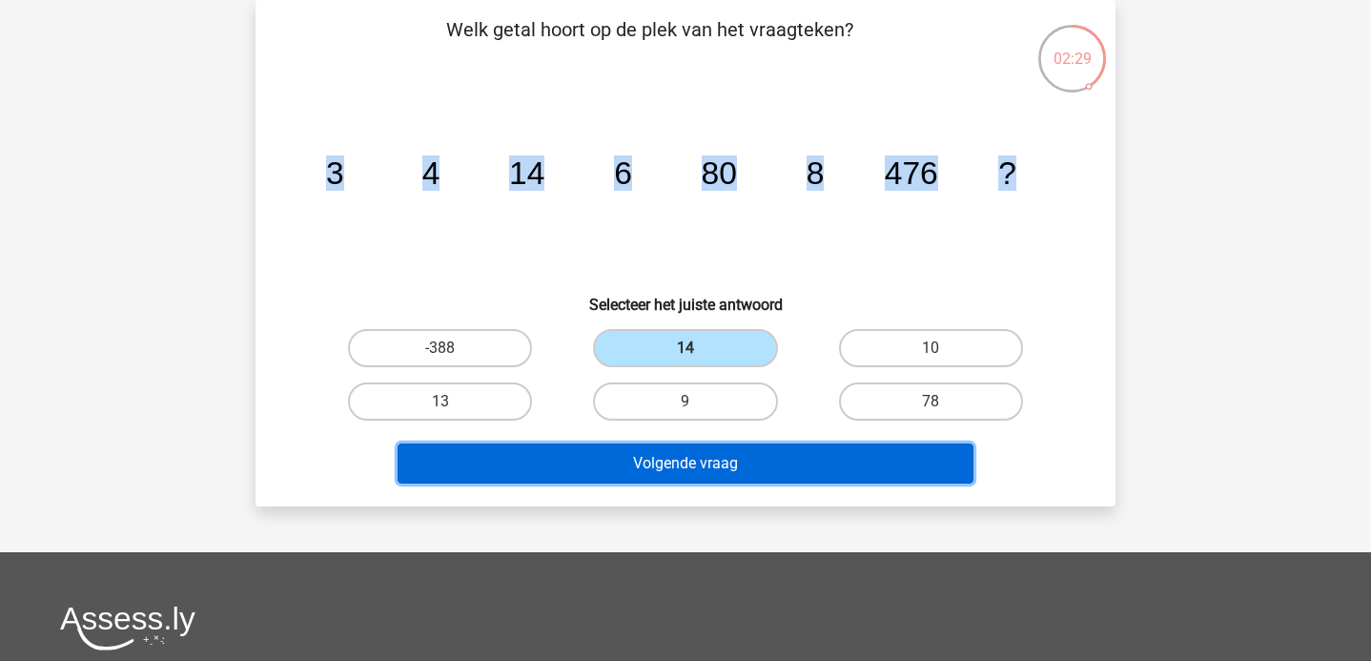
click at [728, 455] on button "Volgende vraag" at bounding box center [685, 463] width 577 height 40
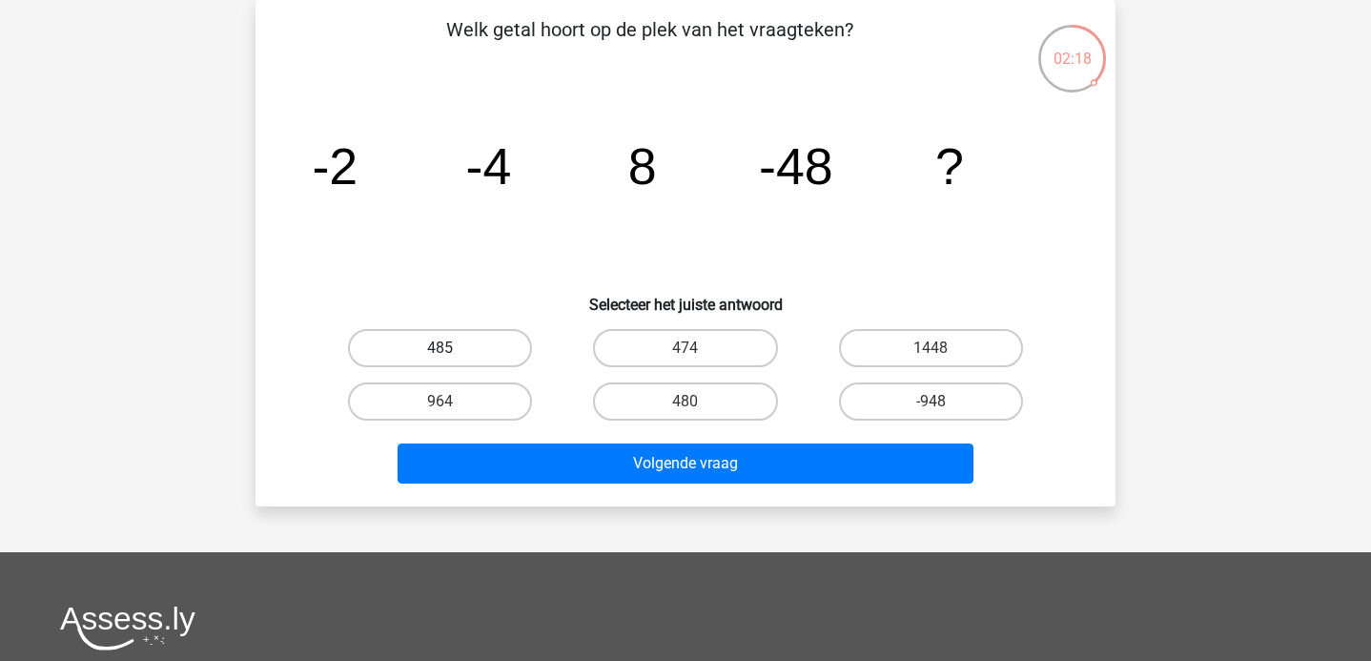
click at [478, 344] on label "485" at bounding box center [440, 348] width 184 height 38
click at [453, 348] on input "485" at bounding box center [446, 354] width 12 height 12
radio input "true"
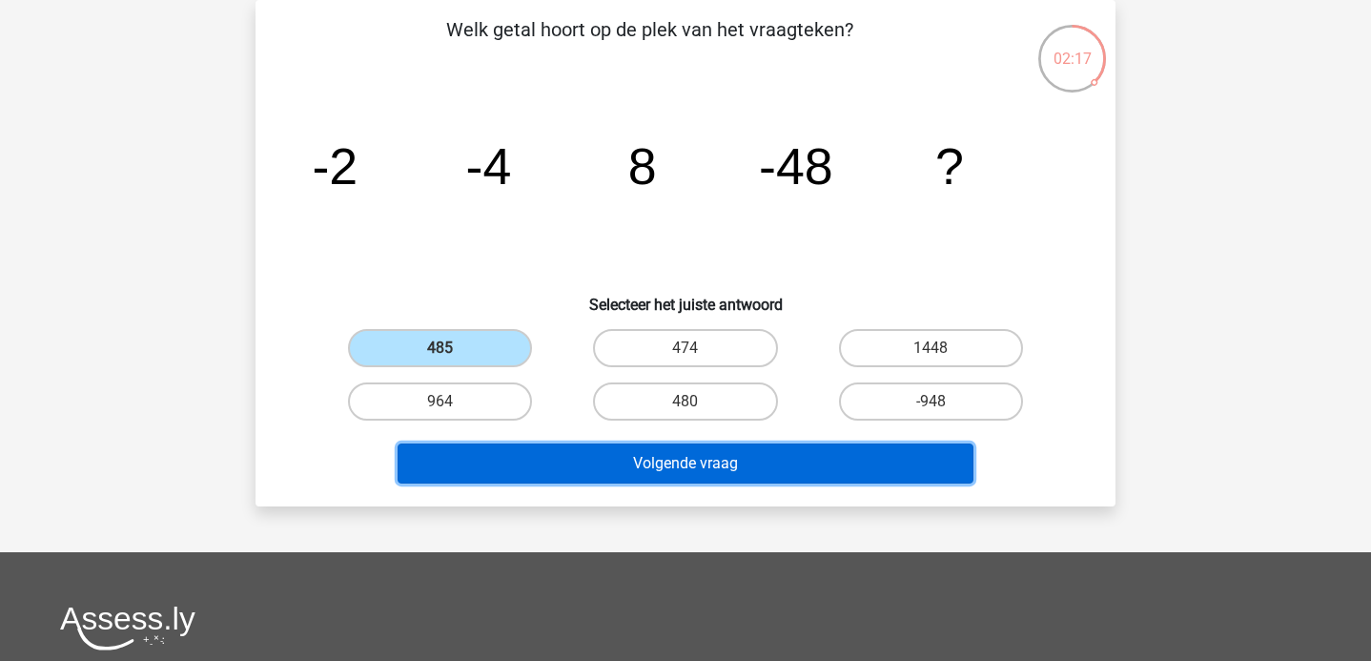
click at [728, 461] on button "Volgende vraag" at bounding box center [685, 463] width 577 height 40
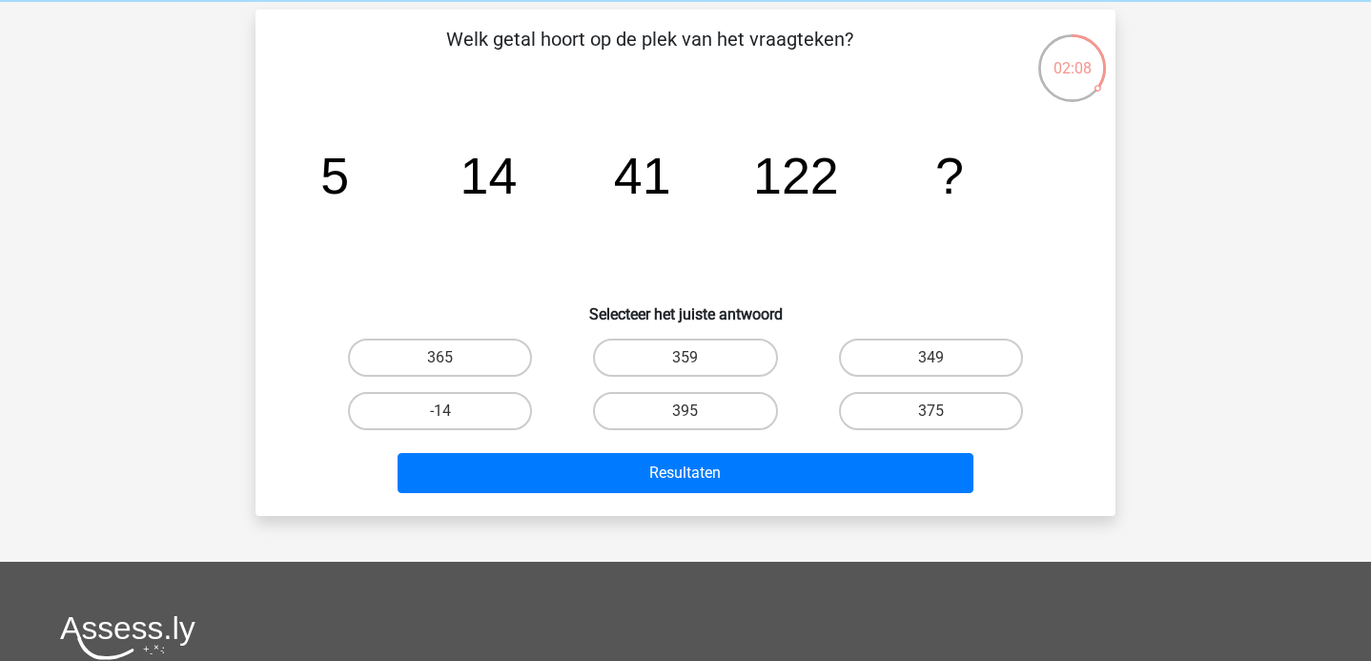
scroll to position [84, 0]
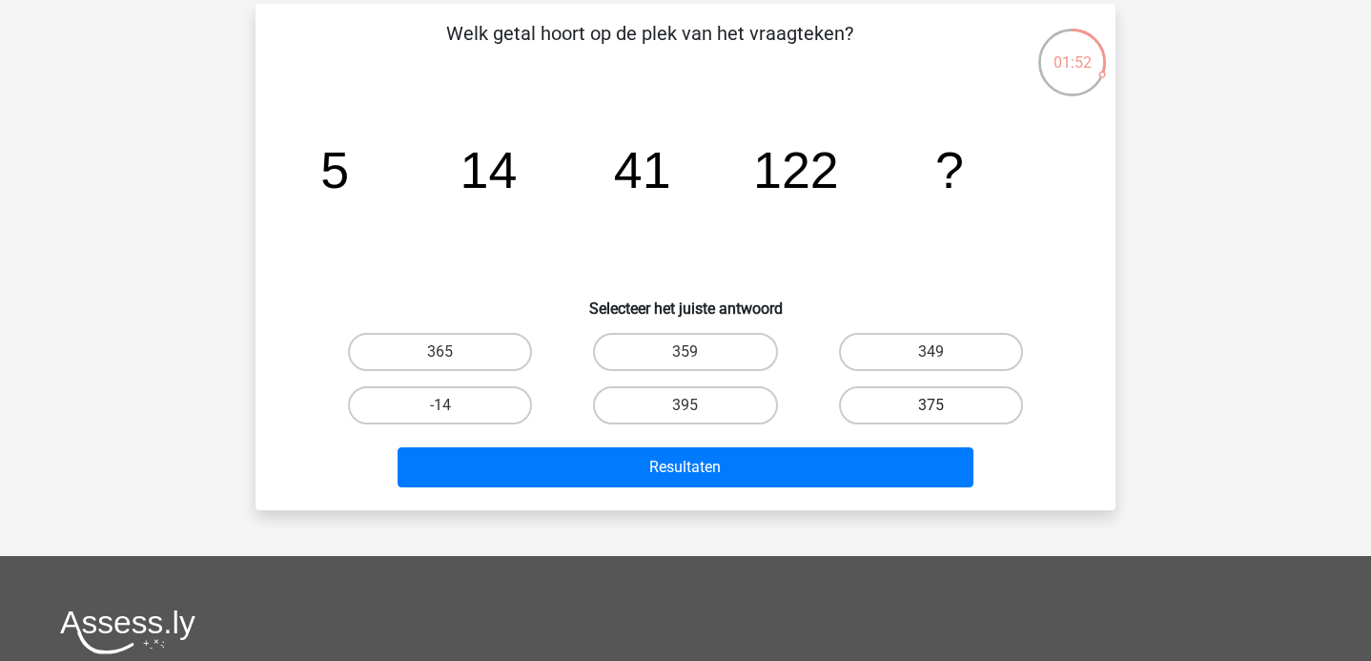
click at [921, 407] on label "375" at bounding box center [931, 405] width 184 height 38
click at [930, 407] on input "375" at bounding box center [936, 411] width 12 height 12
radio input "true"
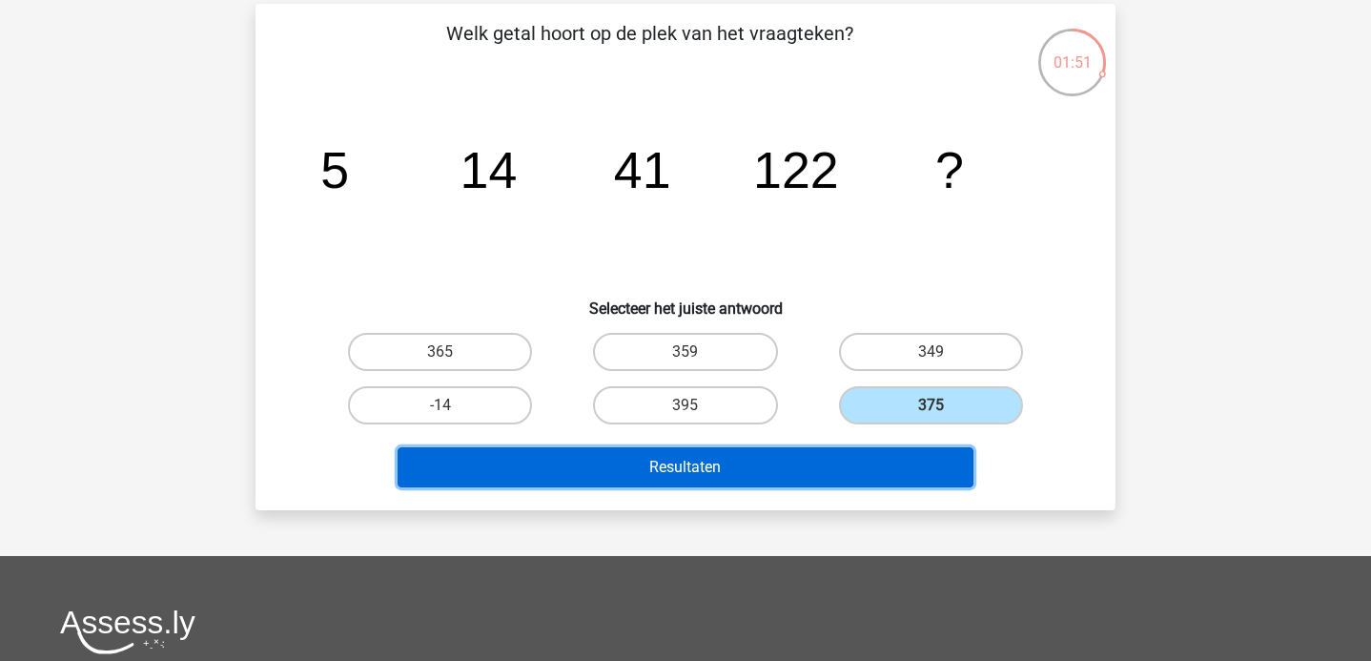
click at [757, 454] on button "Resultaten" at bounding box center [685, 467] width 577 height 40
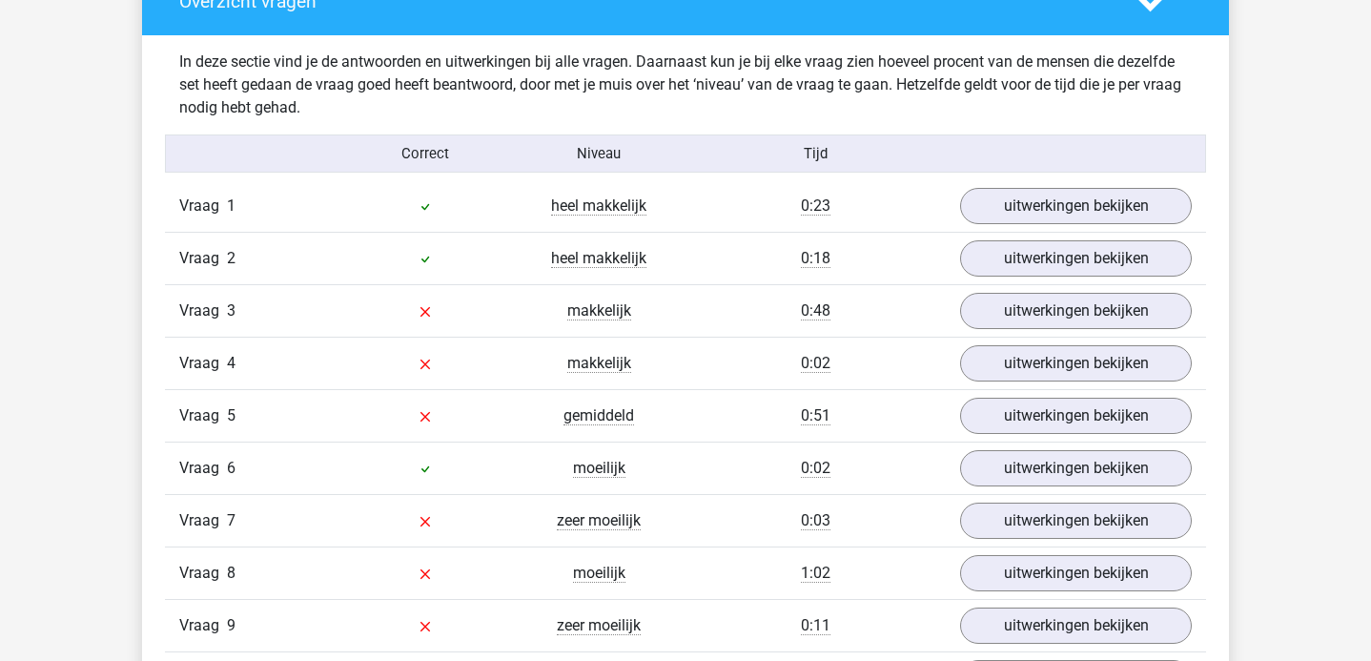
scroll to position [1450, 0]
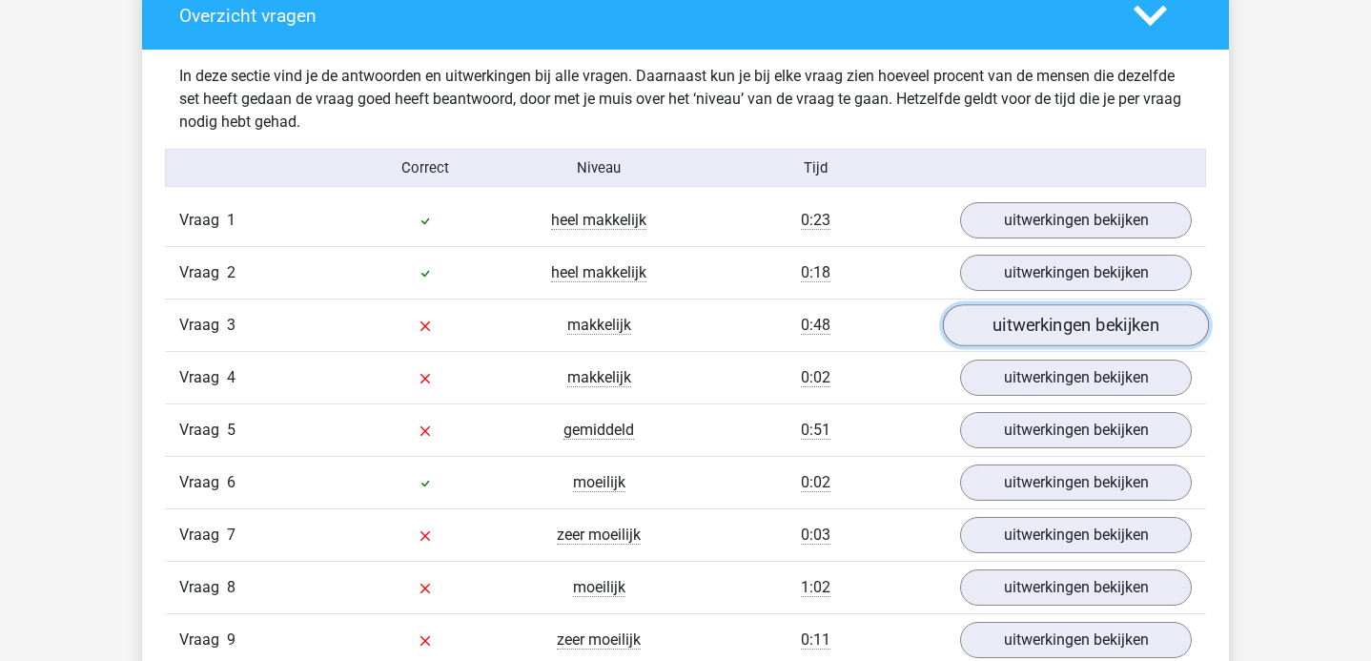
click at [1021, 329] on link "uitwerkingen bekijken" at bounding box center [1076, 326] width 266 height 42
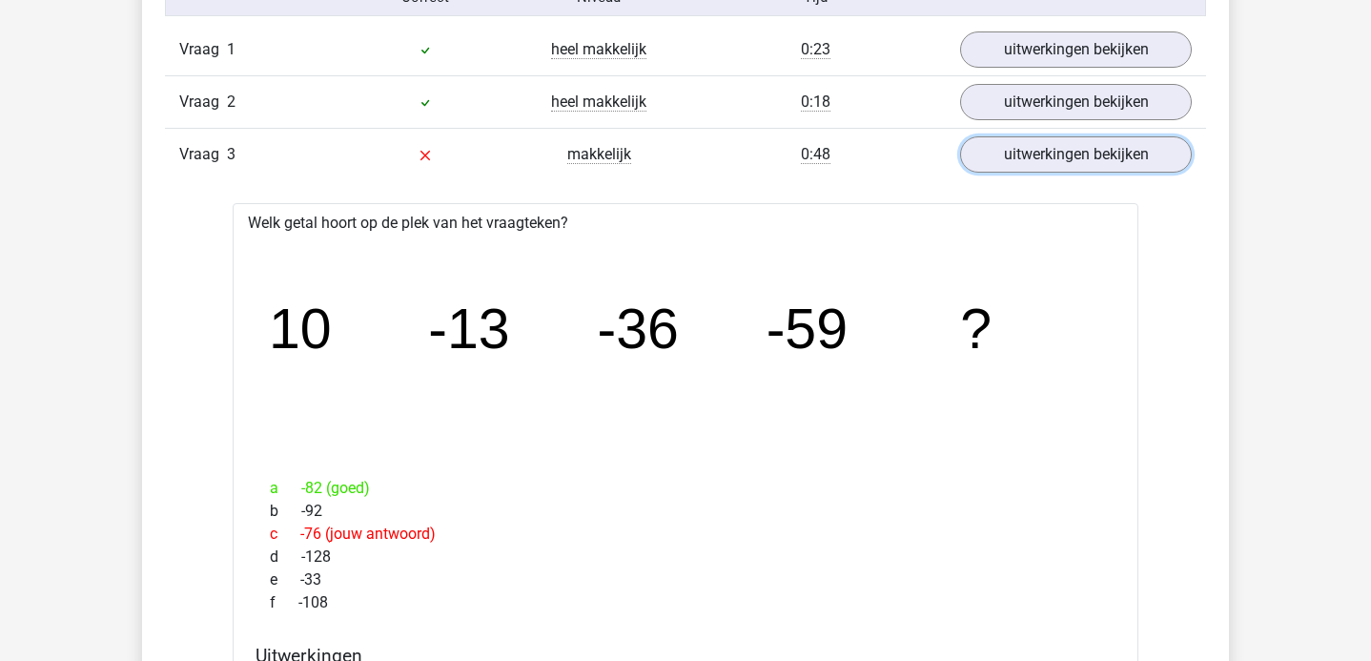
scroll to position [1611, 0]
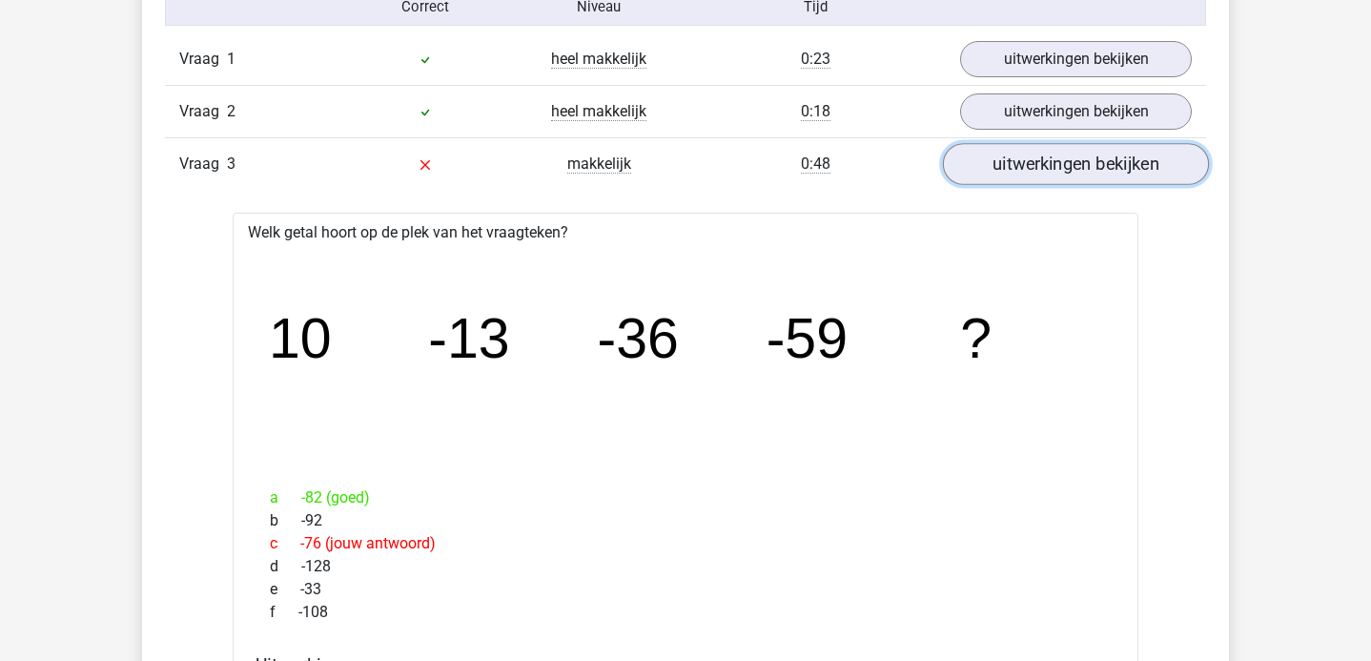
click at [1053, 179] on link "uitwerkingen bekijken" at bounding box center [1076, 165] width 266 height 42
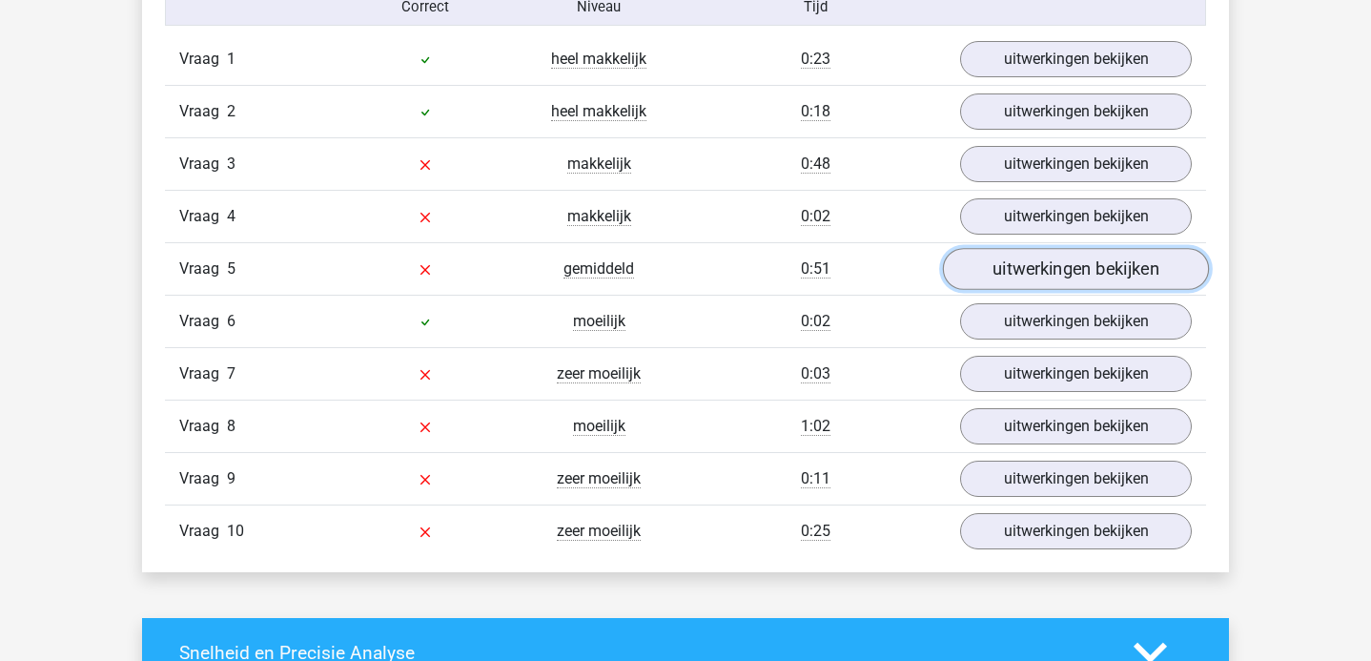
click at [1017, 267] on link "uitwerkingen bekijken" at bounding box center [1076, 270] width 266 height 42
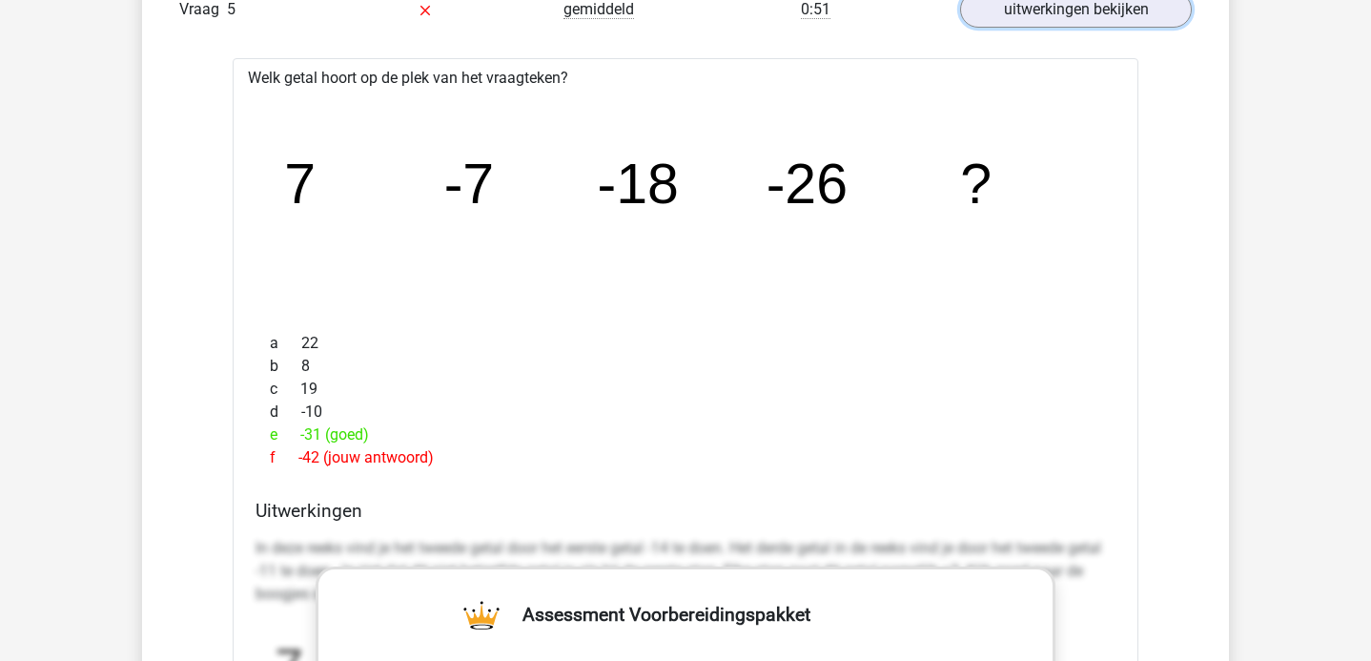
scroll to position [1910, 0]
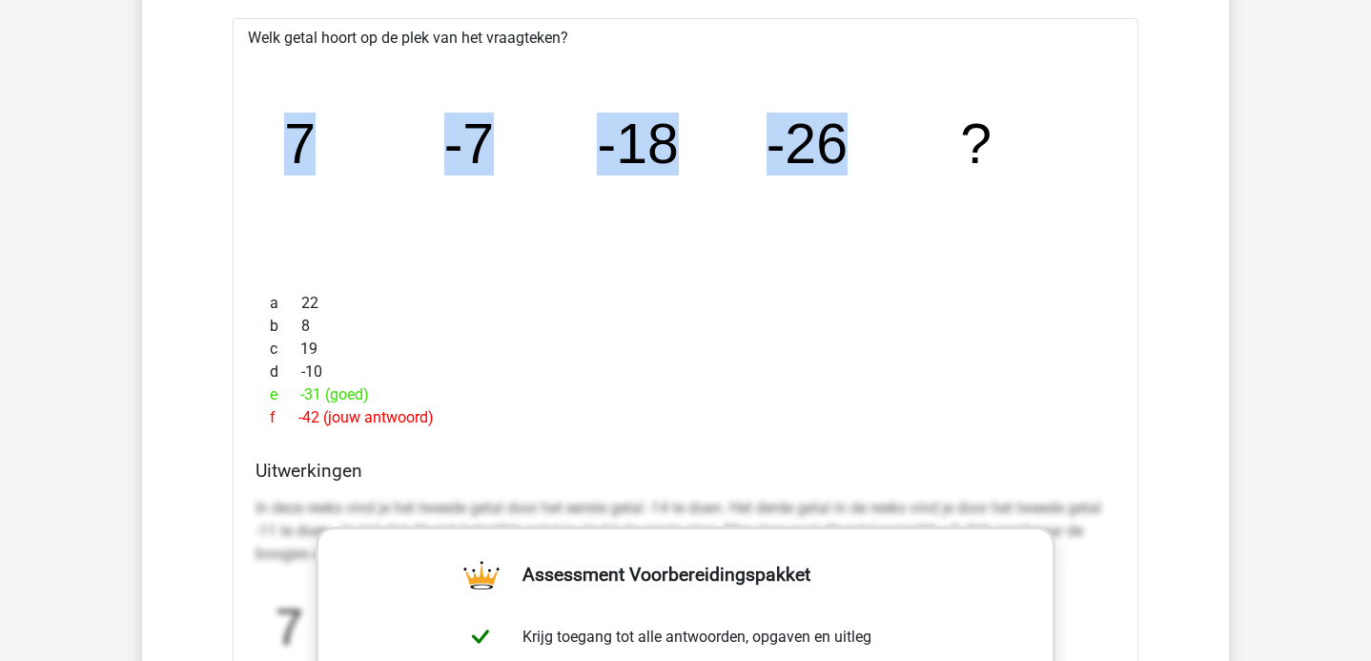
drag, startPoint x: 289, startPoint y: 143, endPoint x: 923, endPoint y: 193, distance: 635.8
click at [923, 193] on icon "image/svg+xml 7 -7 -18 -26 ?" at bounding box center [685, 163] width 844 height 212
click at [315, 143] on tspan "-18" at bounding box center [299, 143] width 31 height 63
drag, startPoint x: 281, startPoint y: 138, endPoint x: 1249, endPoint y: 167, distance: 967.9
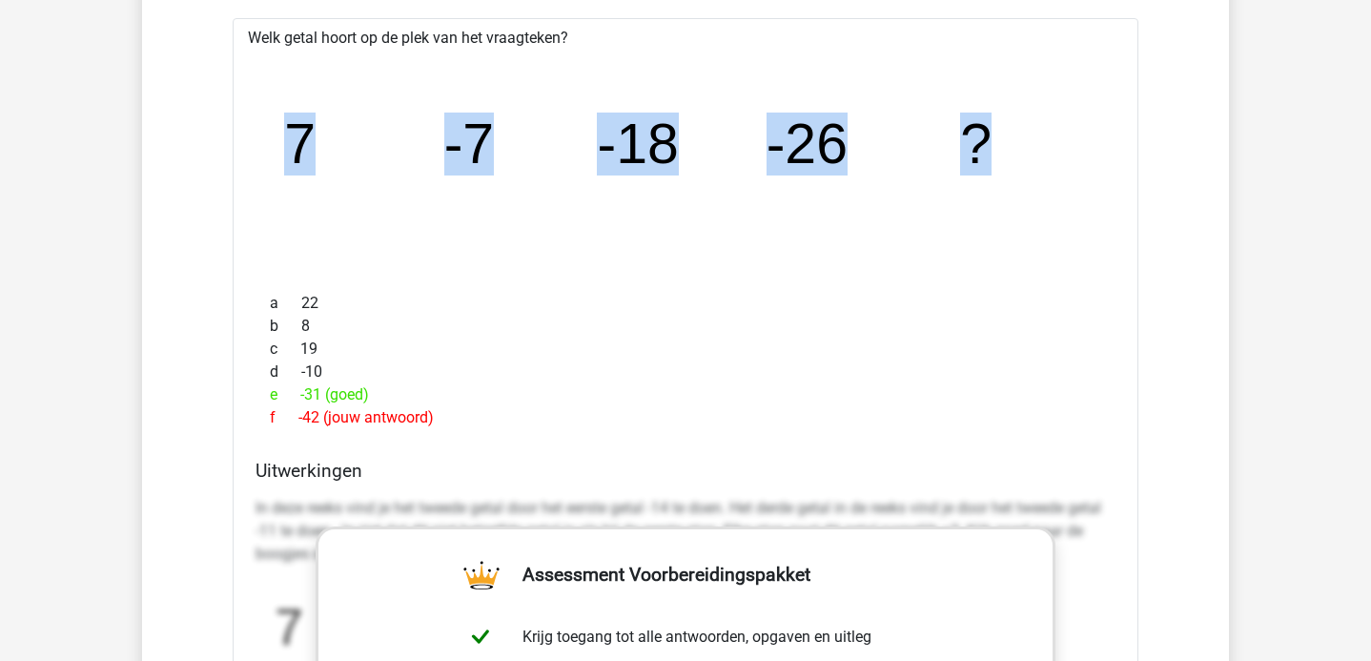
copy g "7 -7 -18 -26 ?"
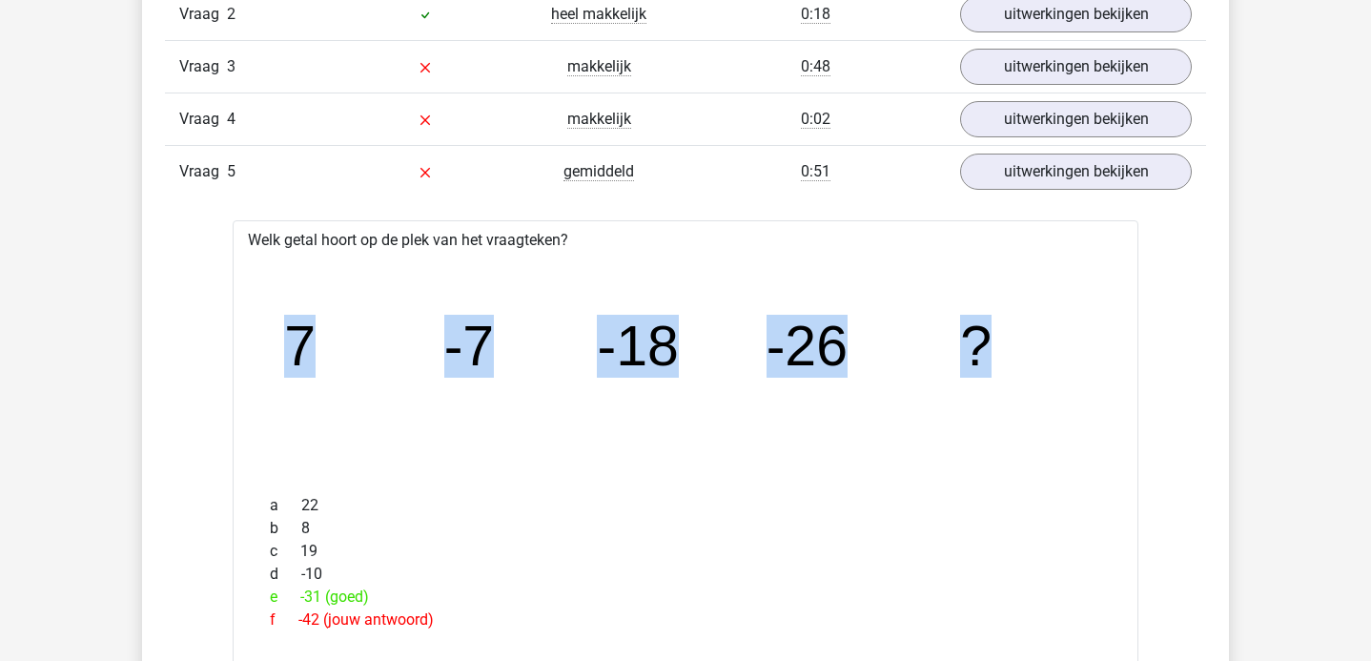
scroll to position [1702, 0]
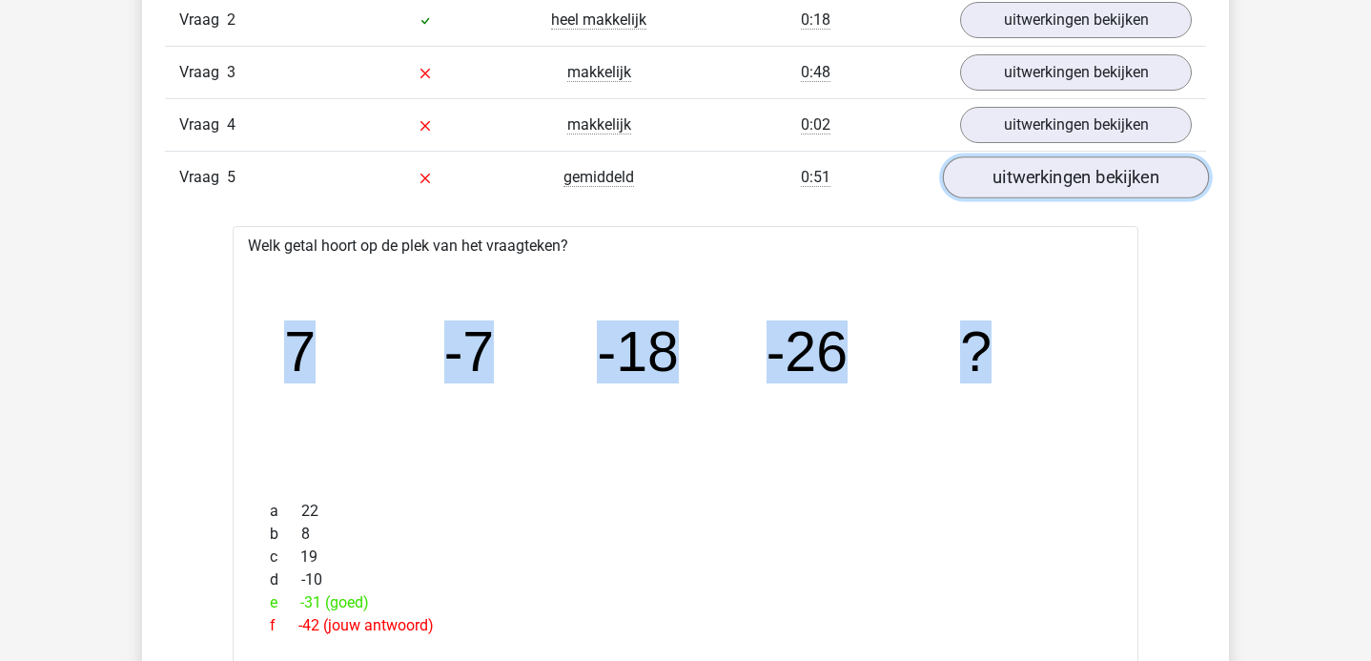
click at [996, 171] on link "uitwerkingen bekijken" at bounding box center [1076, 178] width 266 height 42
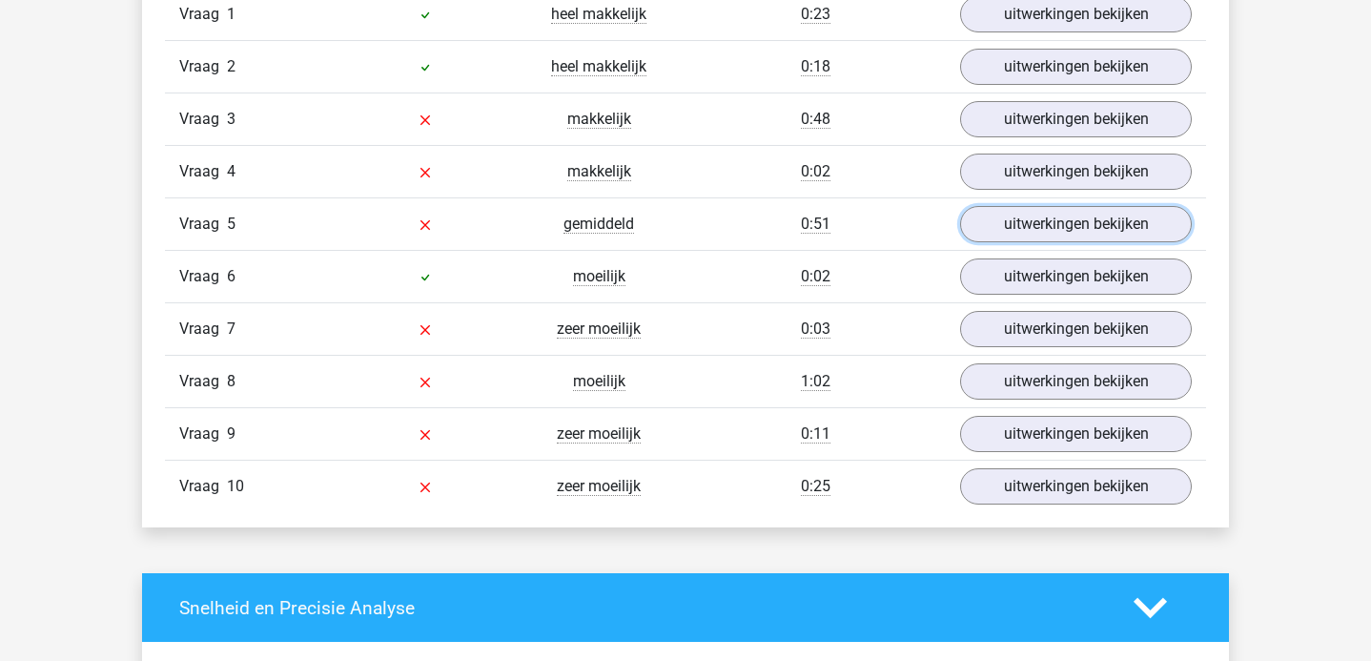
scroll to position [1652, 0]
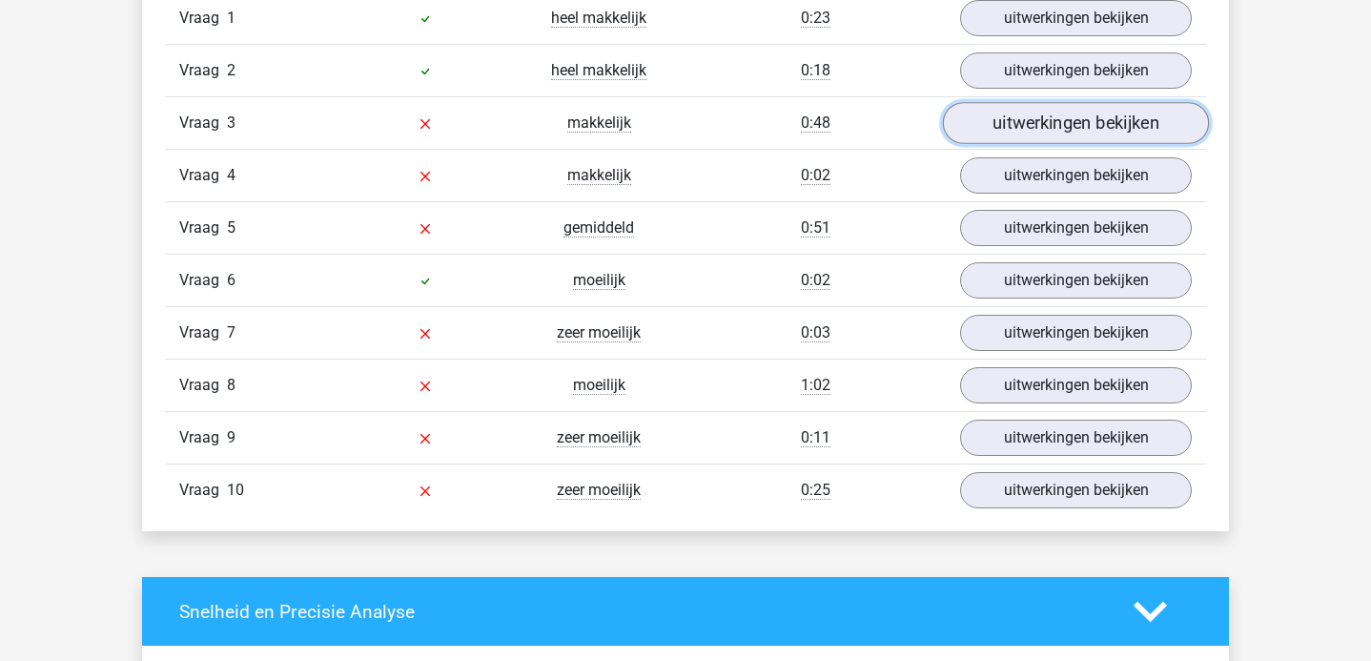
click at [1043, 123] on link "uitwerkingen bekijken" at bounding box center [1076, 124] width 266 height 42
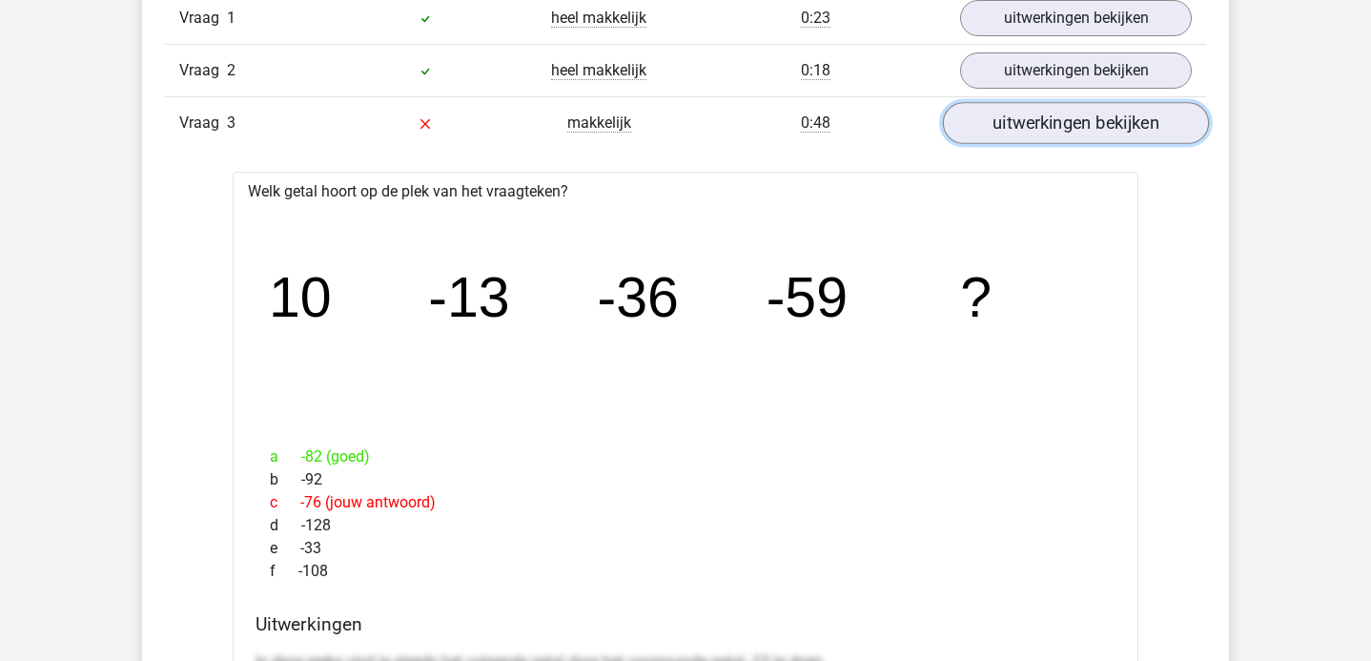
click at [1041, 131] on link "uitwerkingen bekijken" at bounding box center [1076, 124] width 266 height 42
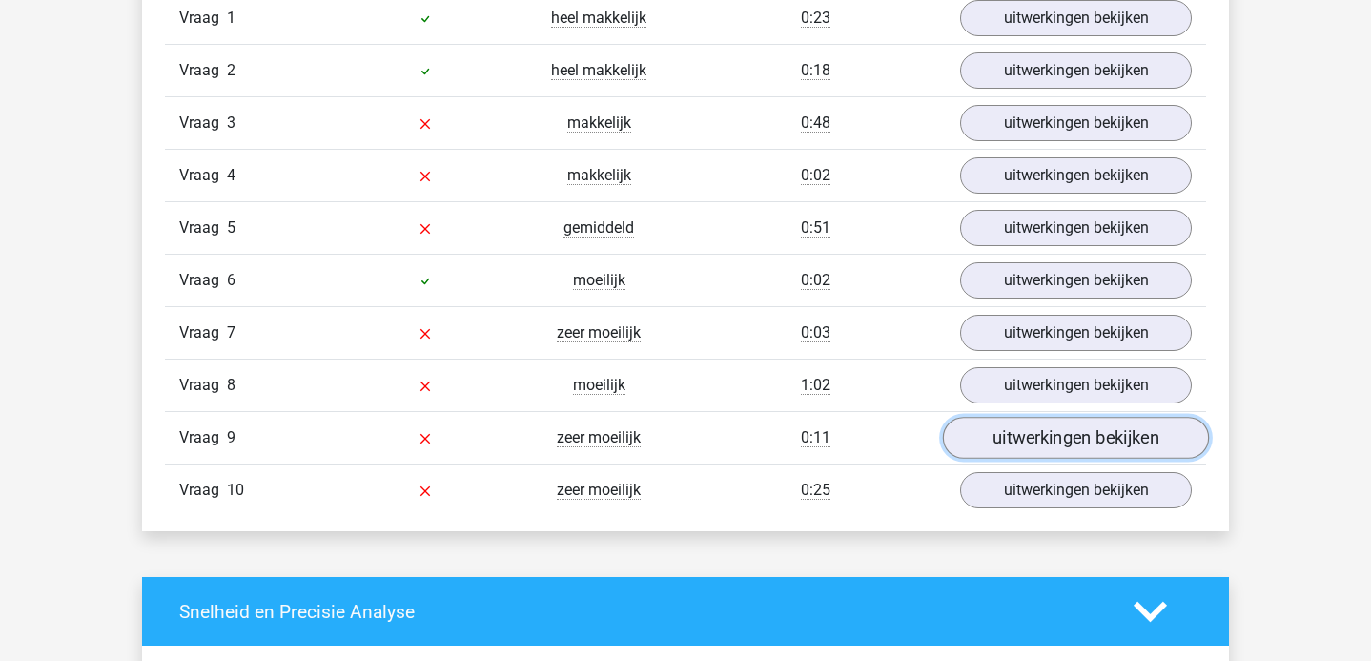
click at [1042, 445] on link "uitwerkingen bekijken" at bounding box center [1076, 438] width 266 height 42
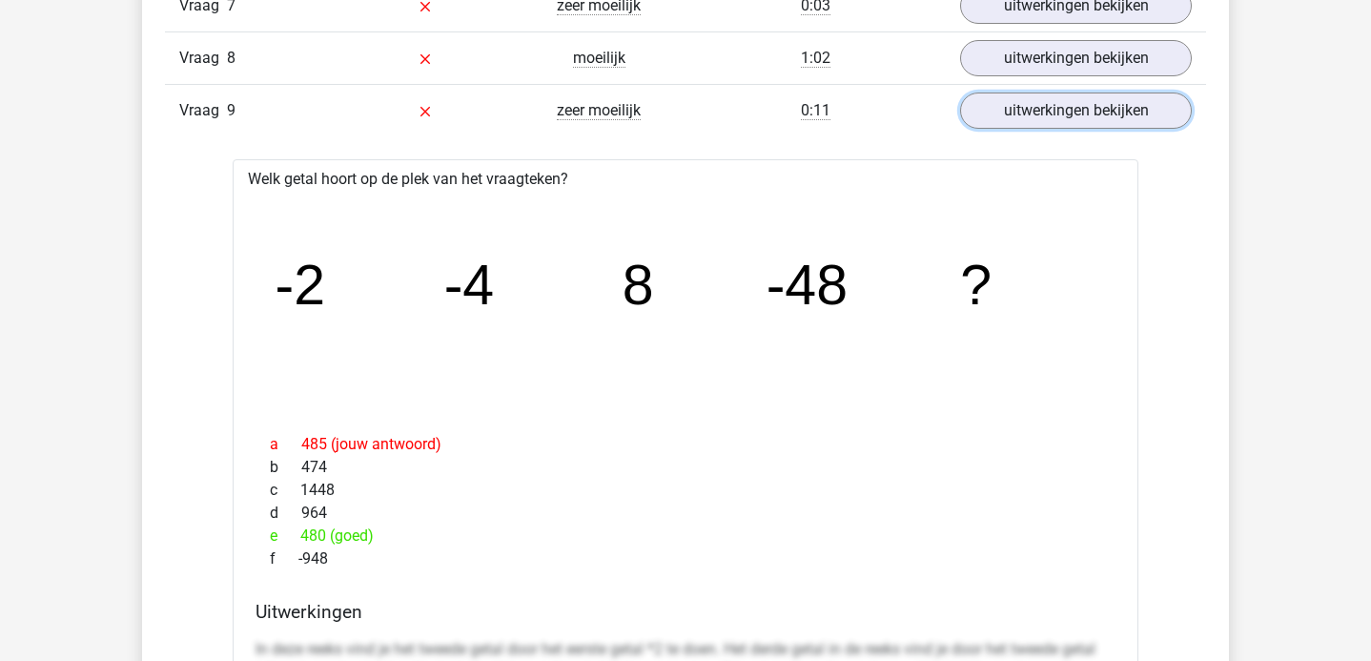
scroll to position [2085, 0]
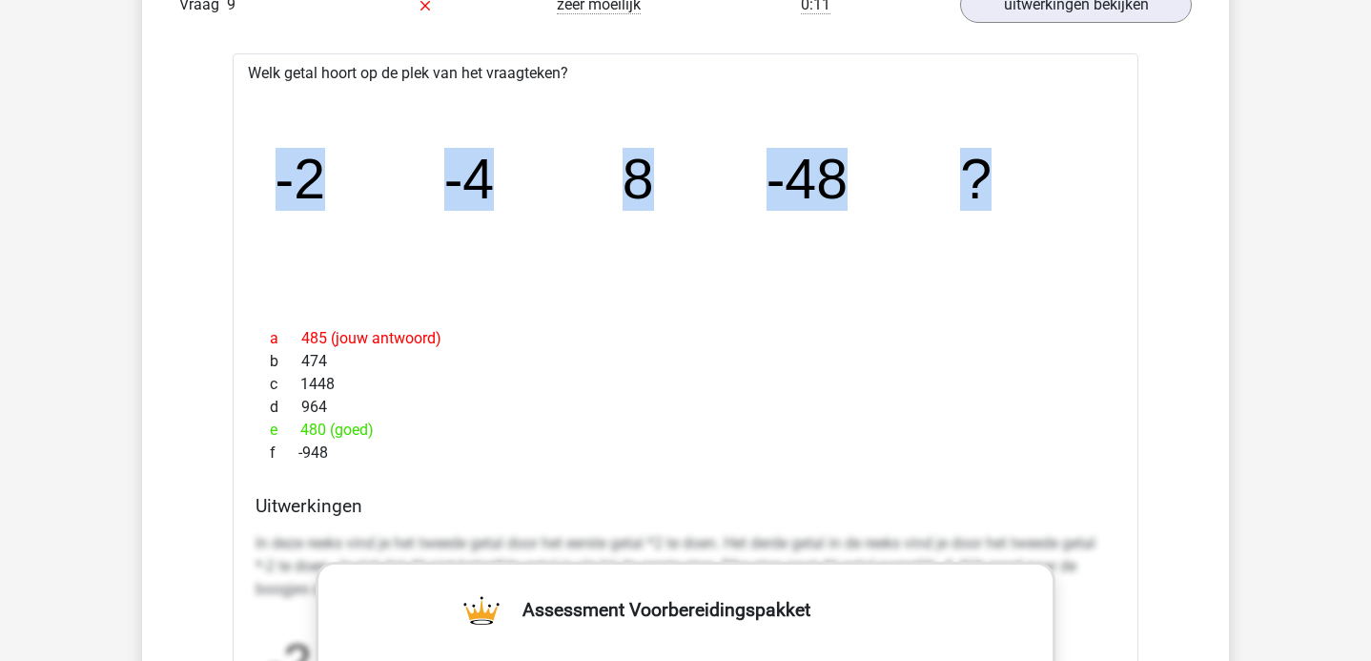
drag, startPoint x: 275, startPoint y: 176, endPoint x: 1047, endPoint y: 147, distance: 771.7
click at [1047, 148] on icon "image/svg+xml -2 -4 8 -48 ?" at bounding box center [685, 198] width 844 height 212
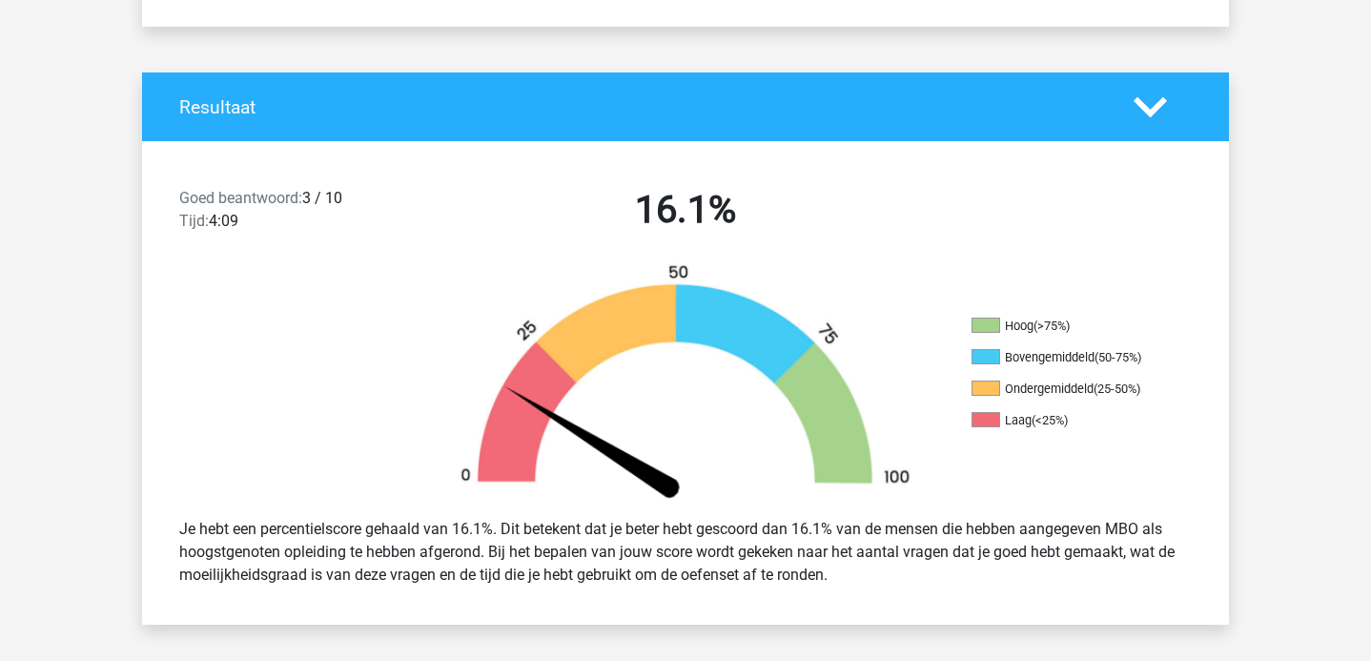
scroll to position [243, 0]
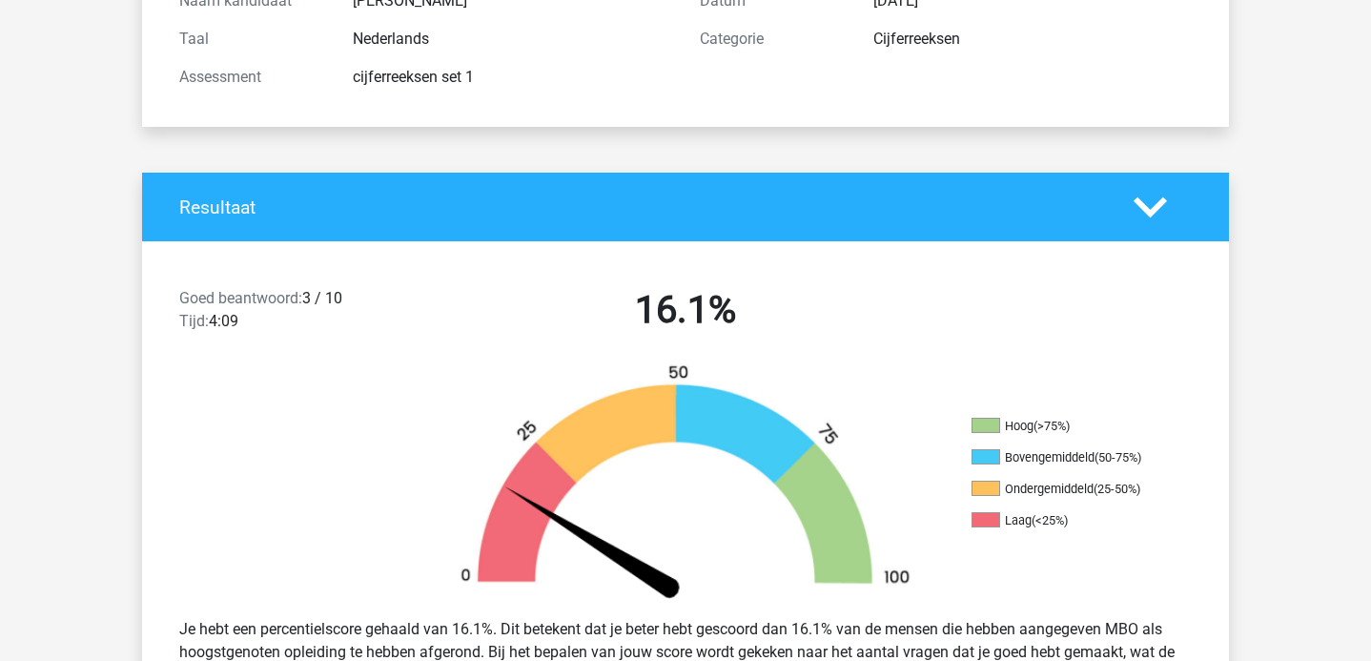
click at [1066, 204] on h4 "Resultaat" at bounding box center [642, 207] width 926 height 22
click at [1131, 214] on div at bounding box center [1162, 207] width 87 height 33
click at [1163, 215] on icon at bounding box center [1149, 207] width 33 height 33
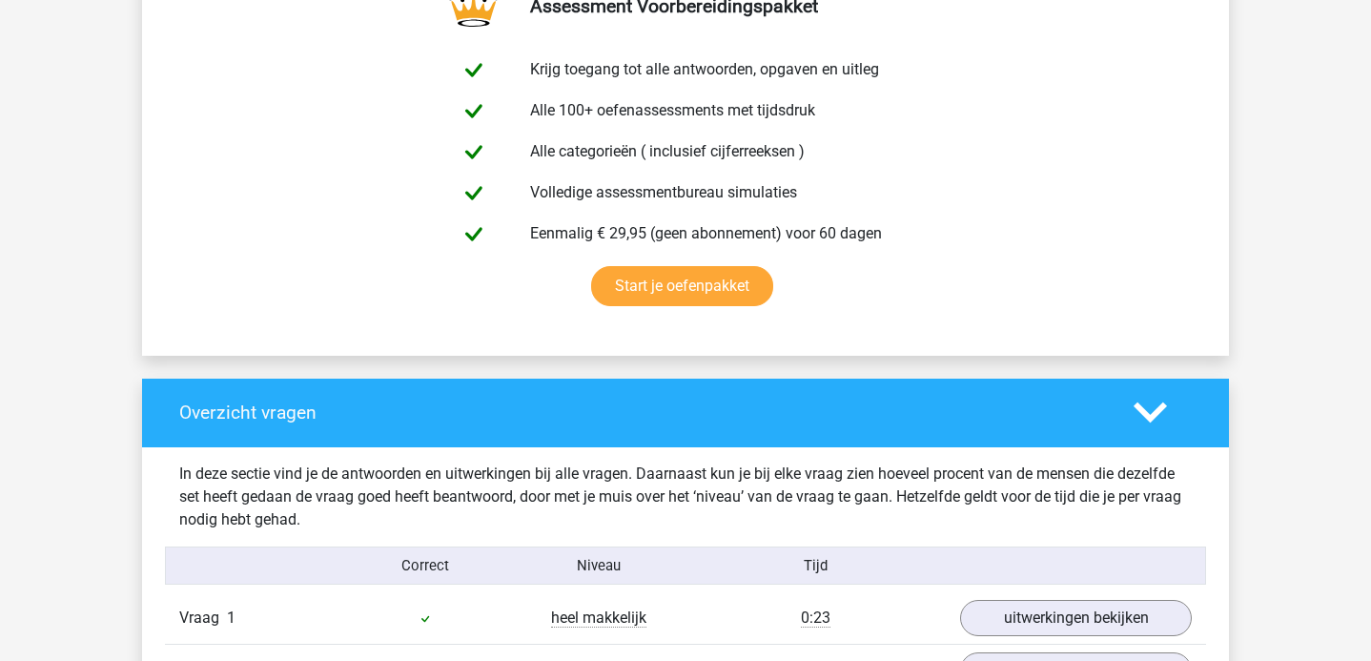
scroll to position [0, 0]
